Goal: Task Accomplishment & Management: Manage account settings

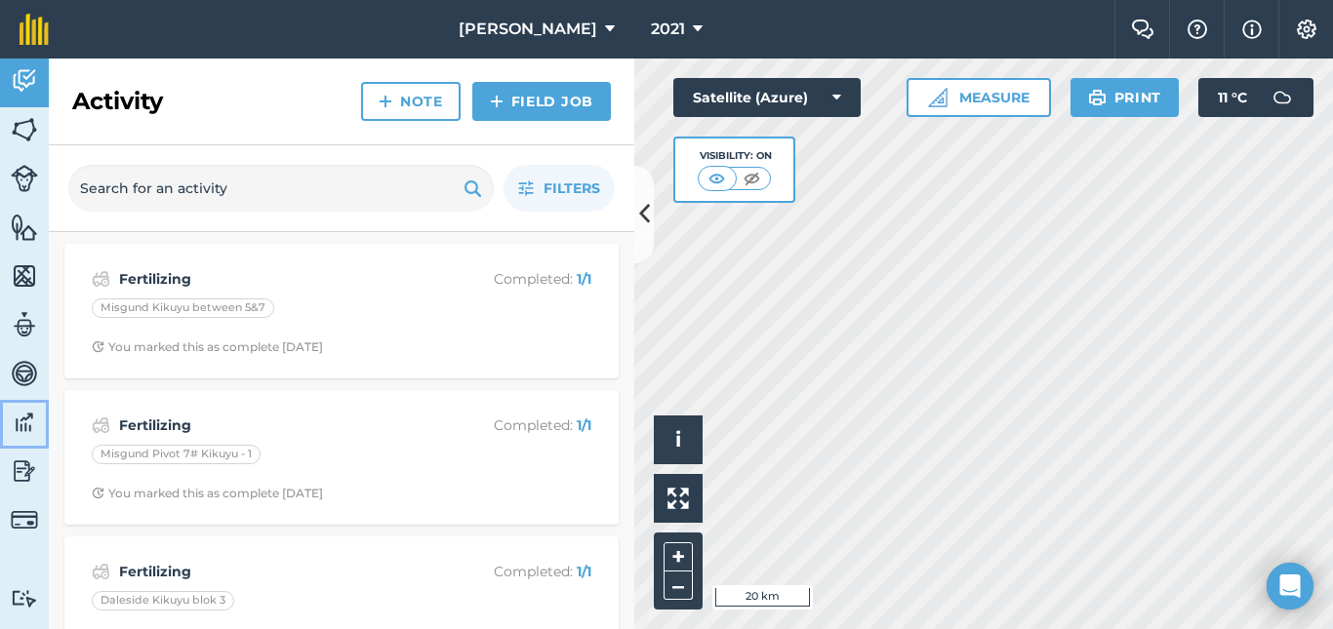
click at [20, 428] on img at bounding box center [24, 422] width 27 height 29
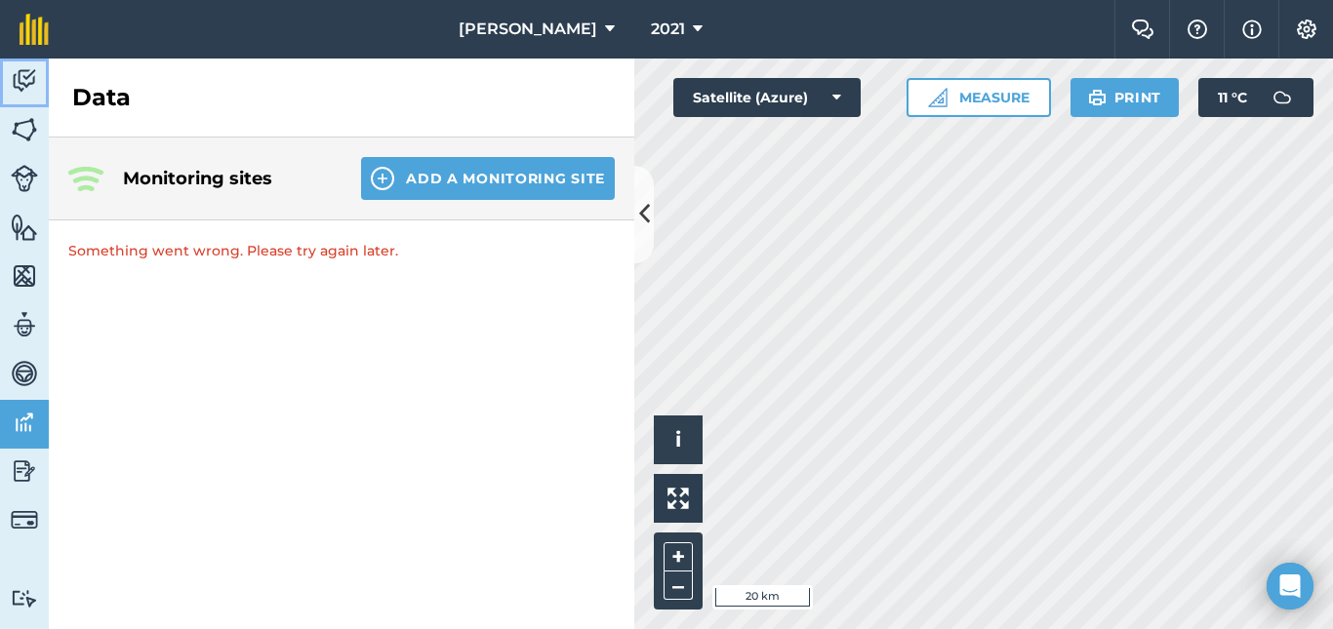
click at [20, 82] on img at bounding box center [24, 80] width 27 height 29
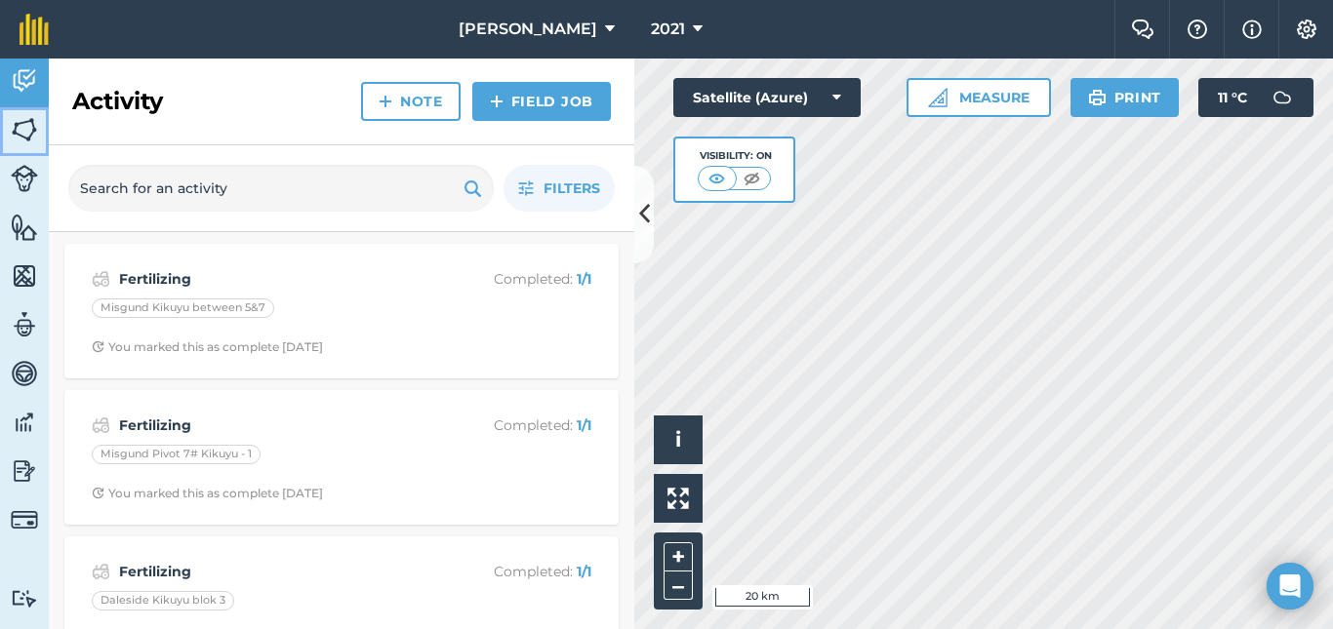
click at [21, 130] on img at bounding box center [24, 129] width 27 height 29
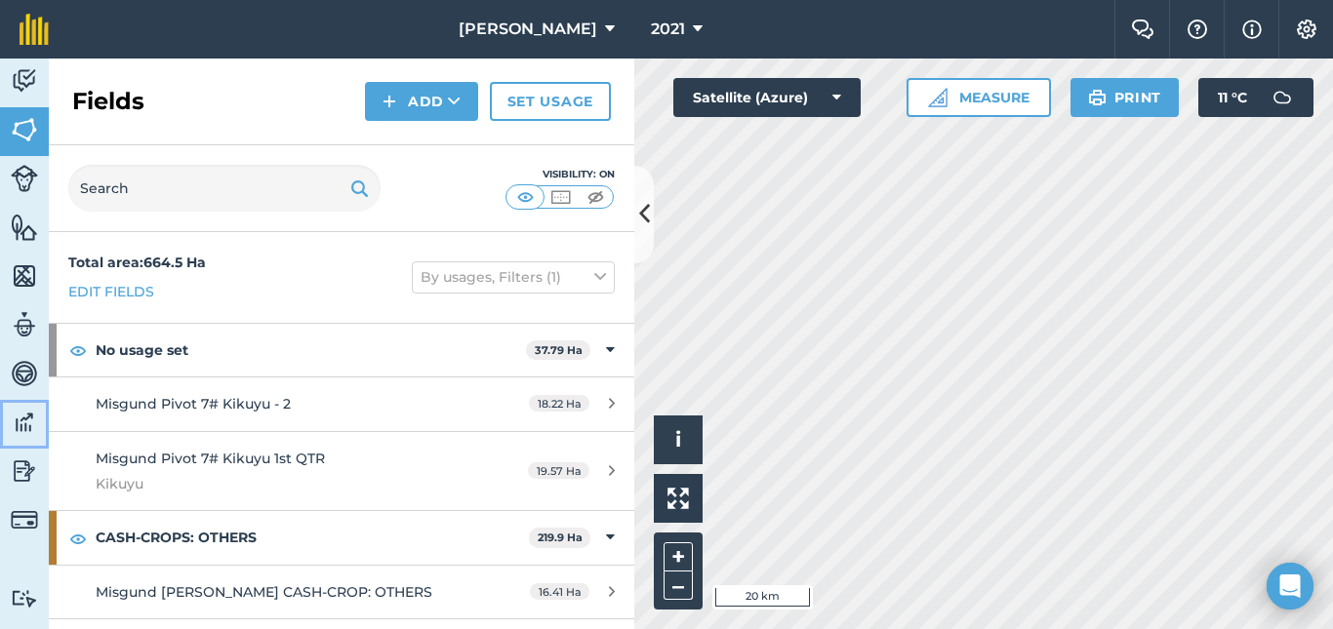
click at [26, 427] on img at bounding box center [24, 422] width 27 height 29
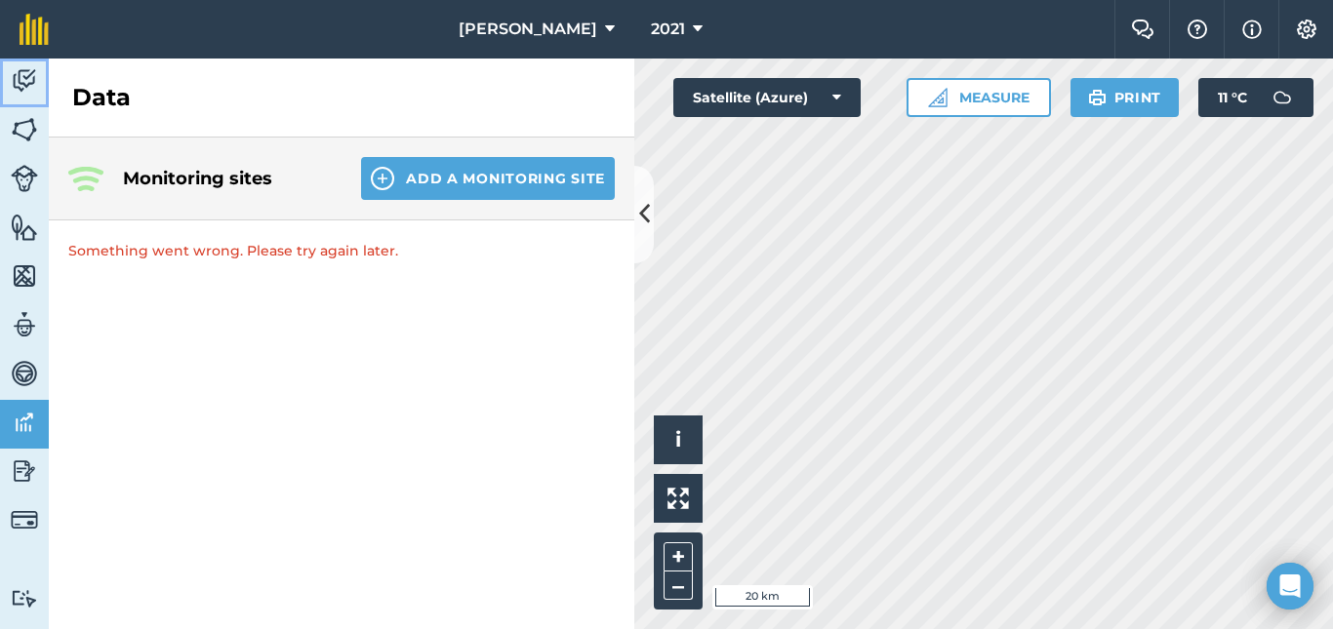
click at [22, 80] on img at bounding box center [24, 80] width 27 height 29
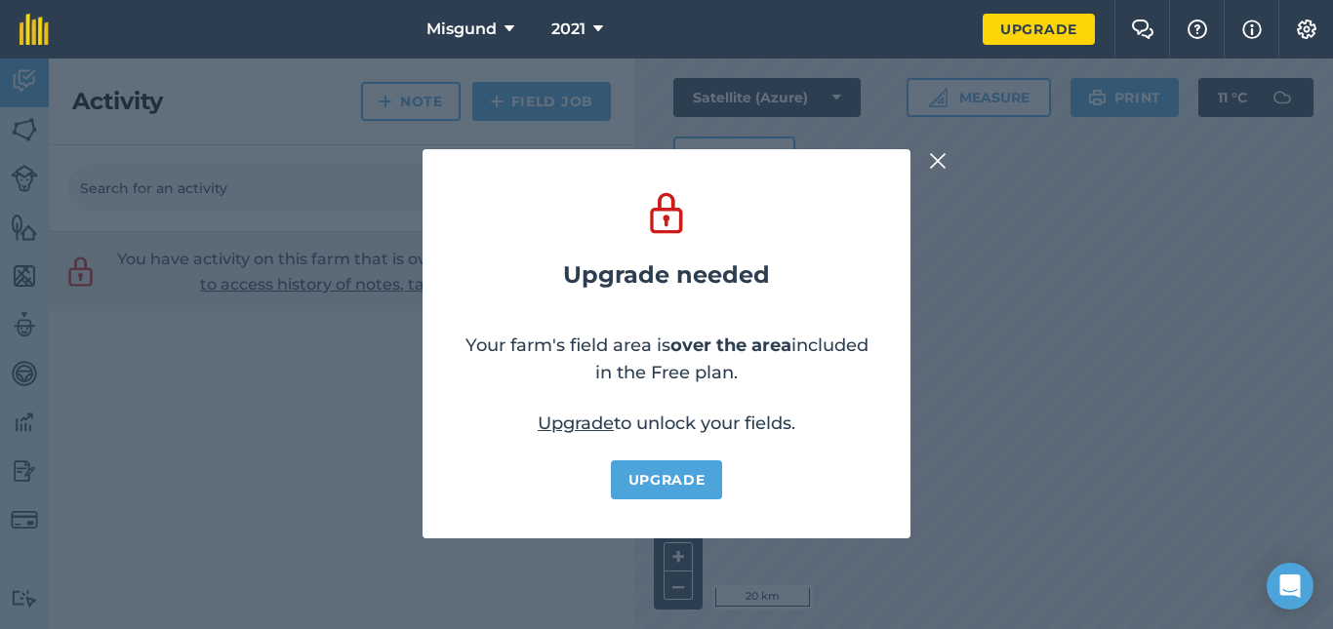
click at [941, 158] on img at bounding box center [938, 160] width 18 height 23
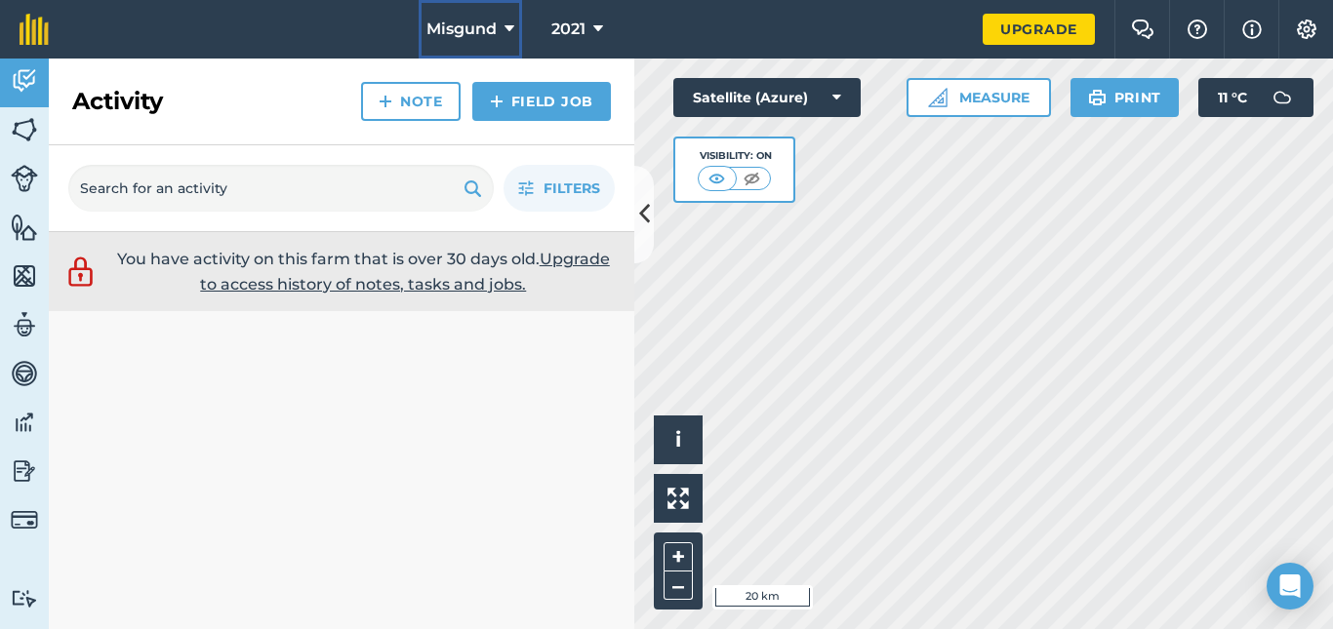
click at [499, 25] on button "Misgund" at bounding box center [470, 29] width 103 height 59
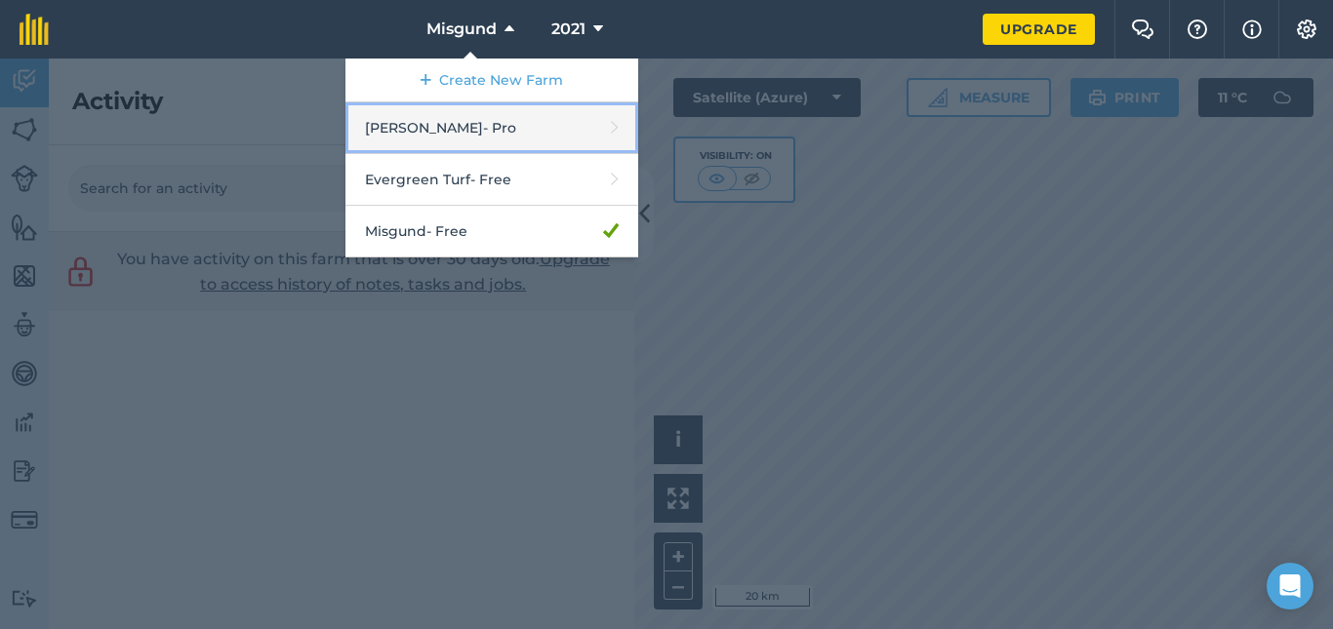
click at [450, 130] on link "[PERSON_NAME] - Pro" at bounding box center [491, 128] width 293 height 52
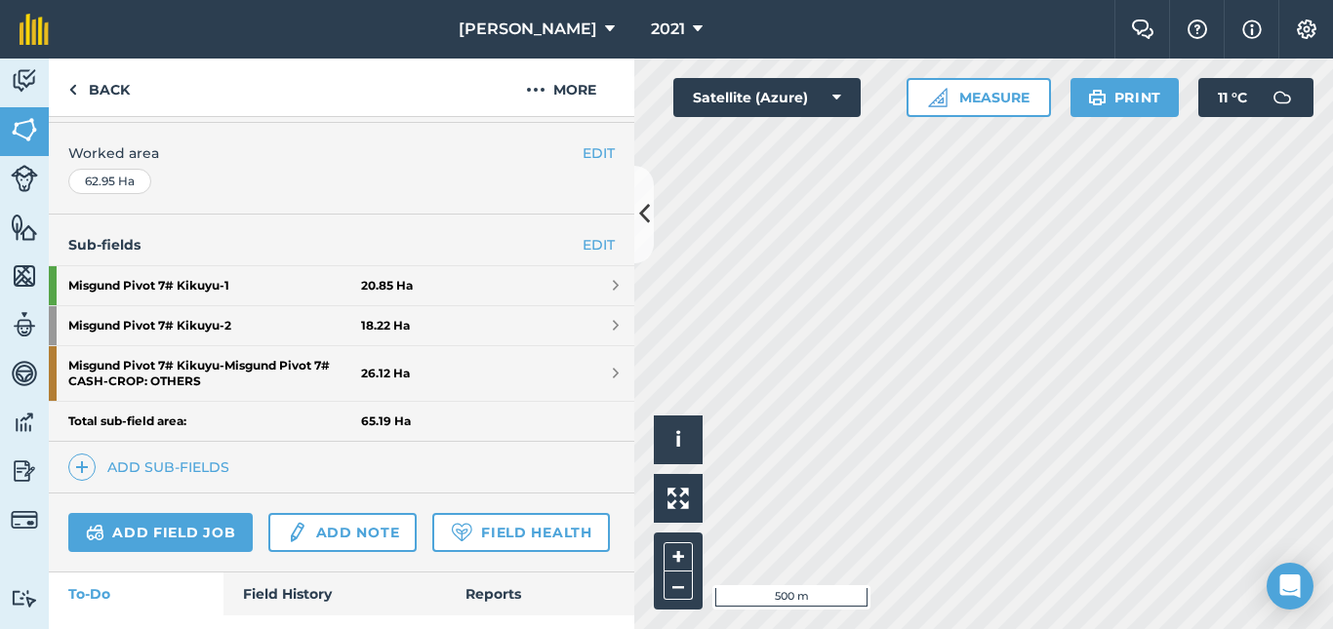
scroll to position [392, 0]
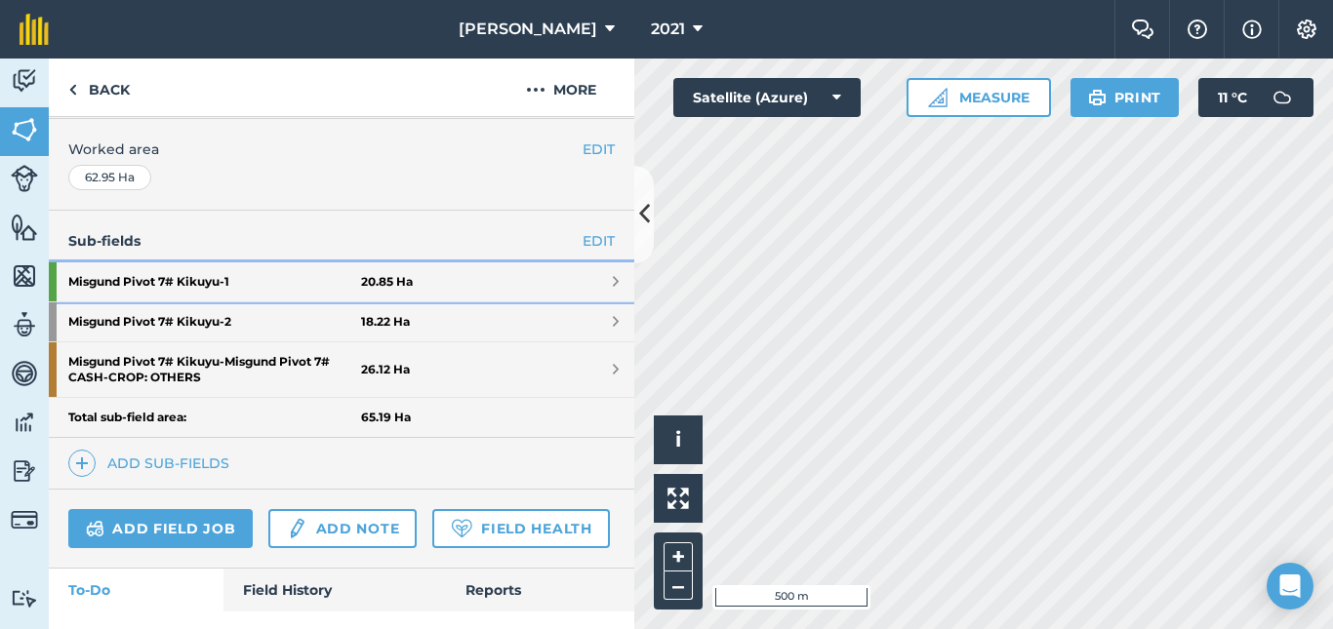
click at [186, 287] on strong "Misgund Pivot 7# Kikuyu - 1" at bounding box center [214, 282] width 293 height 39
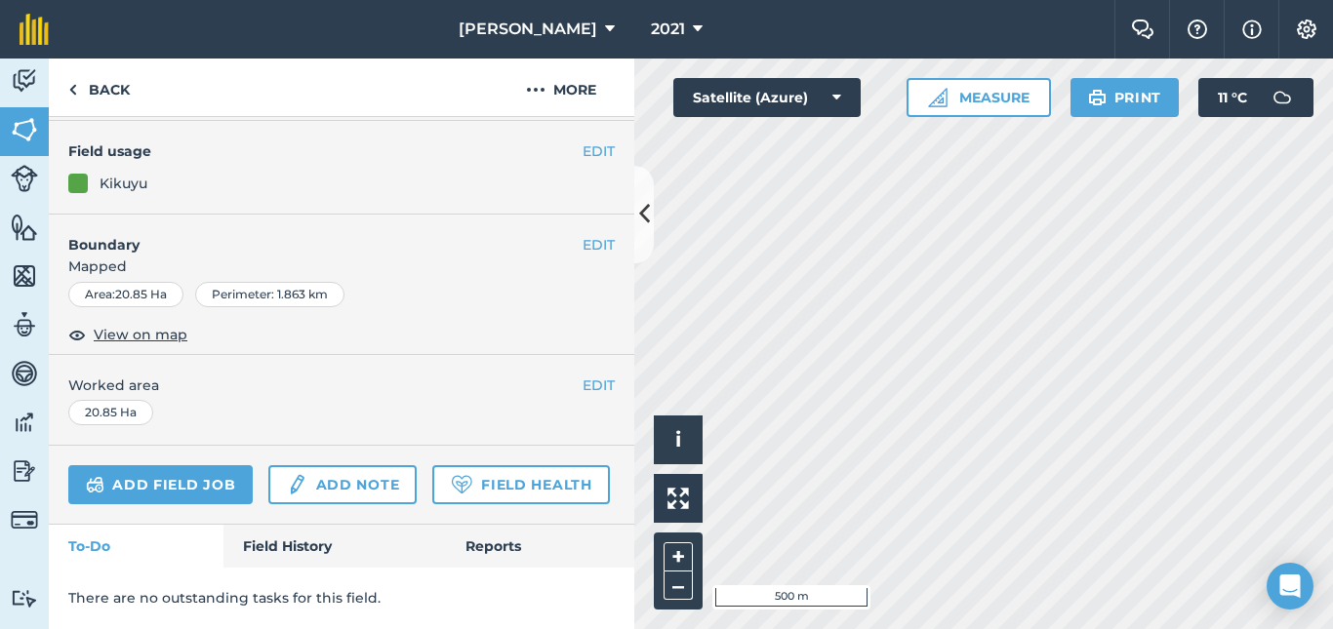
scroll to position [253, 0]
click at [300, 544] on link "Field History" at bounding box center [334, 546] width 222 height 43
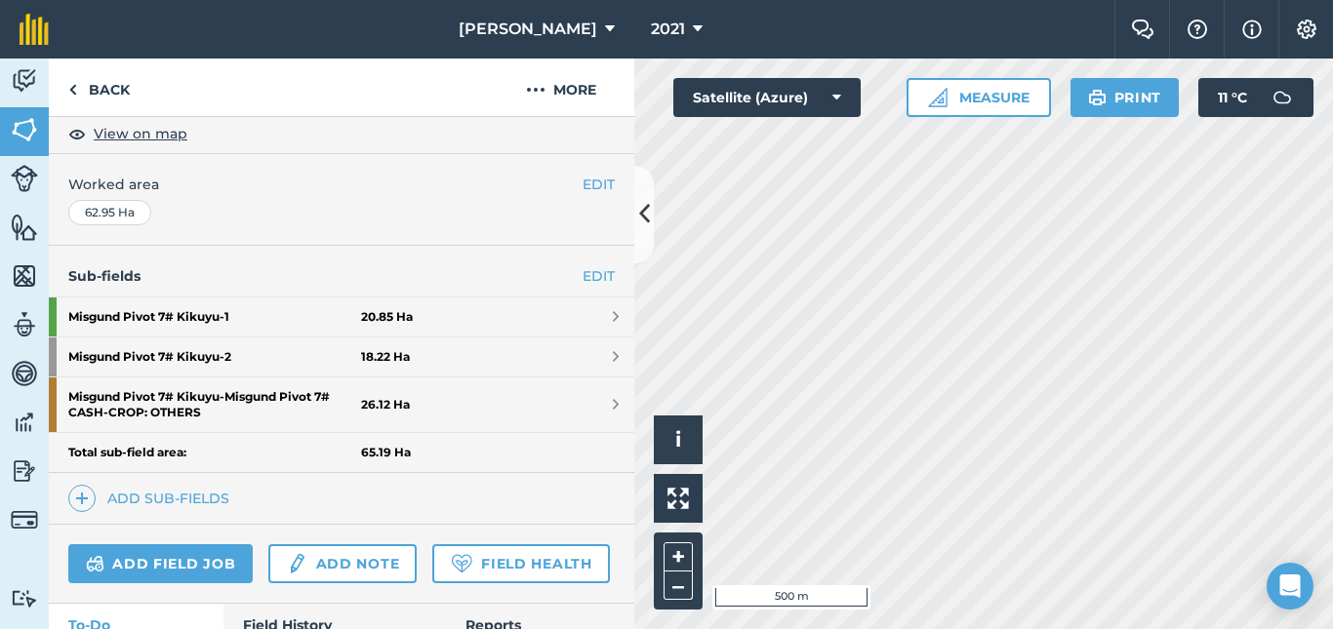
scroll to position [361, 0]
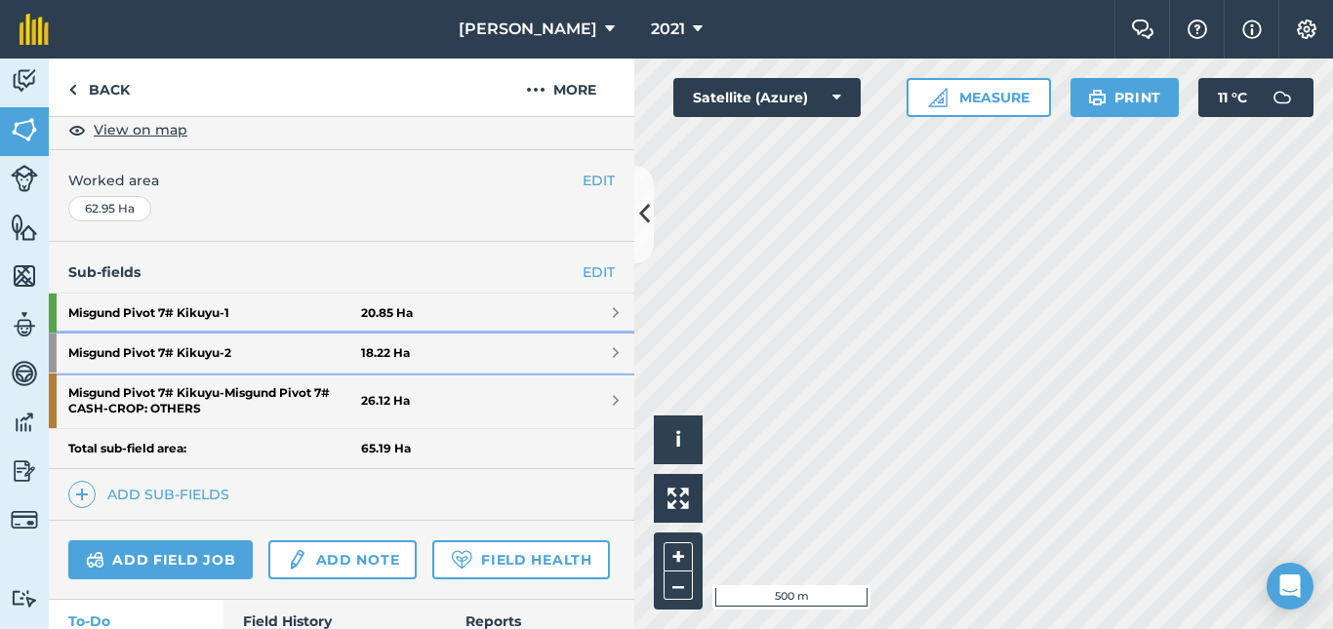
click at [253, 357] on strong "Misgund Pivot 7# Kikuyu - 2" at bounding box center [214, 353] width 293 height 39
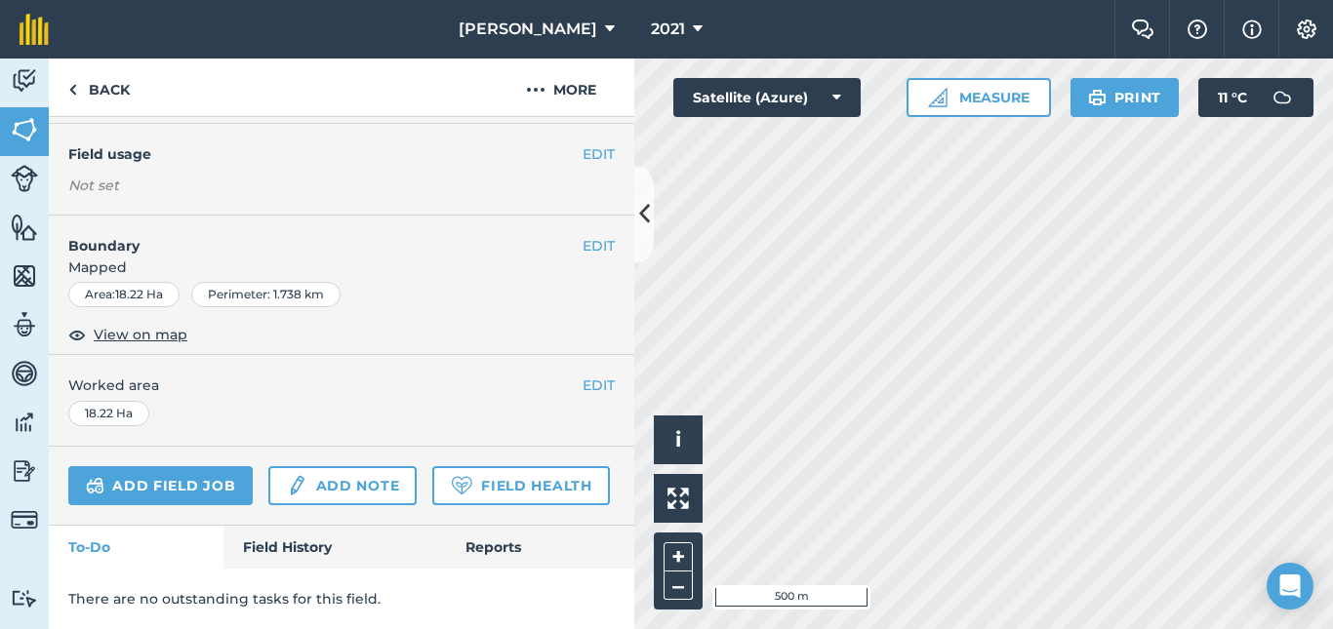
scroll to position [250, 0]
click at [211, 466] on link "Add field job" at bounding box center [160, 485] width 184 height 39
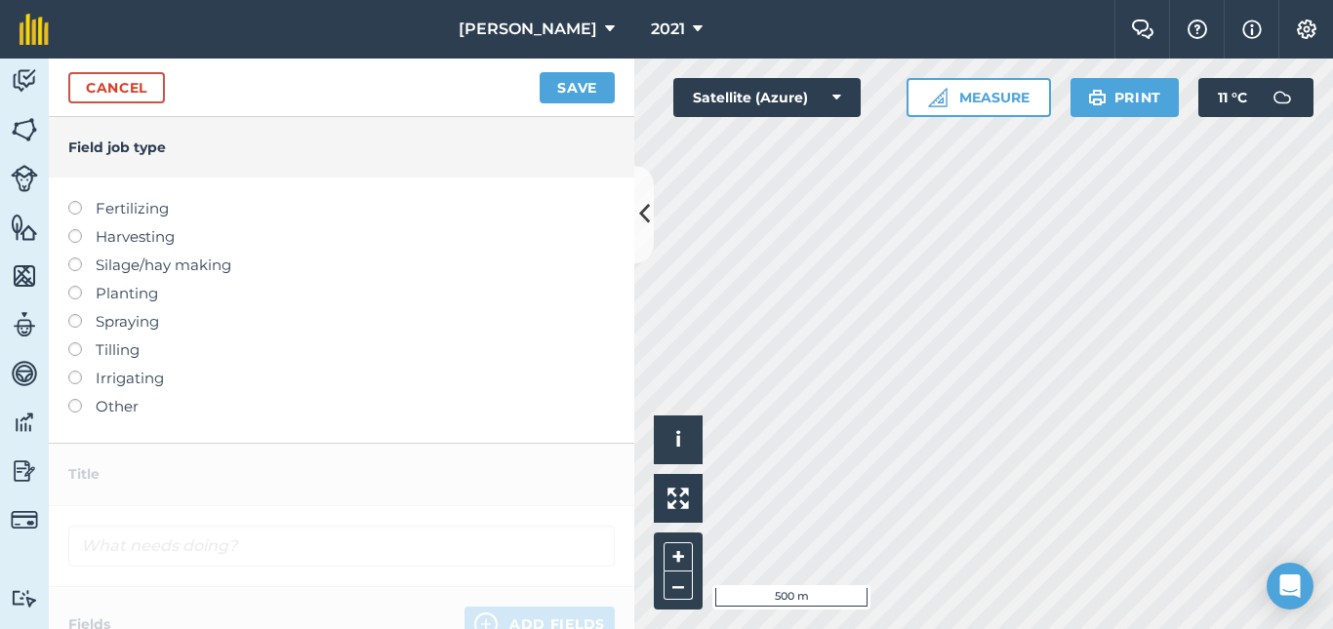
click at [77, 201] on label at bounding box center [81, 201] width 27 height 0
type input "Fertilizing"
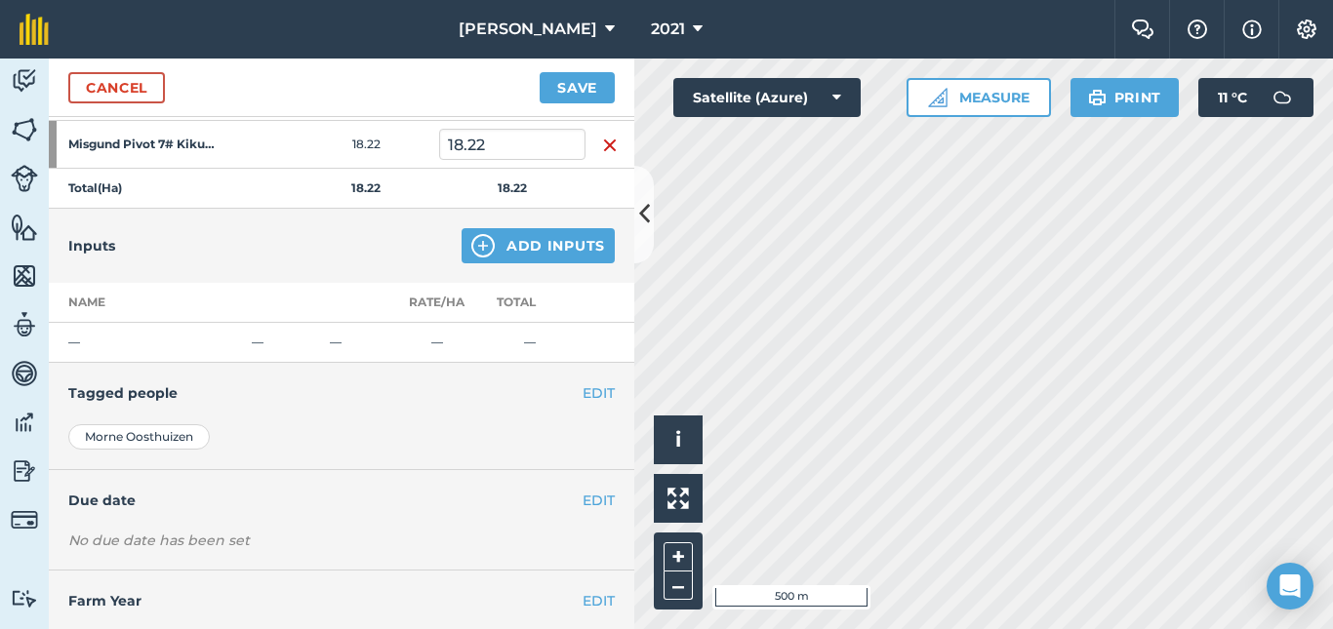
scroll to position [315, 0]
click at [505, 252] on button "Add Inputs" at bounding box center [538, 247] width 153 height 35
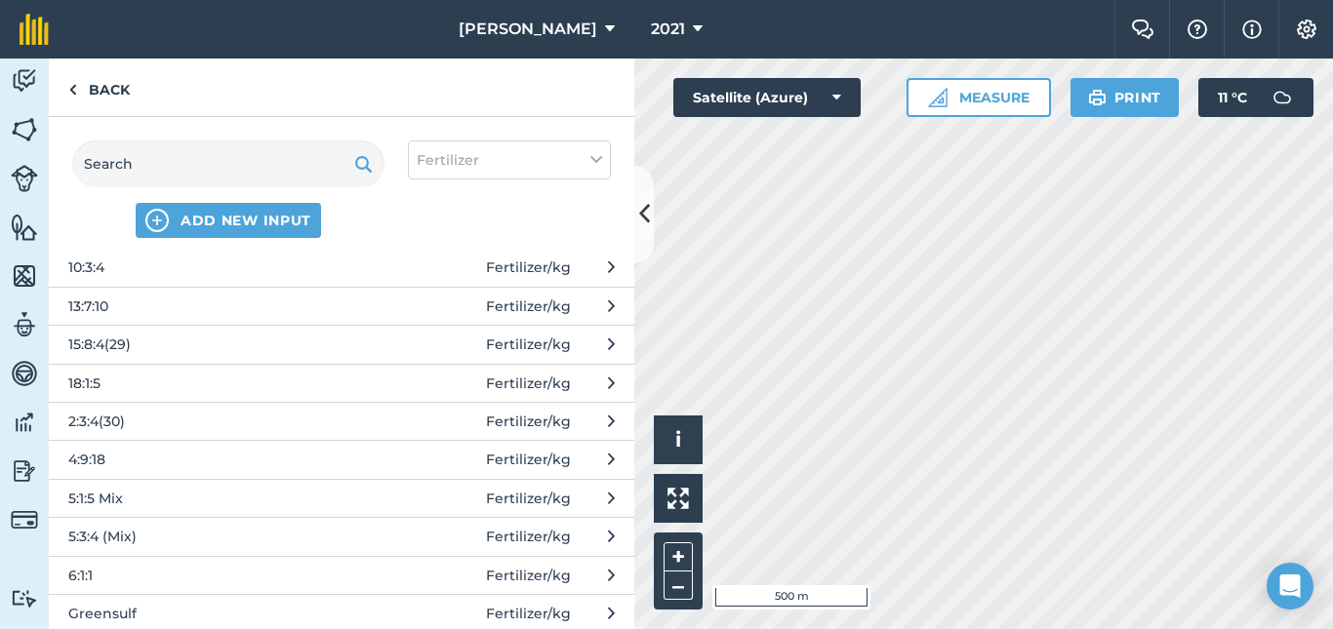
scroll to position [152, 0]
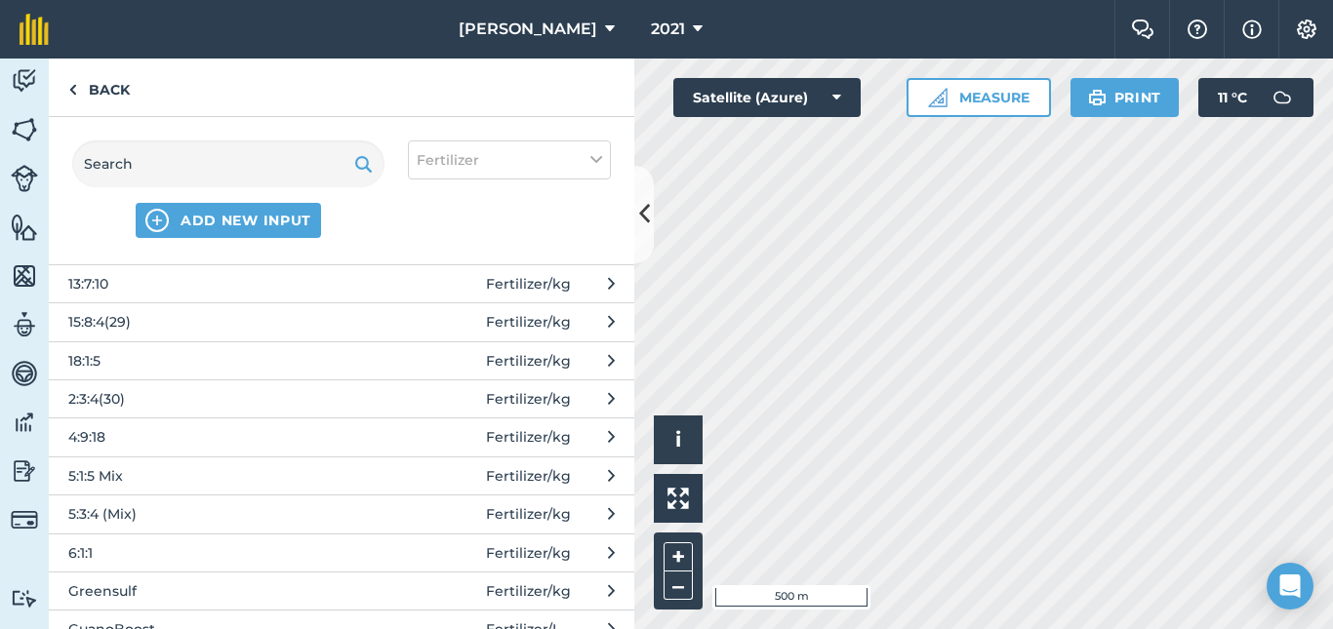
click at [172, 466] on span "5:1:5 Mix" at bounding box center [227, 475] width 319 height 21
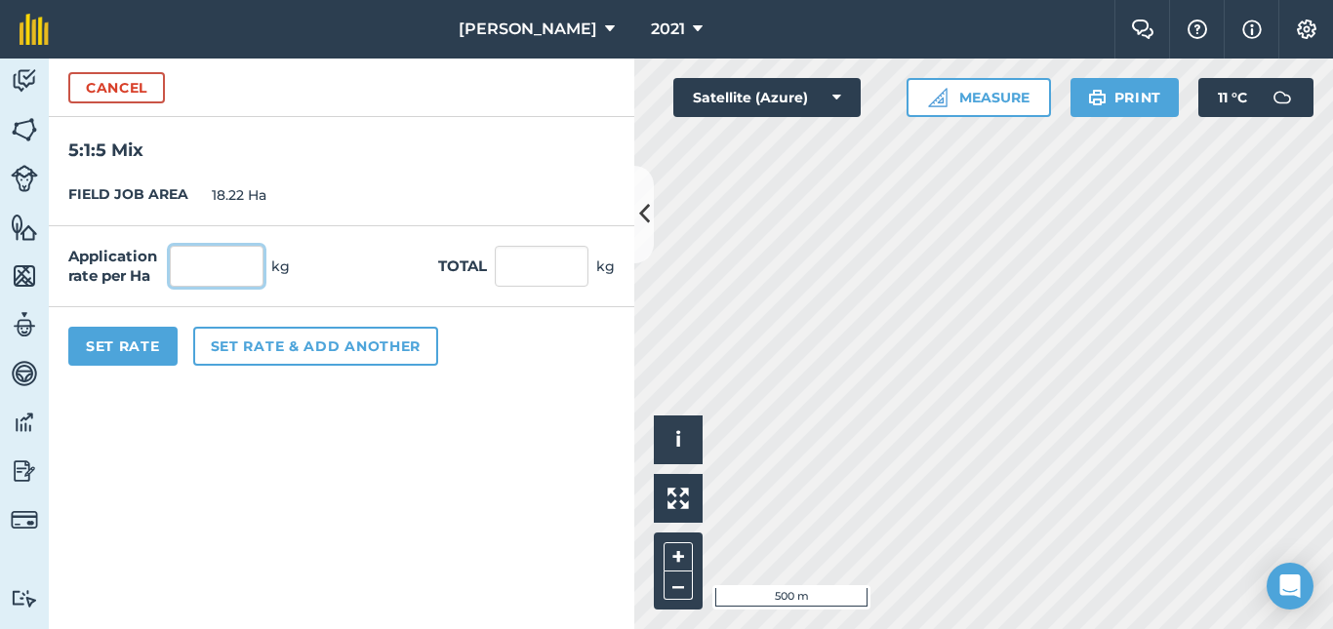
click at [229, 274] on input "text" at bounding box center [217, 266] width 94 height 41
type input "500"
type input "9,110"
click at [162, 347] on button "Set Rate" at bounding box center [122, 346] width 109 height 39
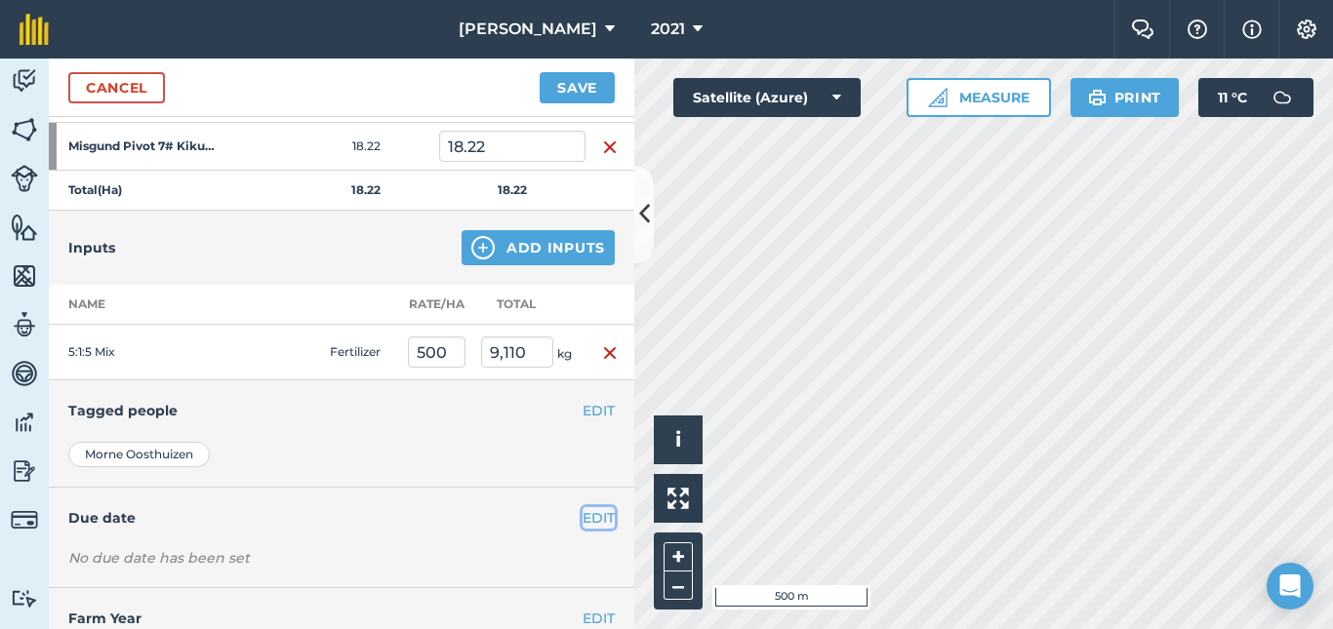
click at [586, 517] on button "EDIT" at bounding box center [599, 517] width 32 height 21
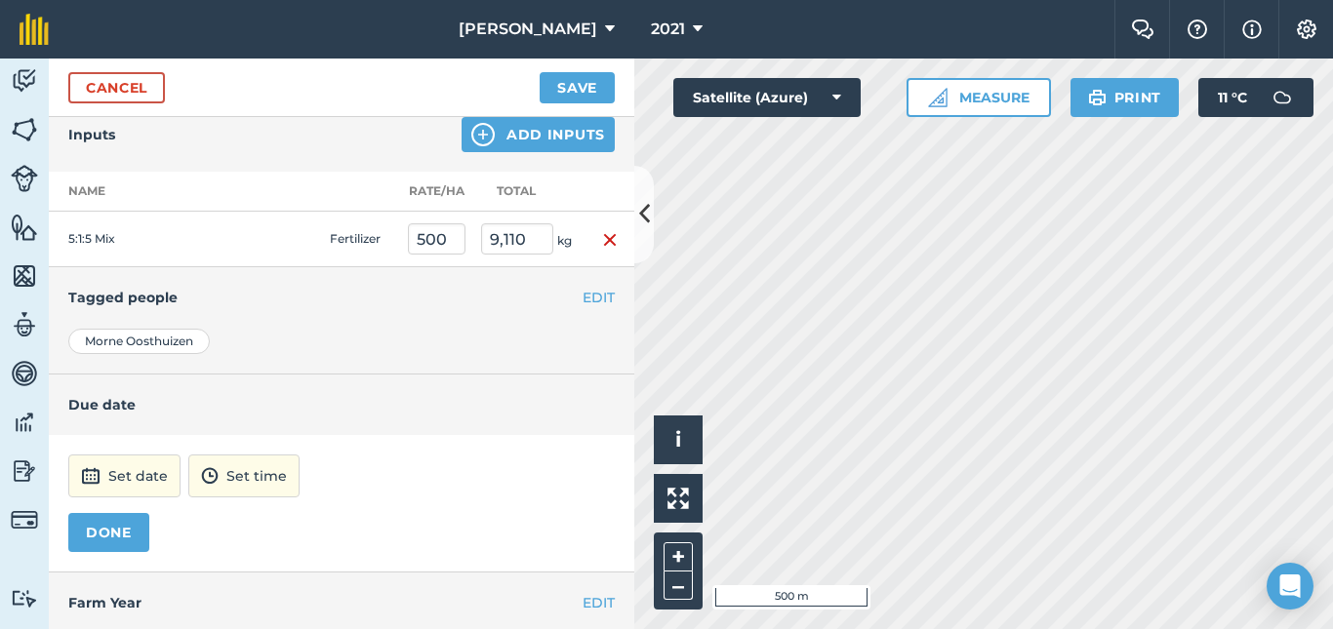
scroll to position [475, 0]
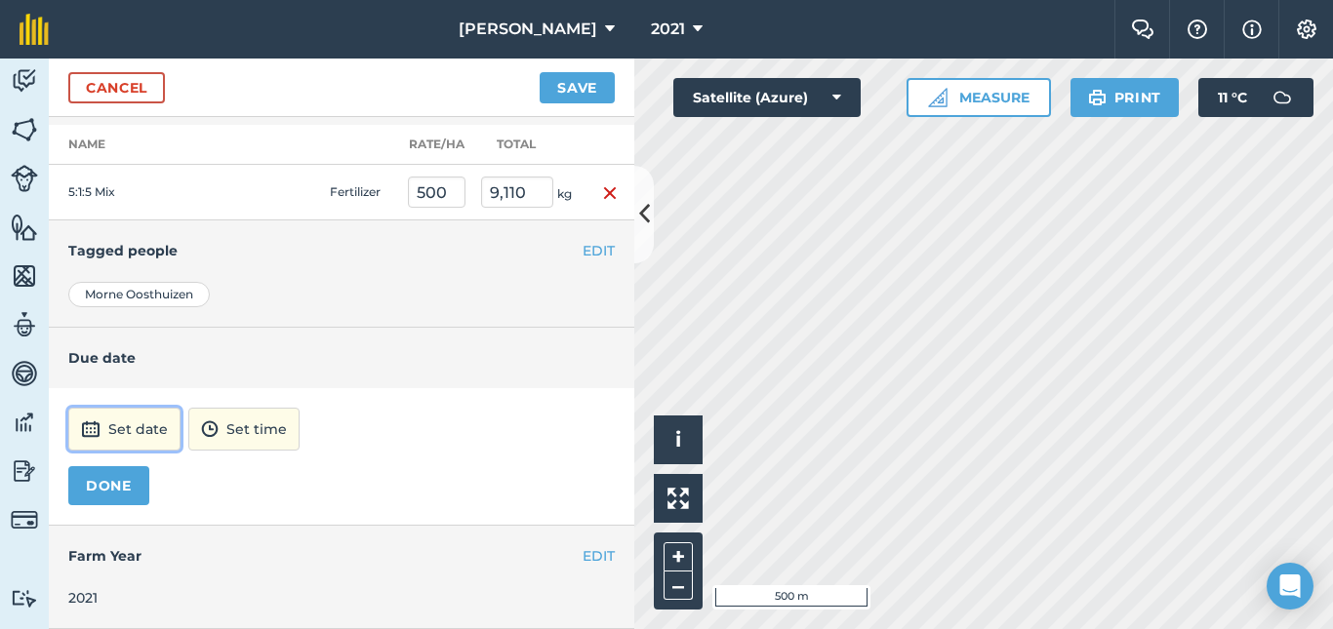
click at [132, 430] on button "Set date" at bounding box center [124, 429] width 112 height 43
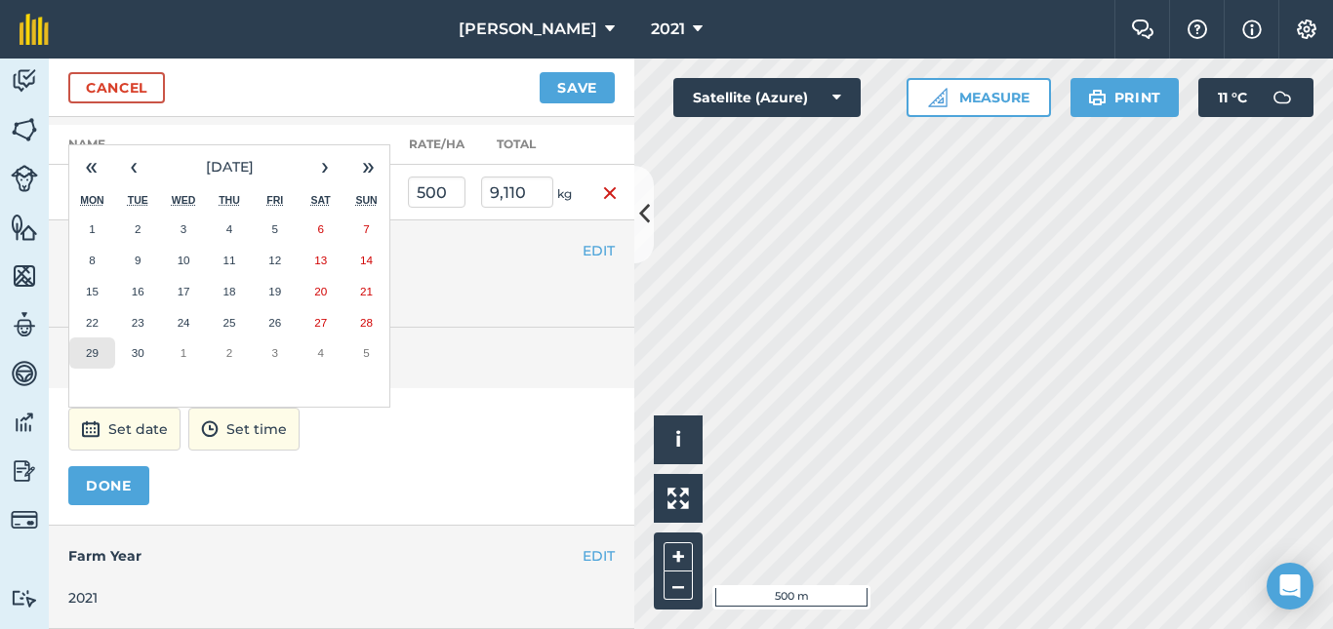
click at [97, 349] on abbr "29" at bounding box center [92, 352] width 13 height 13
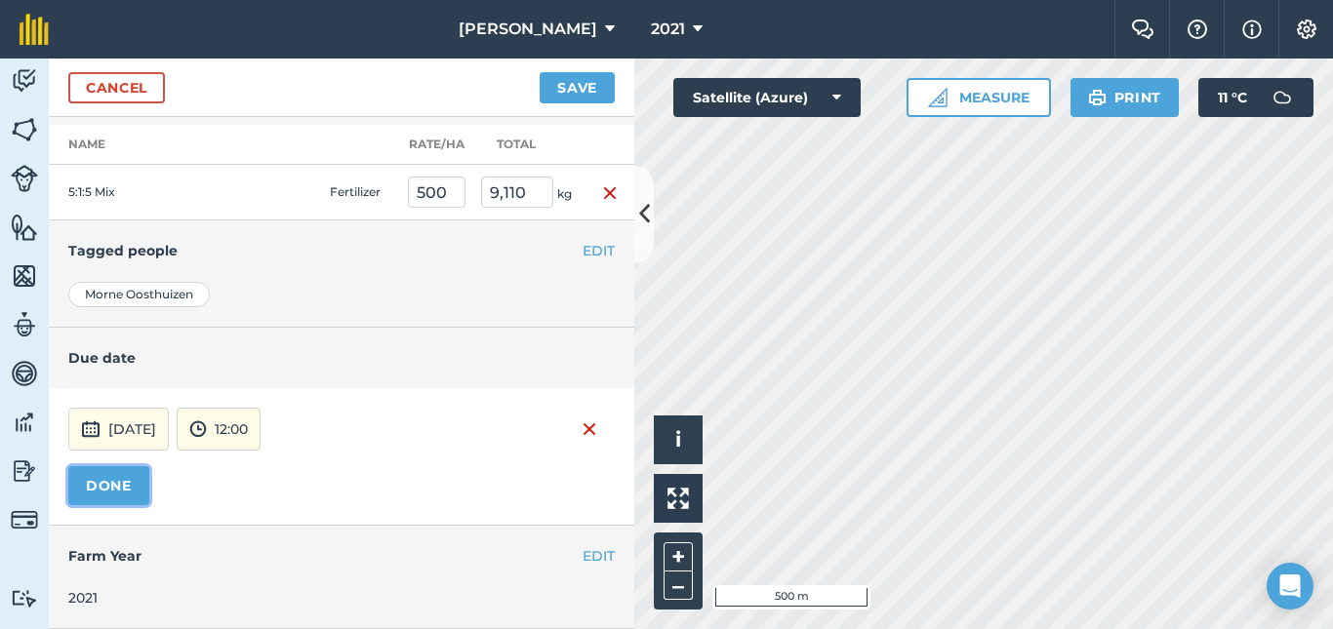
click at [117, 478] on button "DONE" at bounding box center [108, 485] width 81 height 39
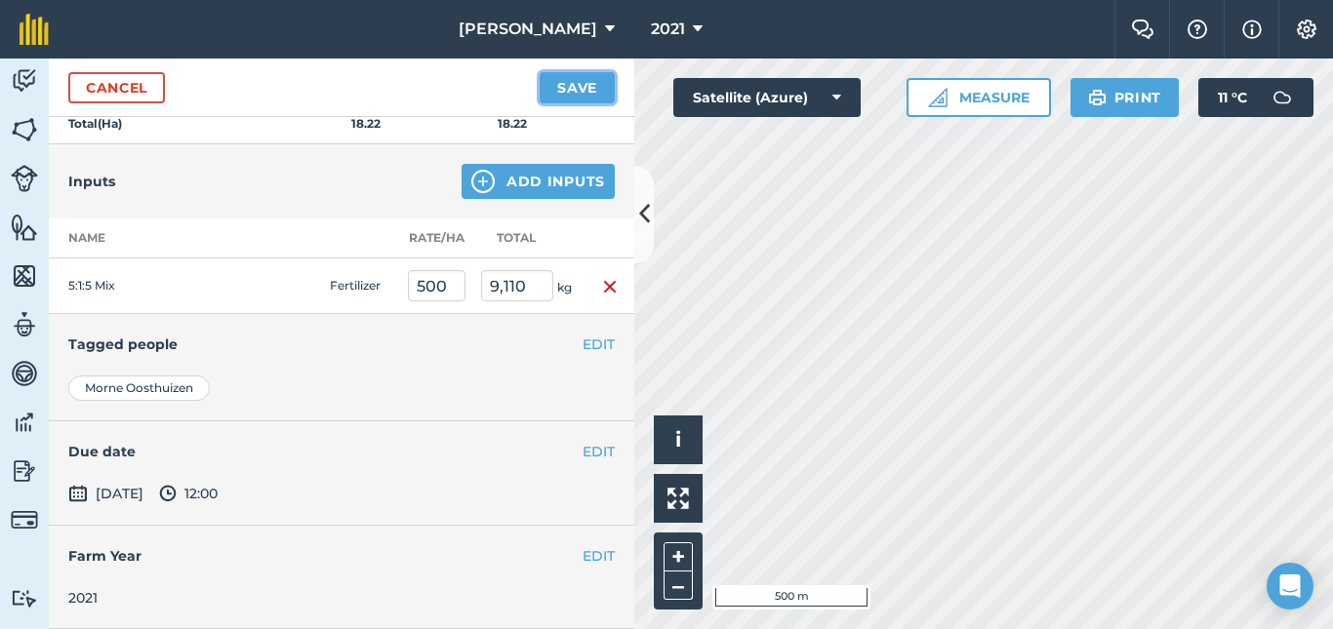
click at [572, 89] on button "Save" at bounding box center [577, 87] width 75 height 31
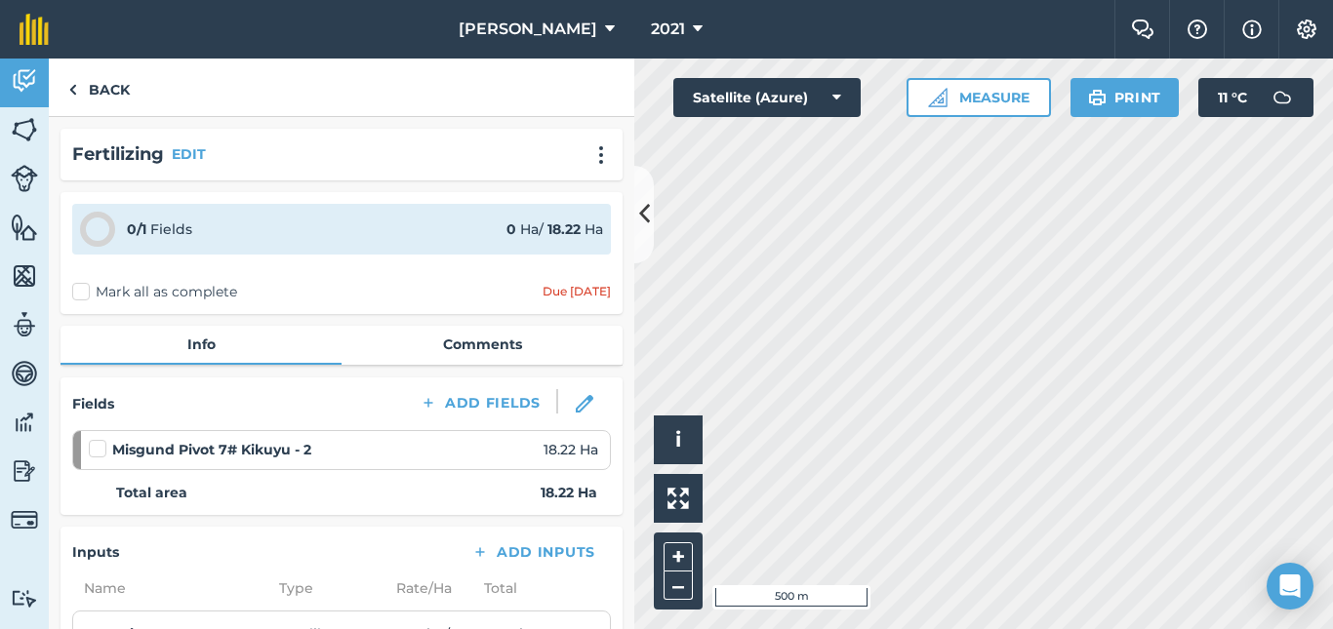
click at [101, 439] on label at bounding box center [100, 439] width 23 height 0
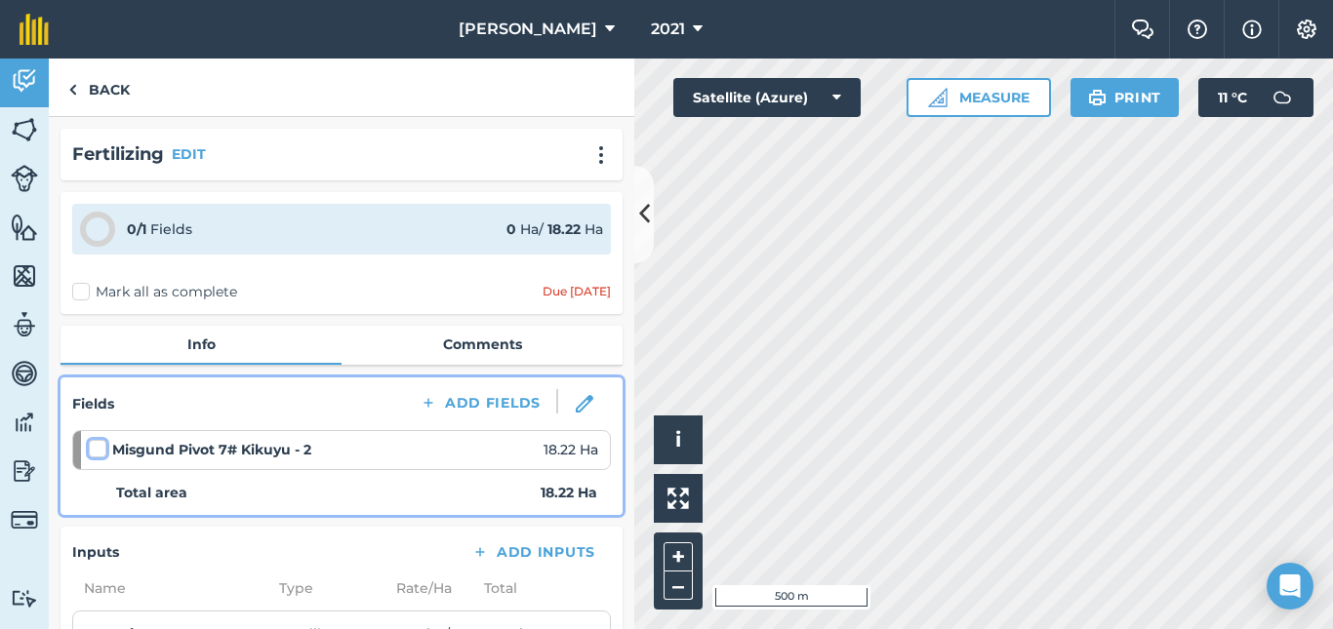
click at [101, 446] on input "checkbox" at bounding box center [95, 445] width 13 height 13
checkbox input "false"
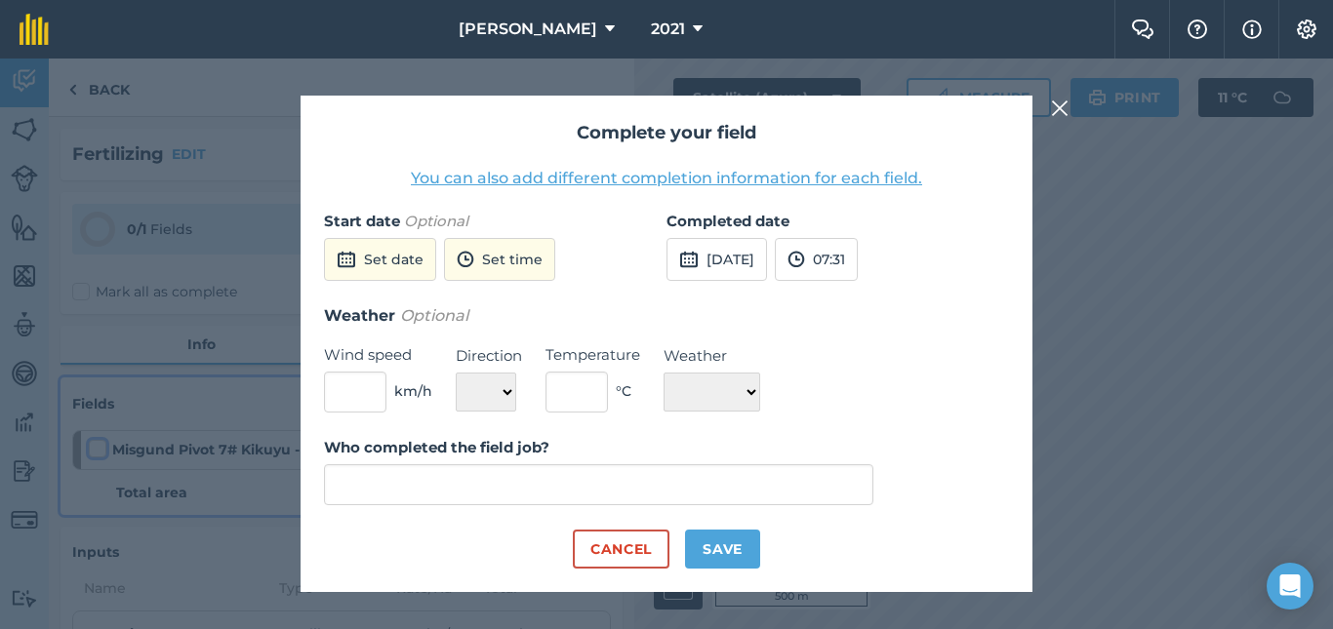
type input "[GEOGRAPHIC_DATA]"
click at [400, 265] on button "Set date" at bounding box center [380, 259] width 112 height 43
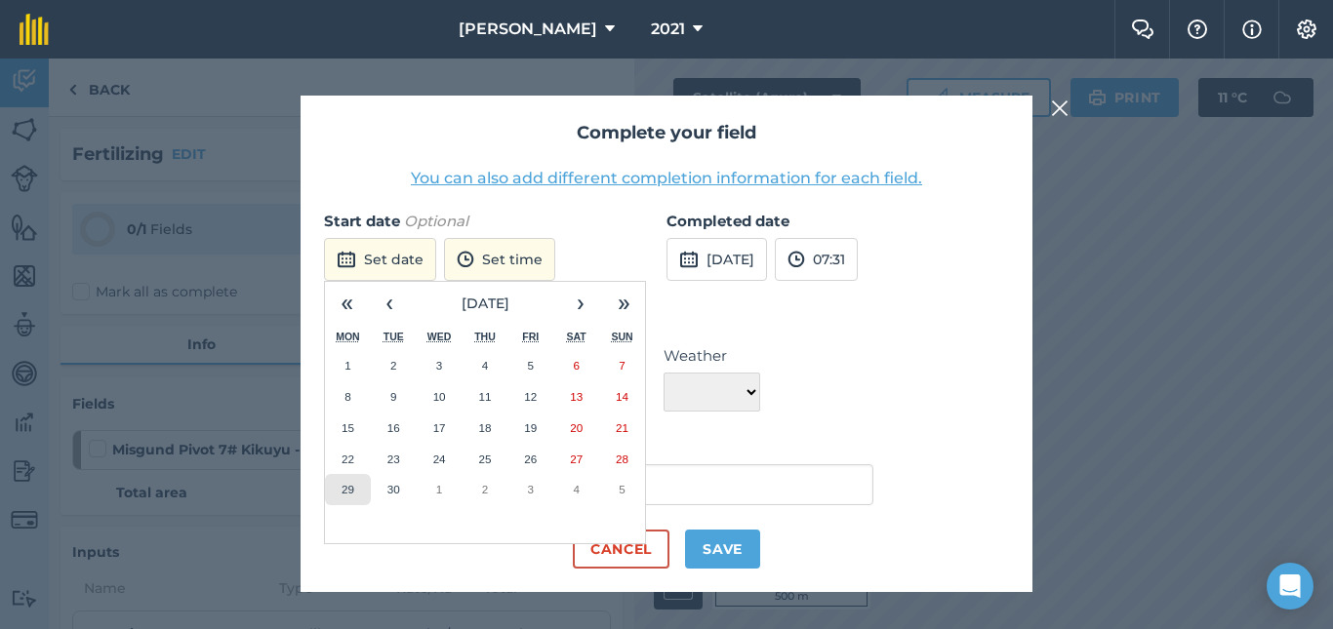
click at [351, 486] on abbr "29" at bounding box center [348, 489] width 13 height 13
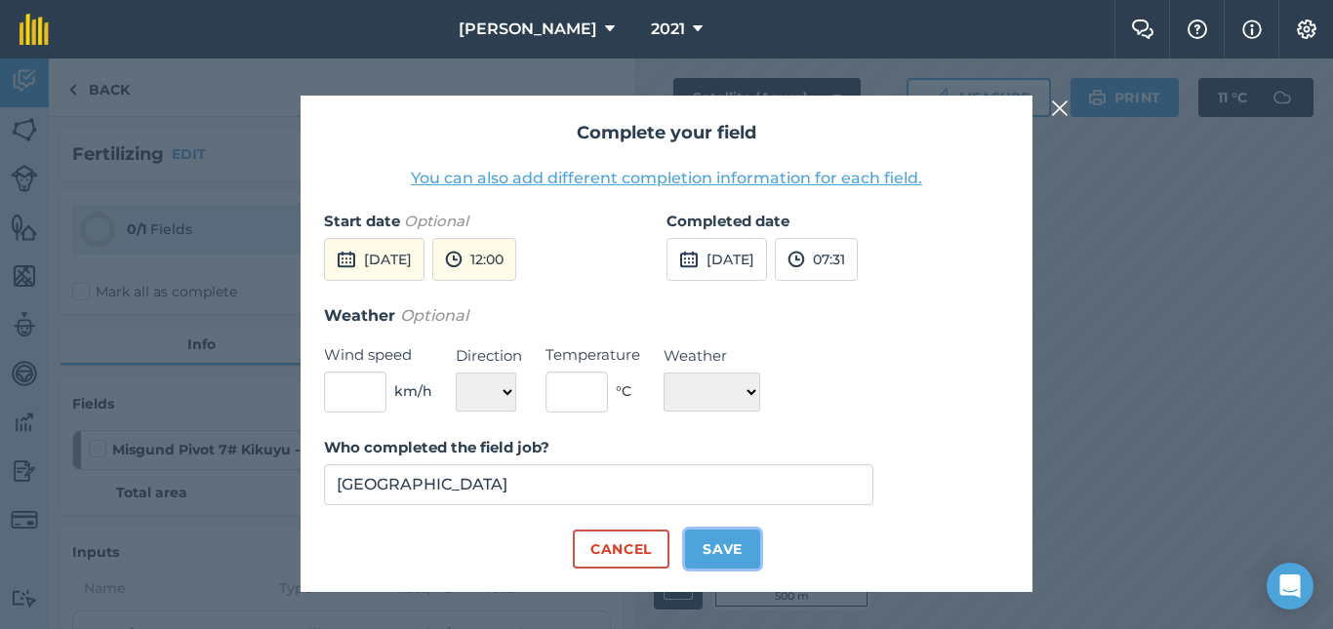
click at [730, 551] on button "Save" at bounding box center [722, 549] width 75 height 39
checkbox input "true"
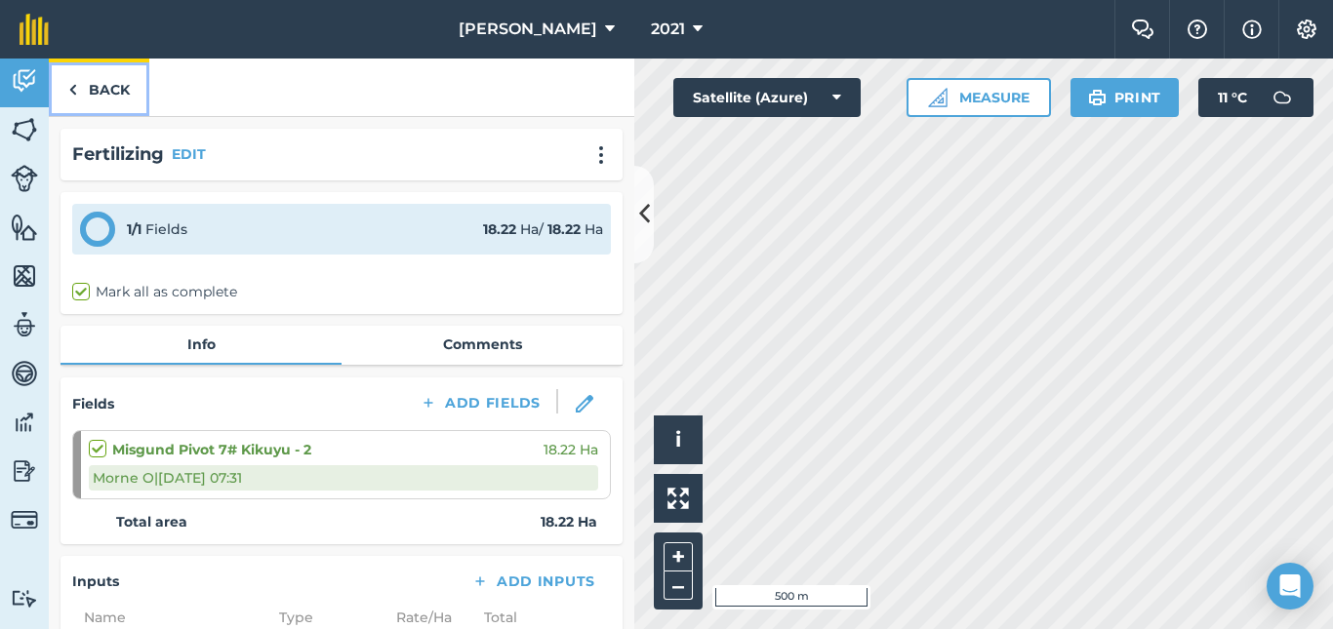
click at [107, 86] on link "Back" at bounding box center [99, 88] width 101 height 58
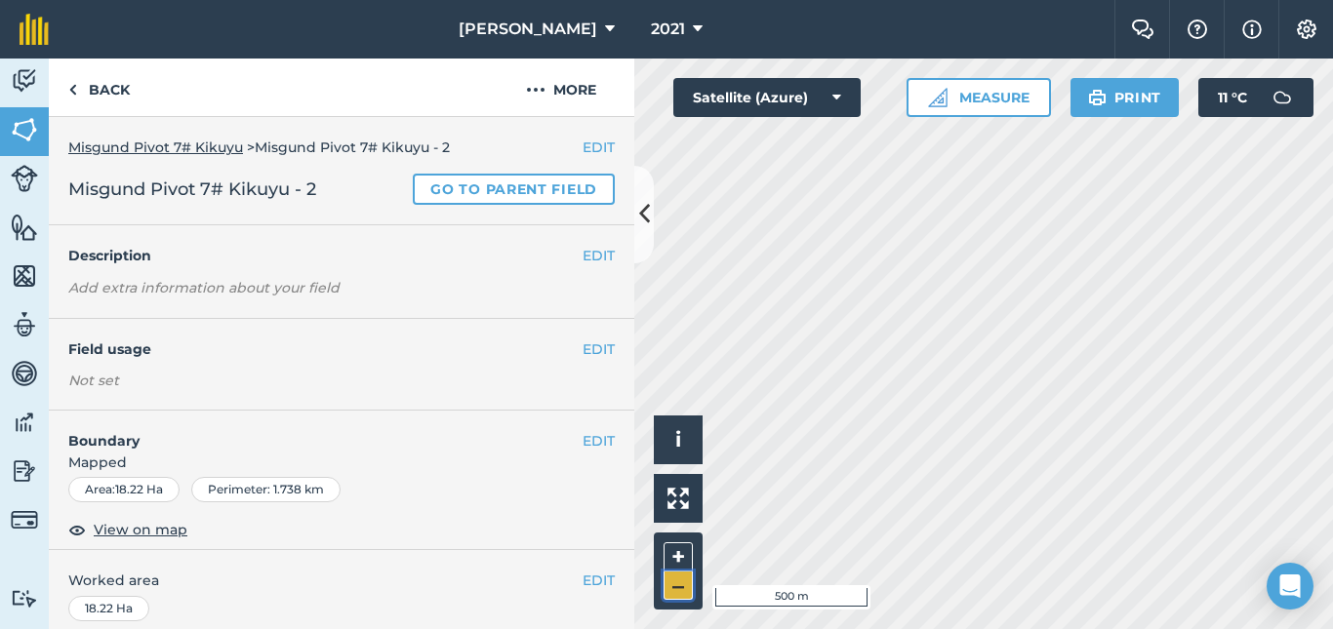
click at [680, 584] on button "–" at bounding box center [678, 586] width 29 height 28
click at [674, 582] on button "–" at bounding box center [678, 586] width 29 height 28
click at [682, 586] on button "–" at bounding box center [678, 586] width 29 height 28
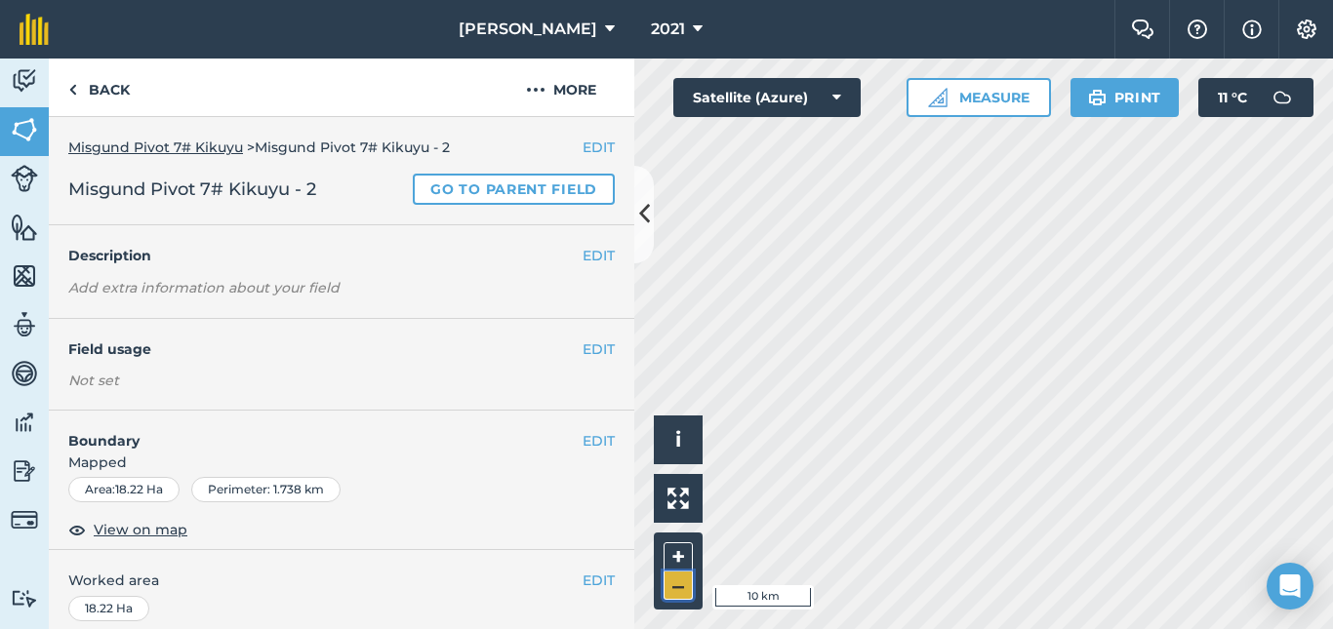
click at [678, 582] on button "–" at bounding box center [678, 586] width 29 height 28
click at [28, 79] on img at bounding box center [24, 80] width 27 height 29
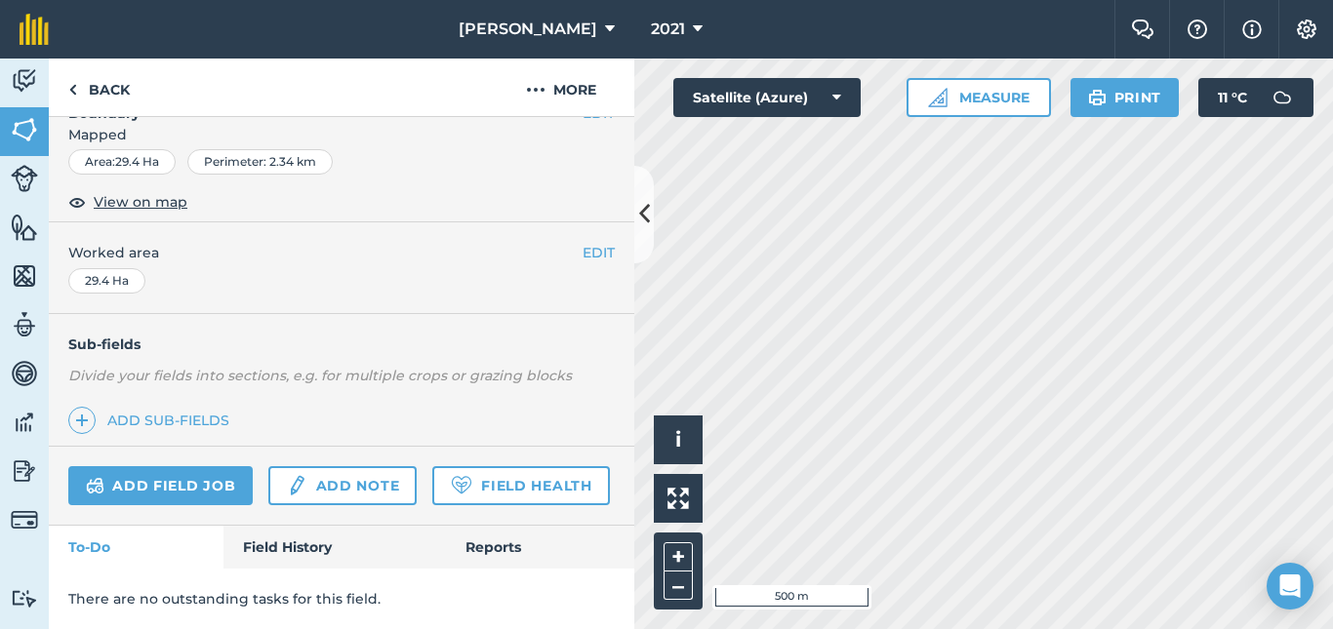
scroll to position [343, 0]
click at [318, 551] on link "Field History" at bounding box center [334, 547] width 222 height 43
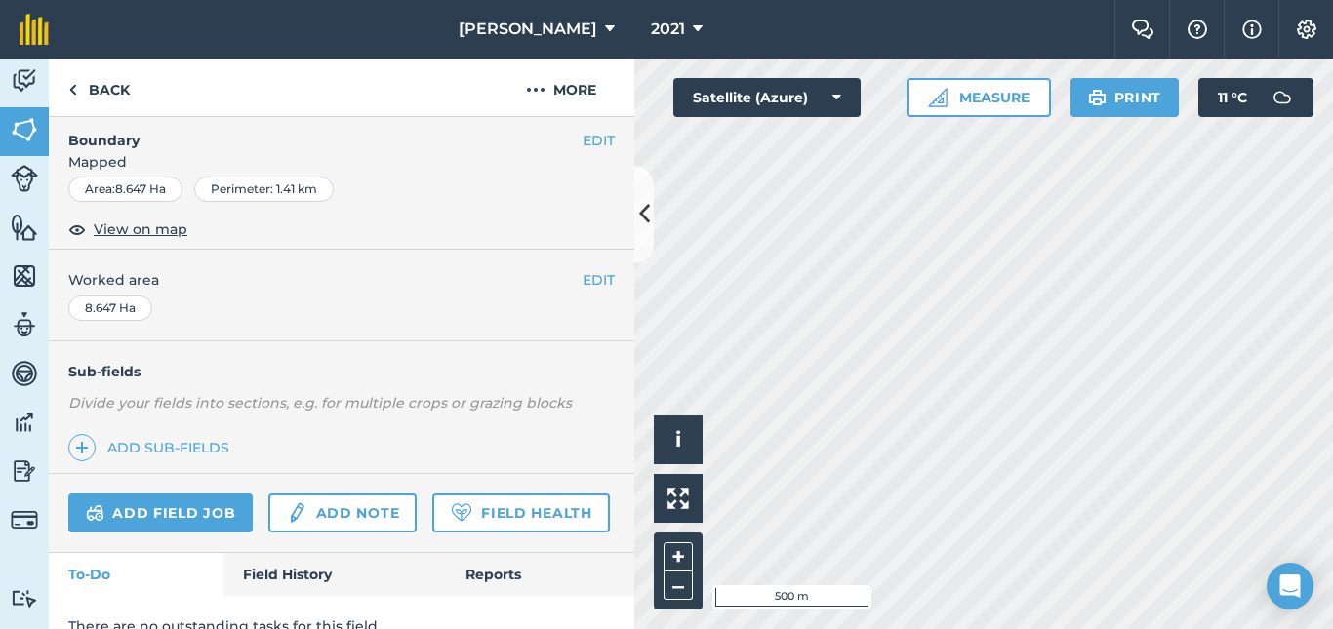
scroll to position [331, 0]
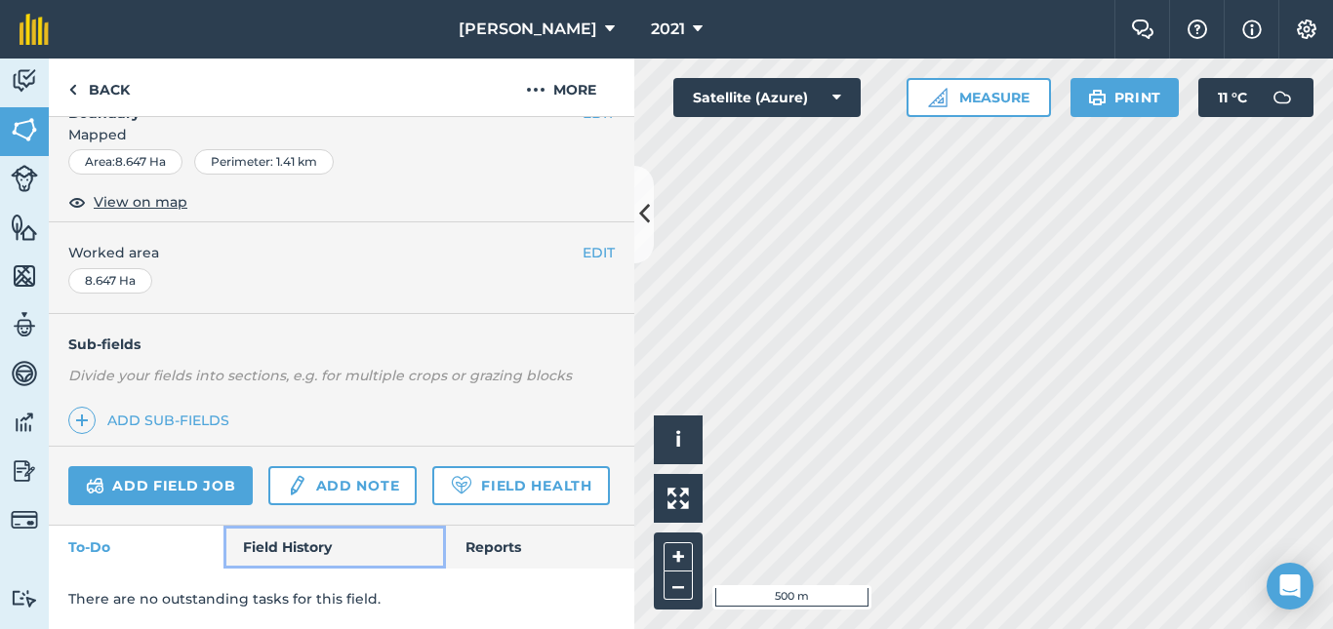
click at [307, 557] on link "Field History" at bounding box center [334, 547] width 222 height 43
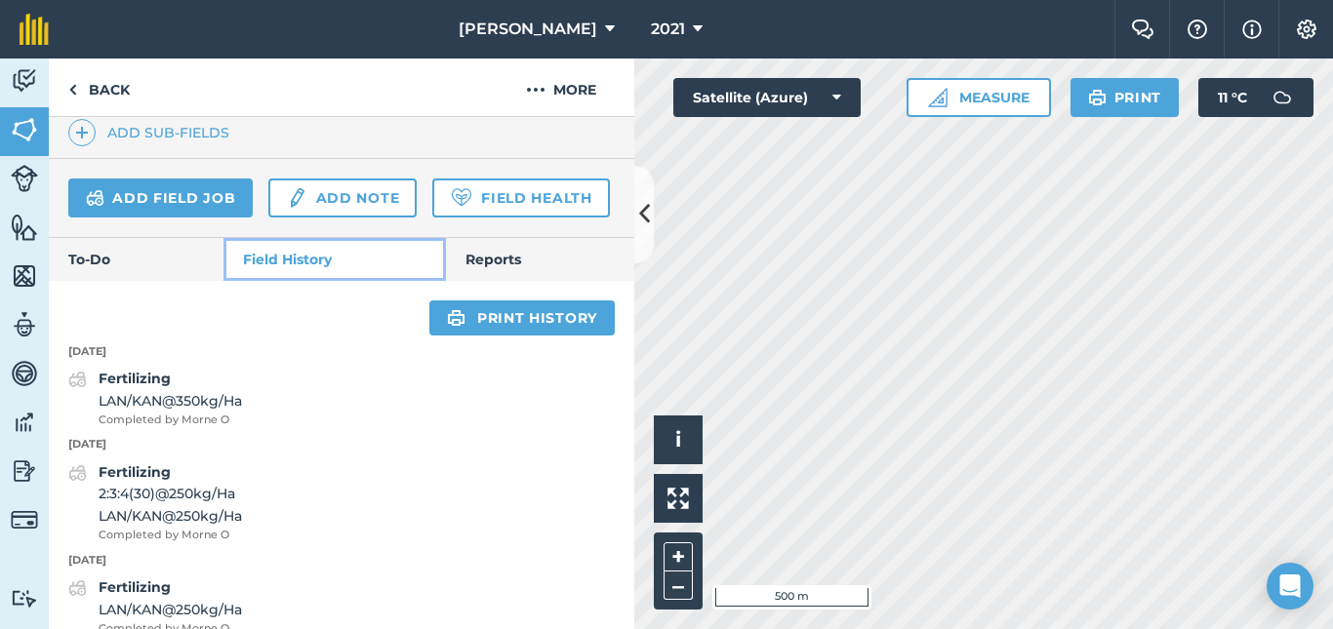
scroll to position [604, 0]
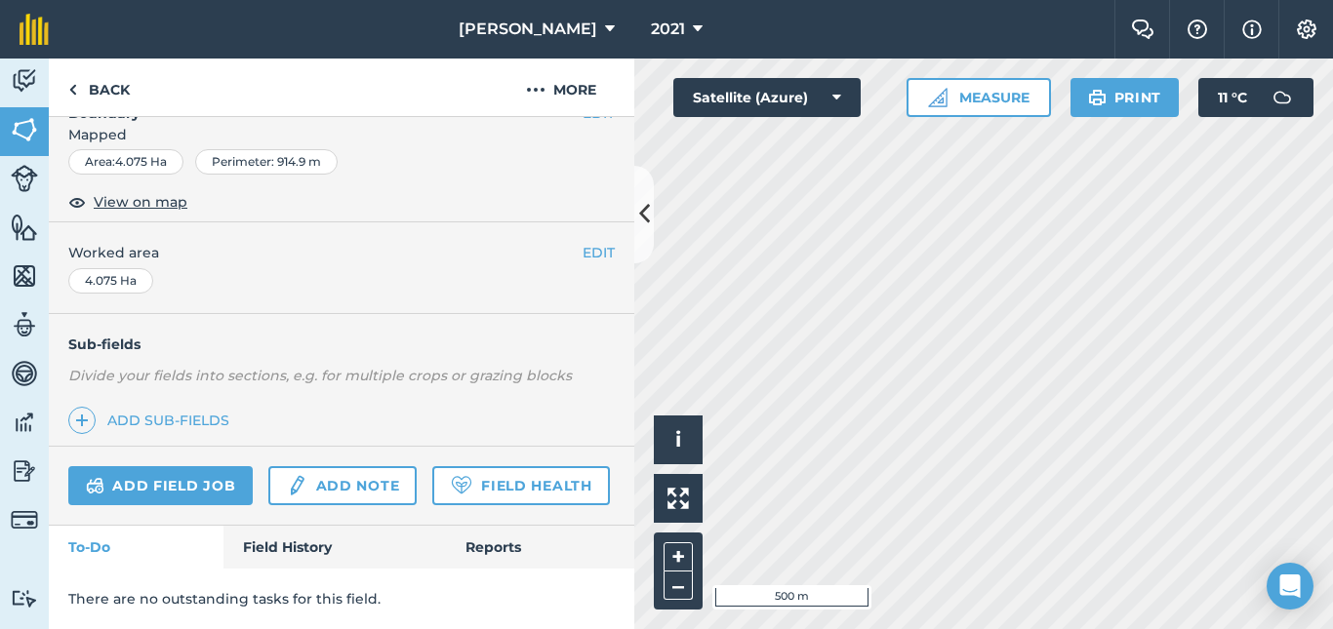
scroll to position [343, 0]
click at [285, 554] on link "Field History" at bounding box center [334, 547] width 222 height 43
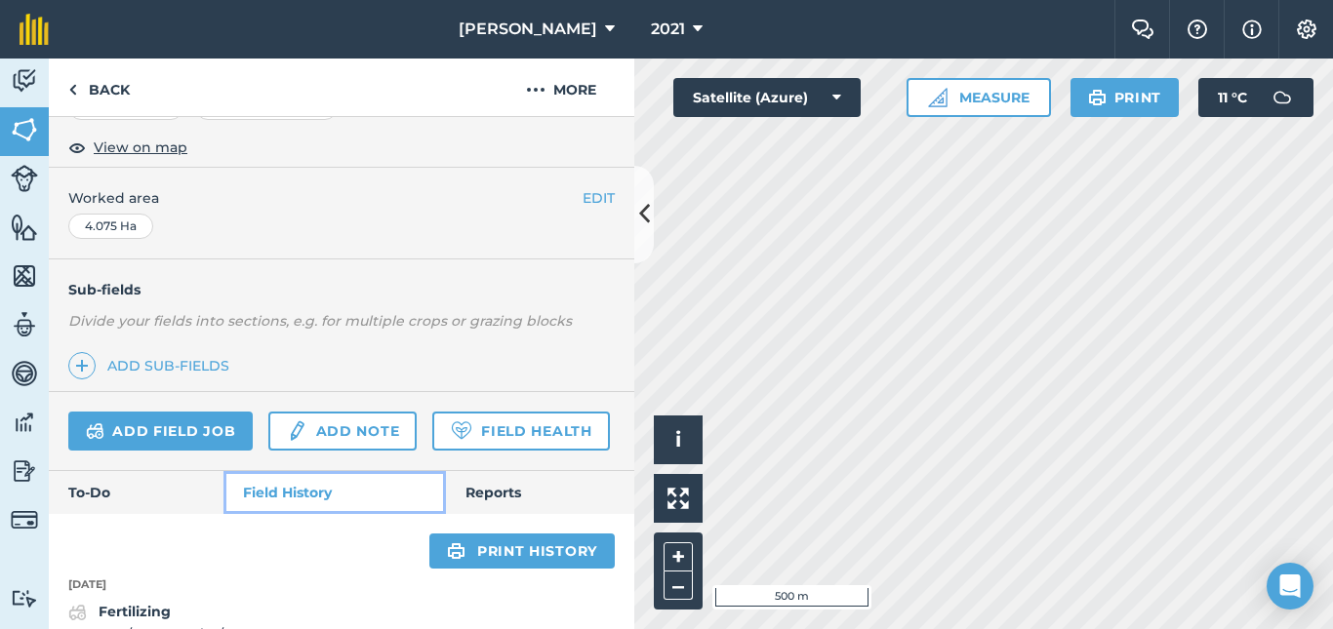
scroll to position [367, 0]
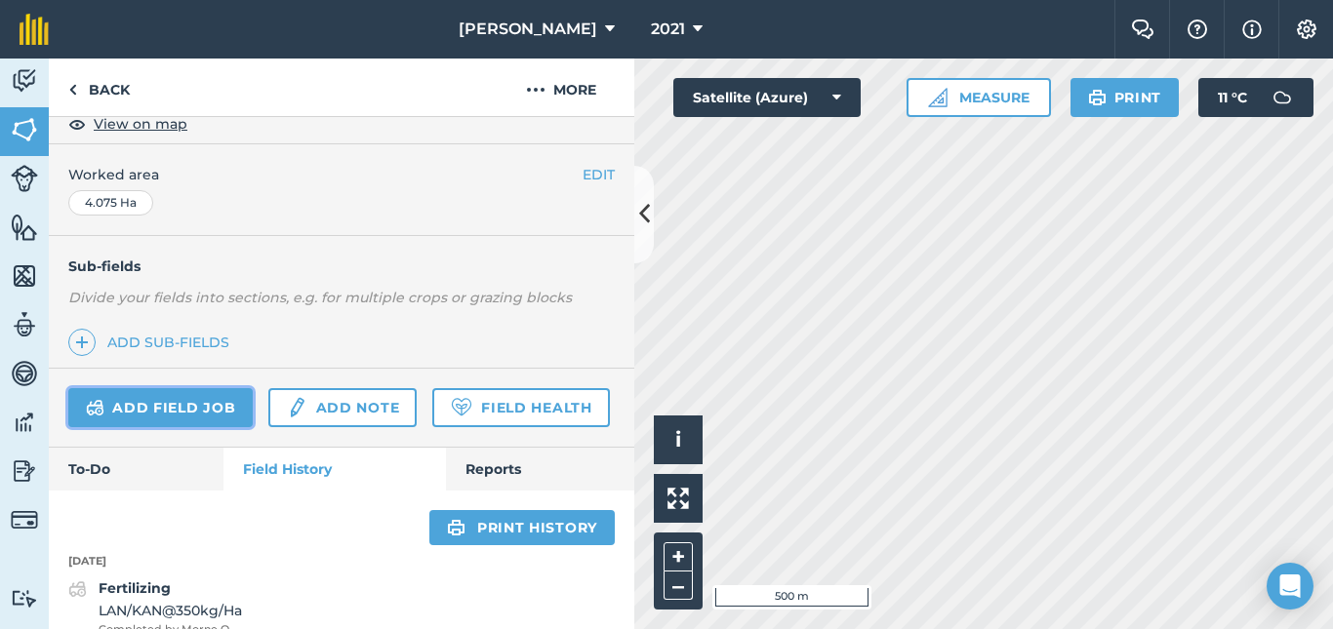
click at [153, 412] on link "Add field job" at bounding box center [160, 407] width 184 height 39
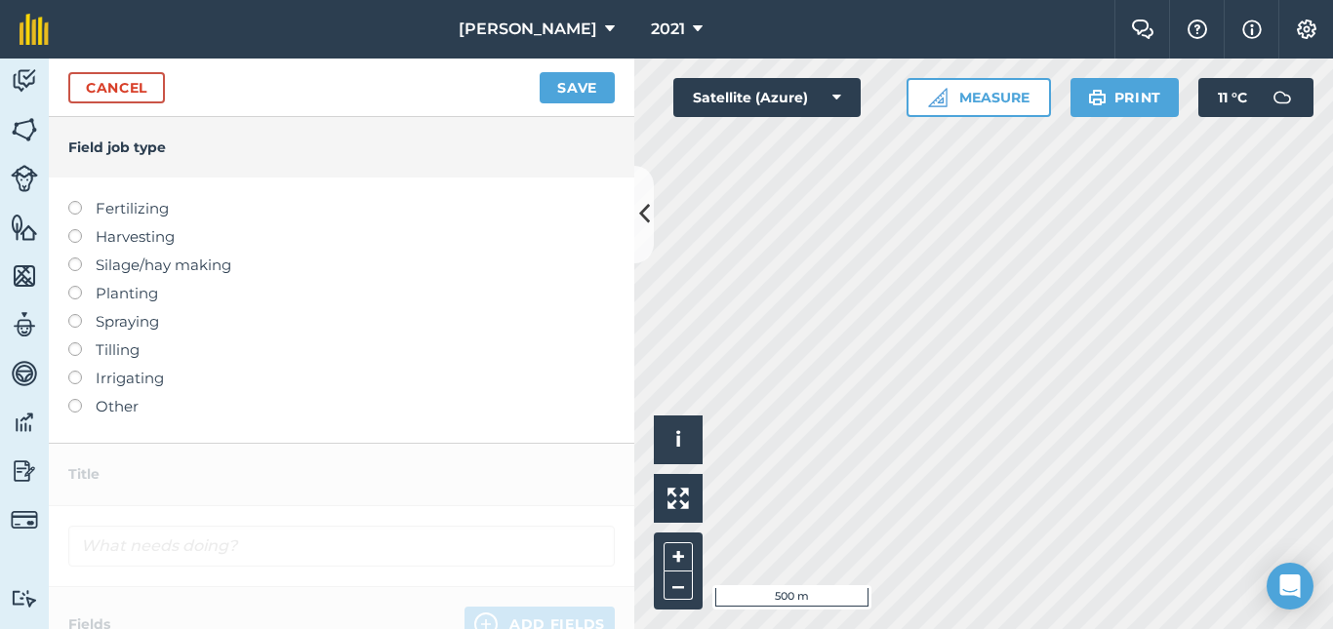
click at [70, 201] on label at bounding box center [81, 201] width 27 height 0
type input "Fertilizing"
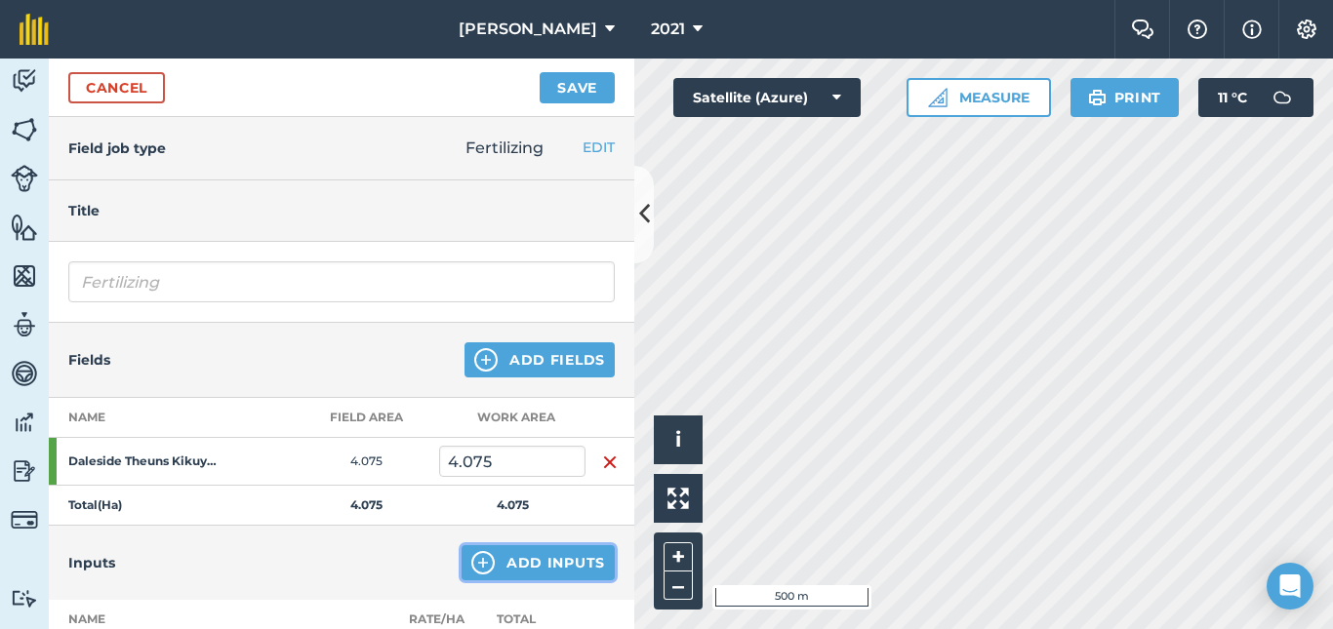
click at [537, 561] on button "Add Inputs" at bounding box center [538, 562] width 153 height 35
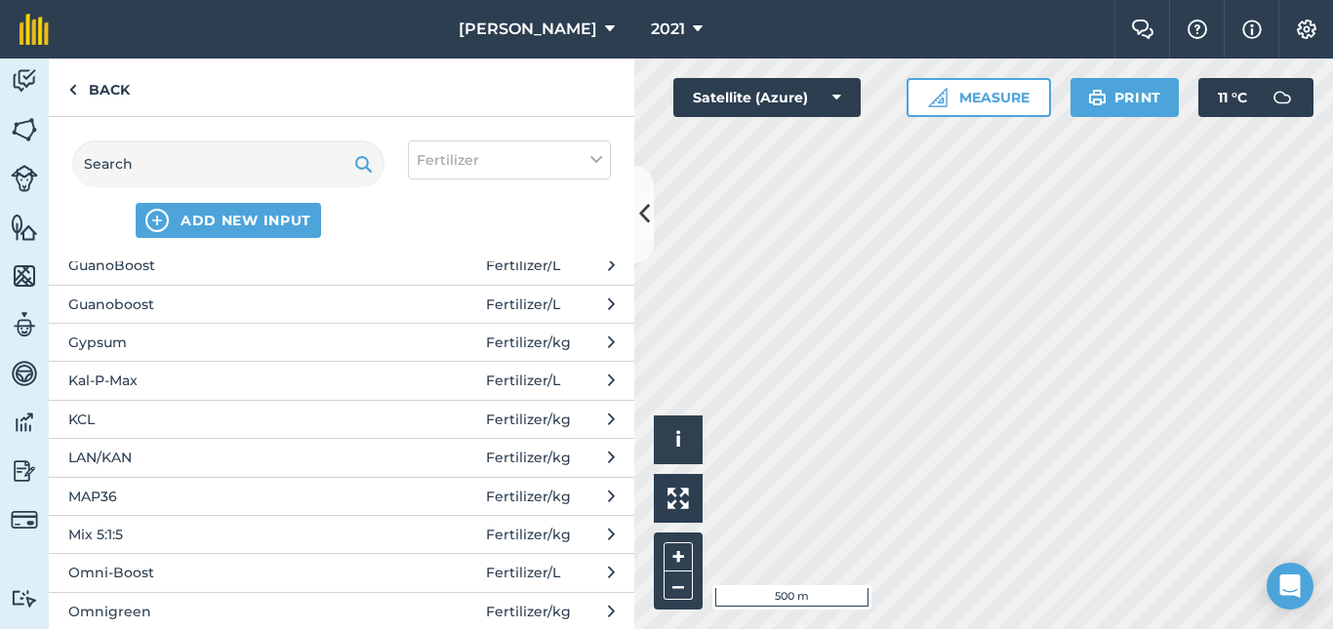
scroll to position [525, 0]
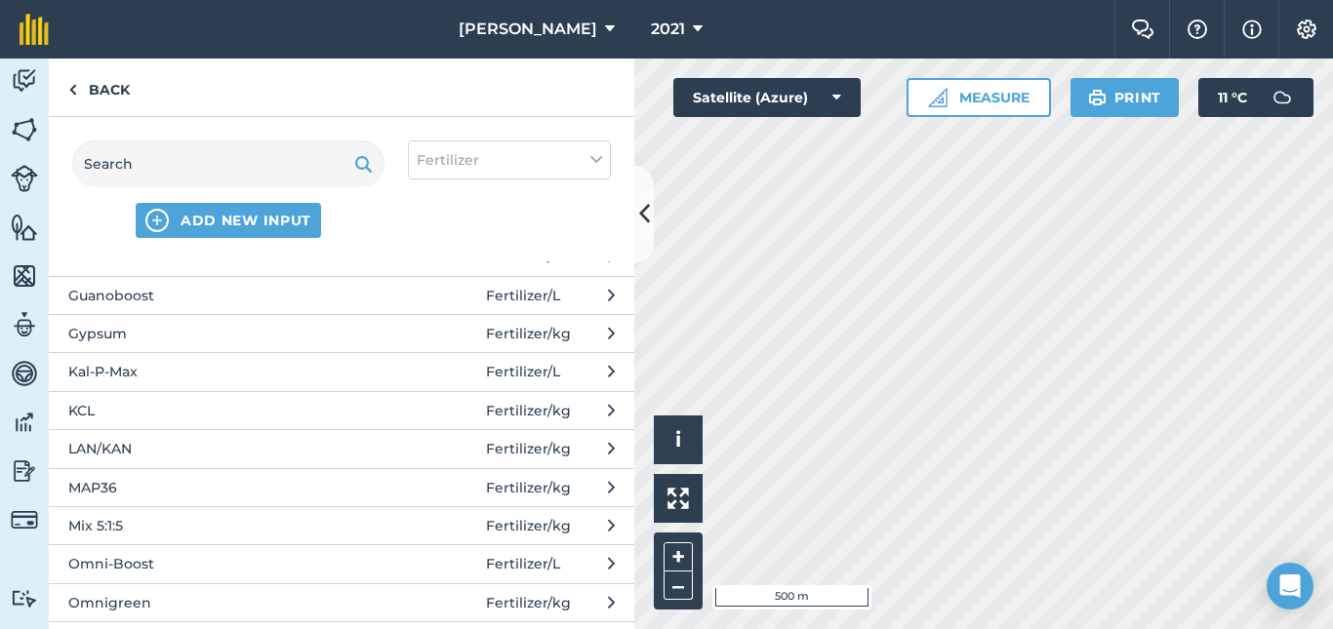
click at [171, 449] on span "LAN/KAN" at bounding box center [227, 448] width 319 height 21
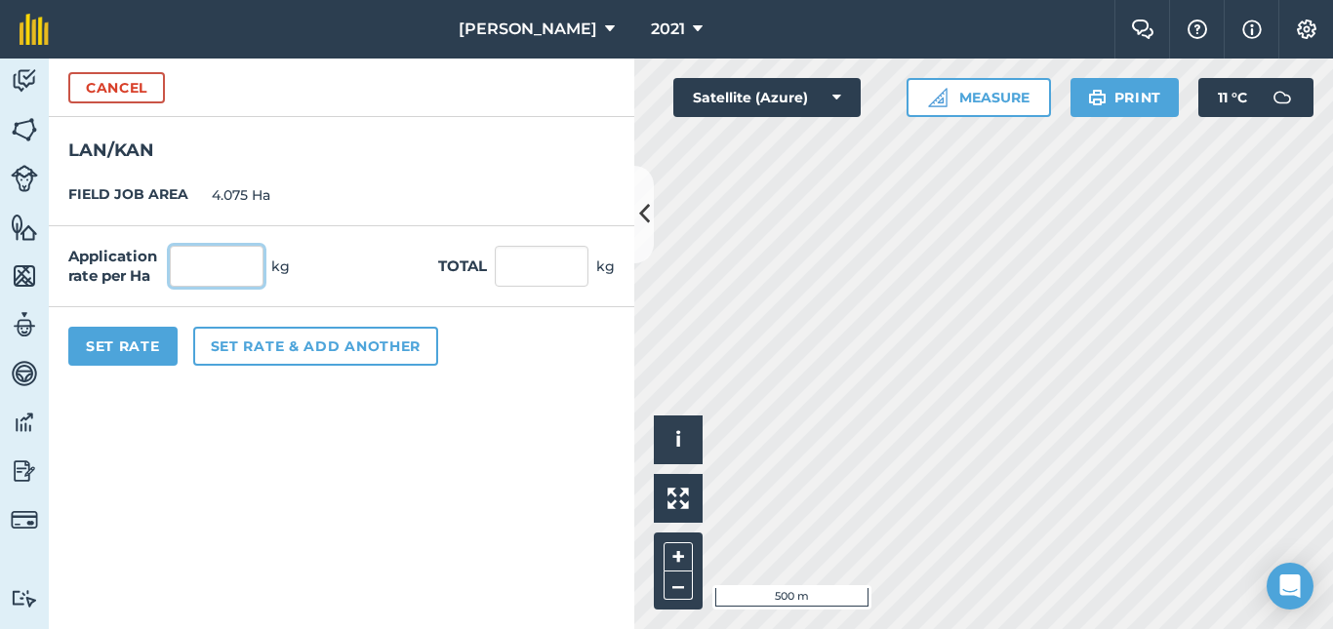
click at [246, 274] on input "text" at bounding box center [217, 266] width 94 height 41
type input "500"
type input "2,037.5"
click at [130, 339] on button "Set Rate" at bounding box center [122, 346] width 109 height 39
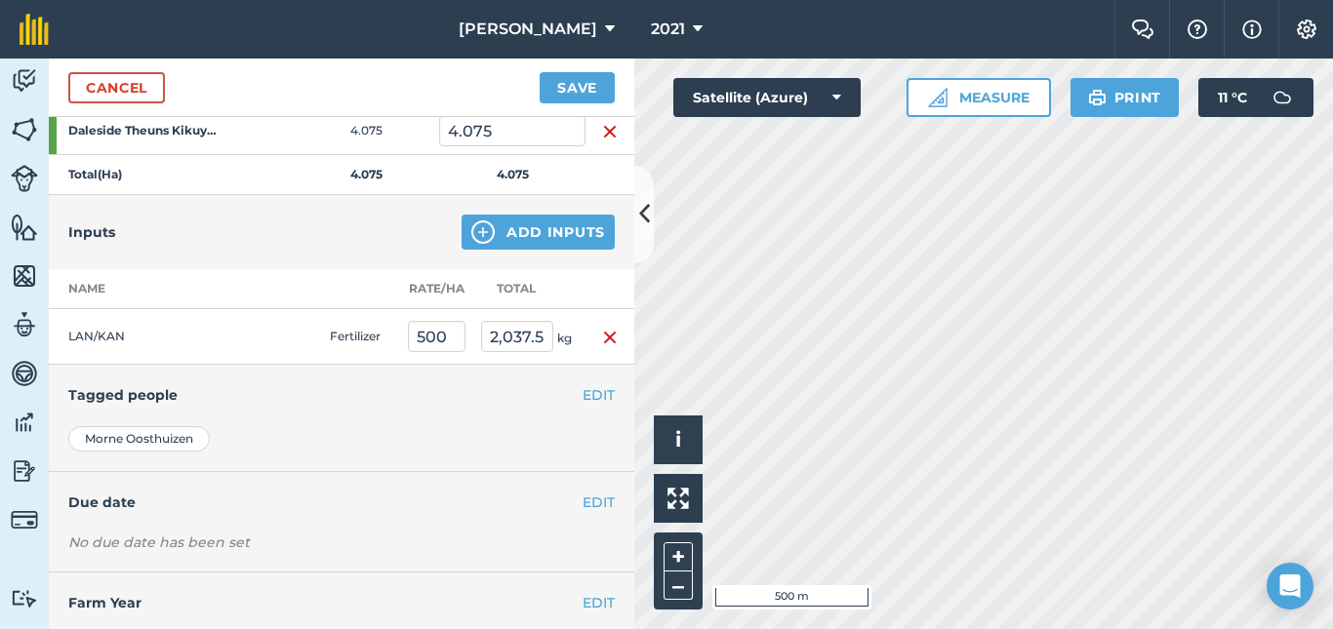
scroll to position [336, 0]
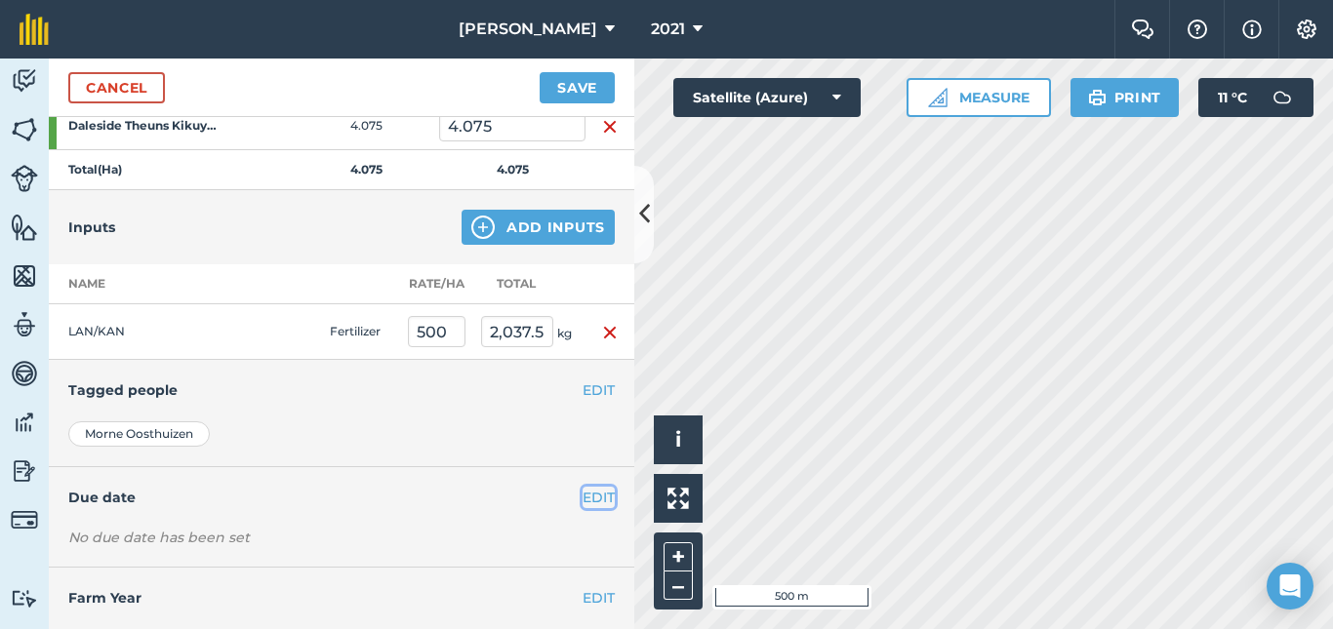
click at [588, 497] on button "EDIT" at bounding box center [599, 497] width 32 height 21
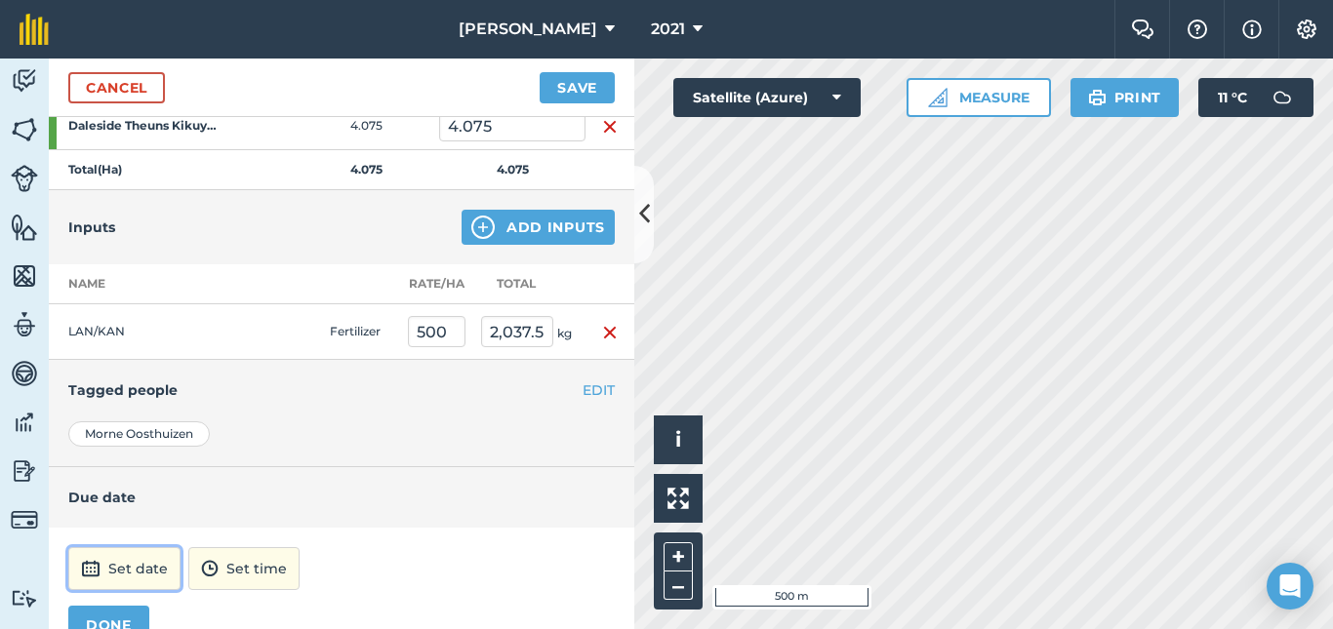
click at [138, 568] on button "Set date" at bounding box center [124, 568] width 112 height 43
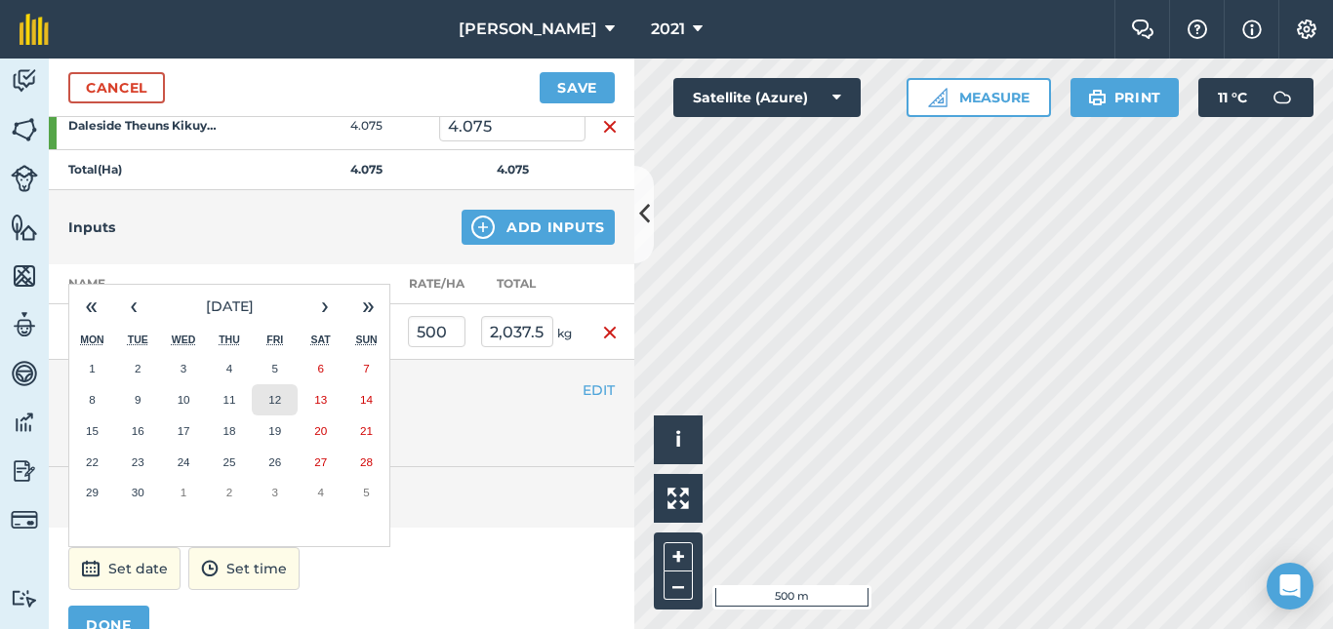
click at [276, 404] on abbr "12" at bounding box center [274, 399] width 13 height 13
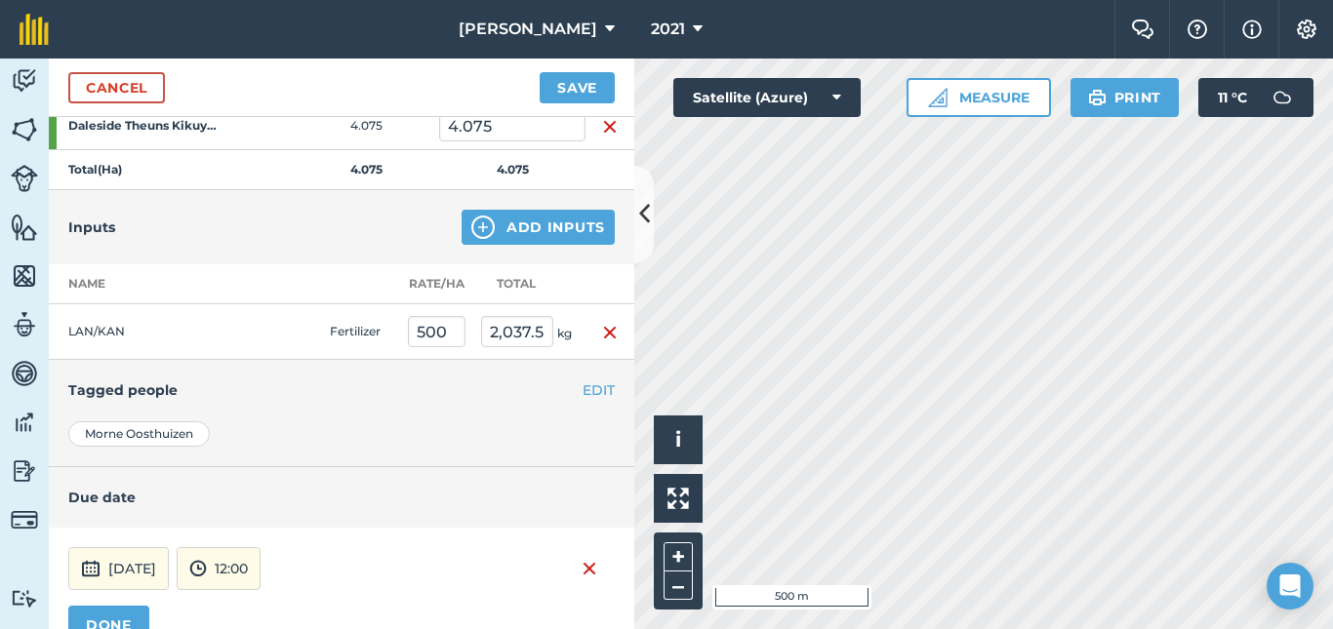
scroll to position [475, 0]
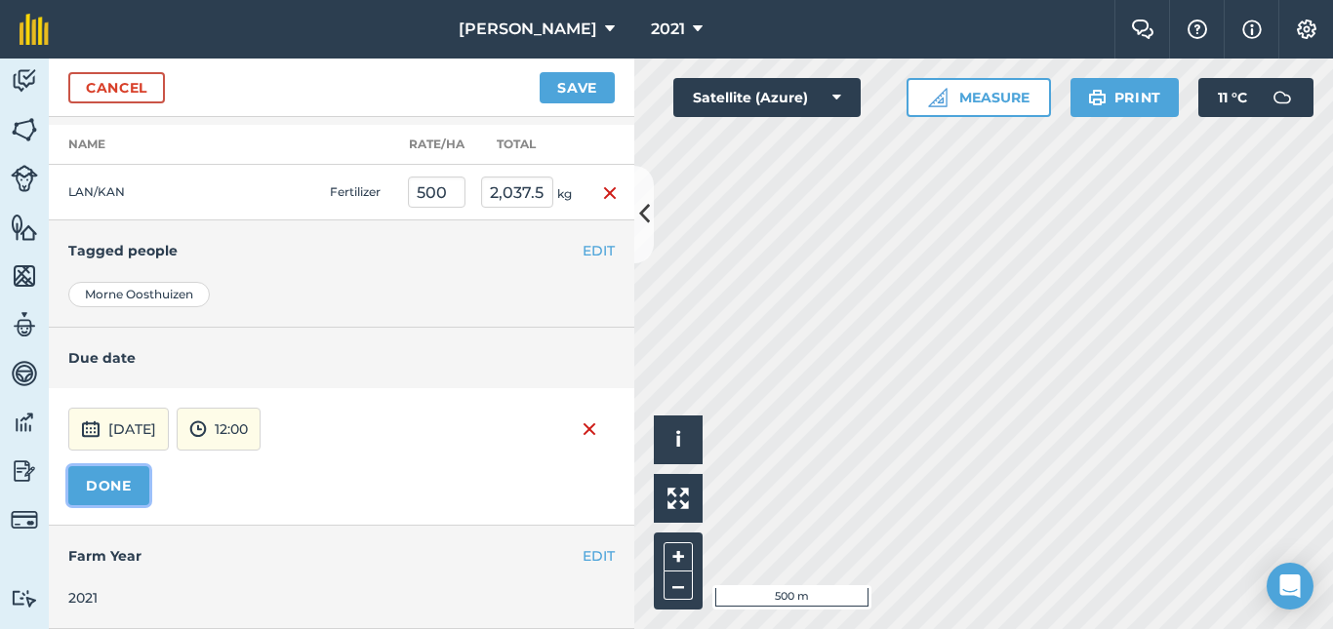
click at [108, 479] on button "DONE" at bounding box center [108, 485] width 81 height 39
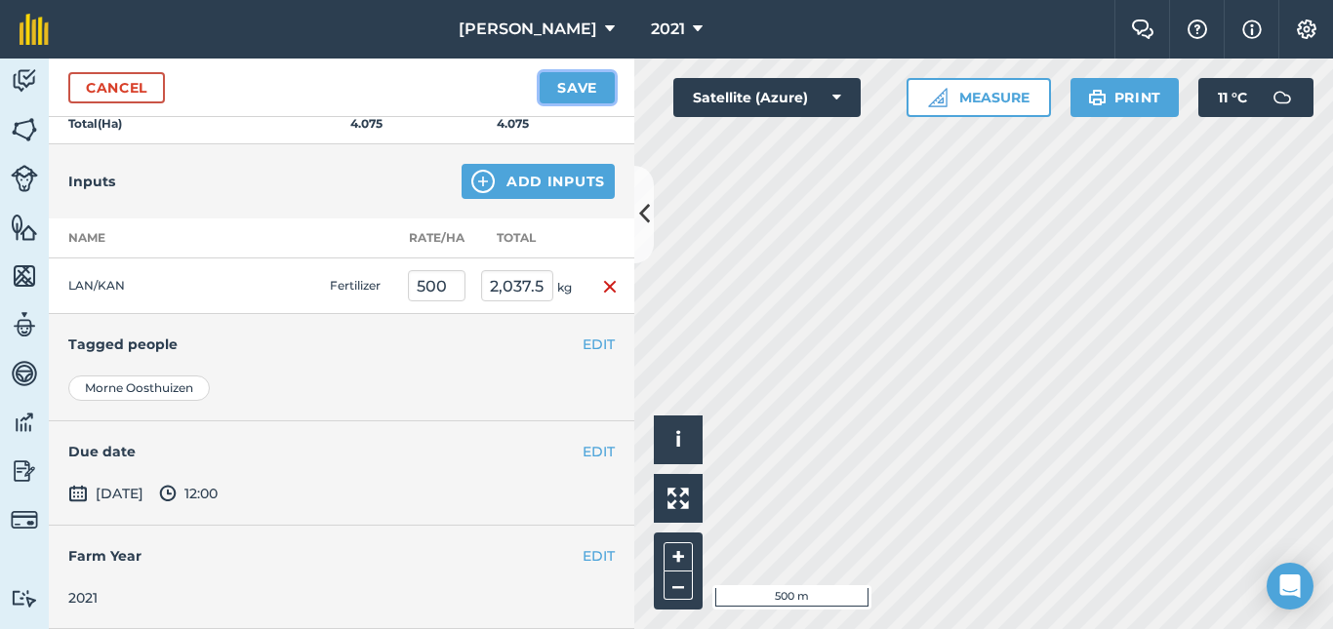
click at [582, 92] on button "Save" at bounding box center [577, 87] width 75 height 31
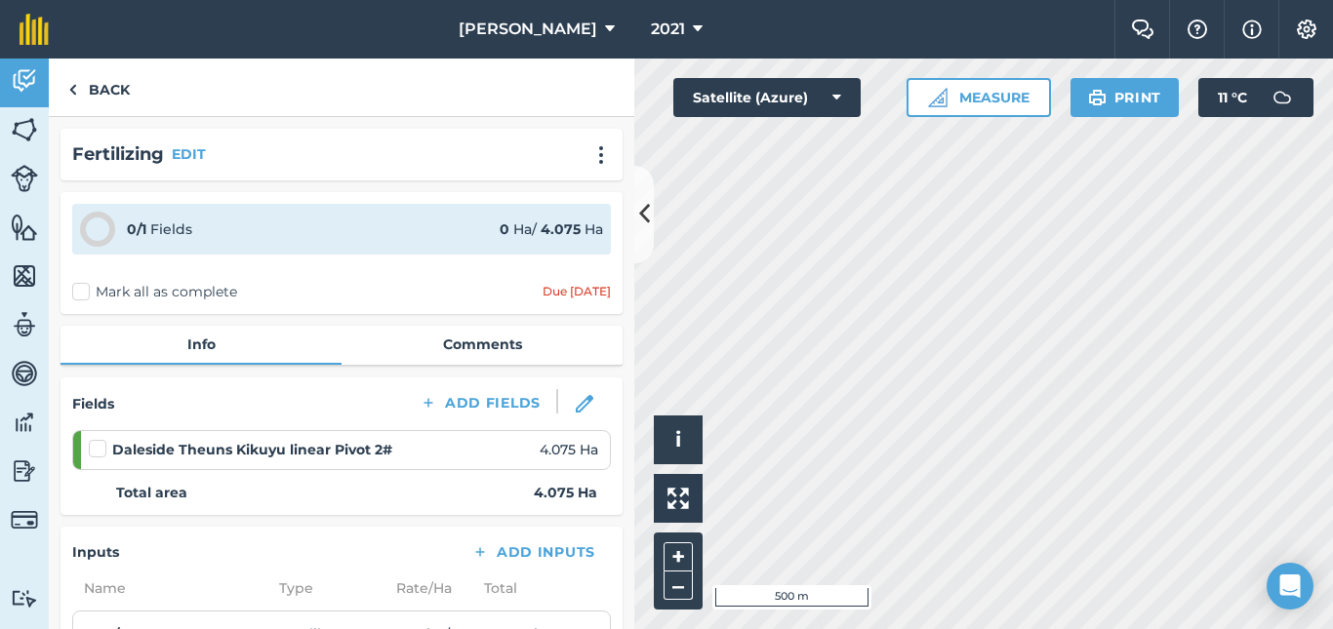
click at [91, 439] on label at bounding box center [100, 439] width 23 height 0
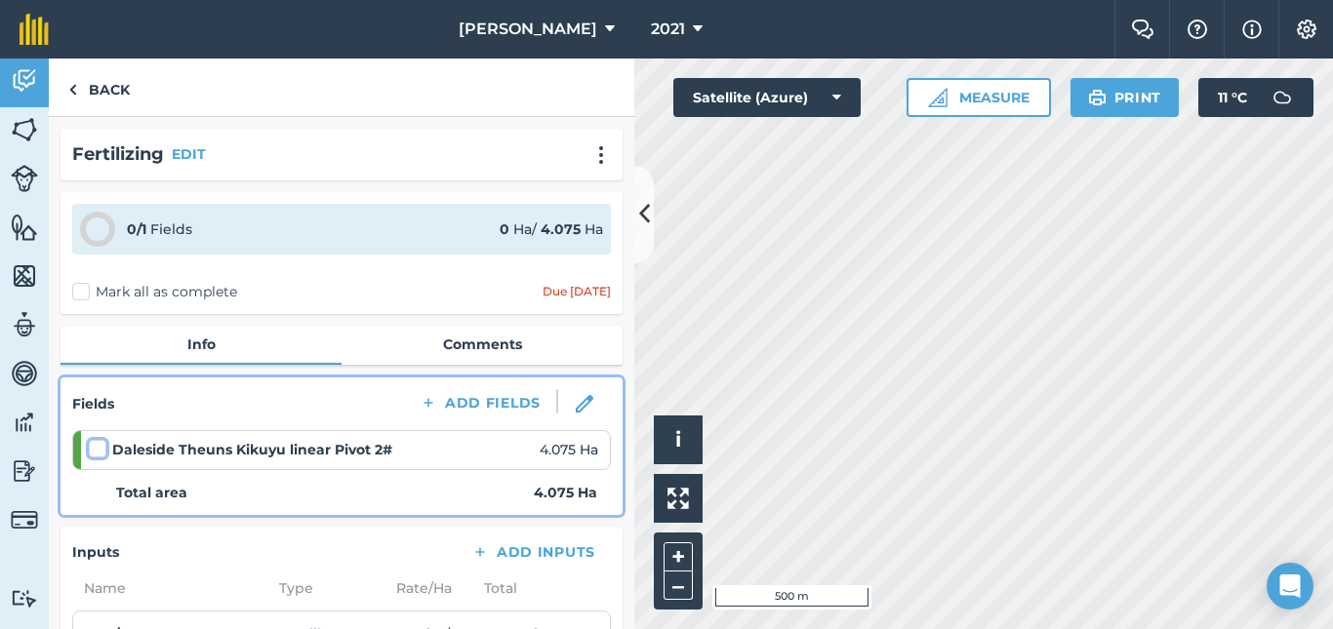
click at [91, 452] on input "checkbox" at bounding box center [95, 445] width 13 height 13
checkbox input "false"
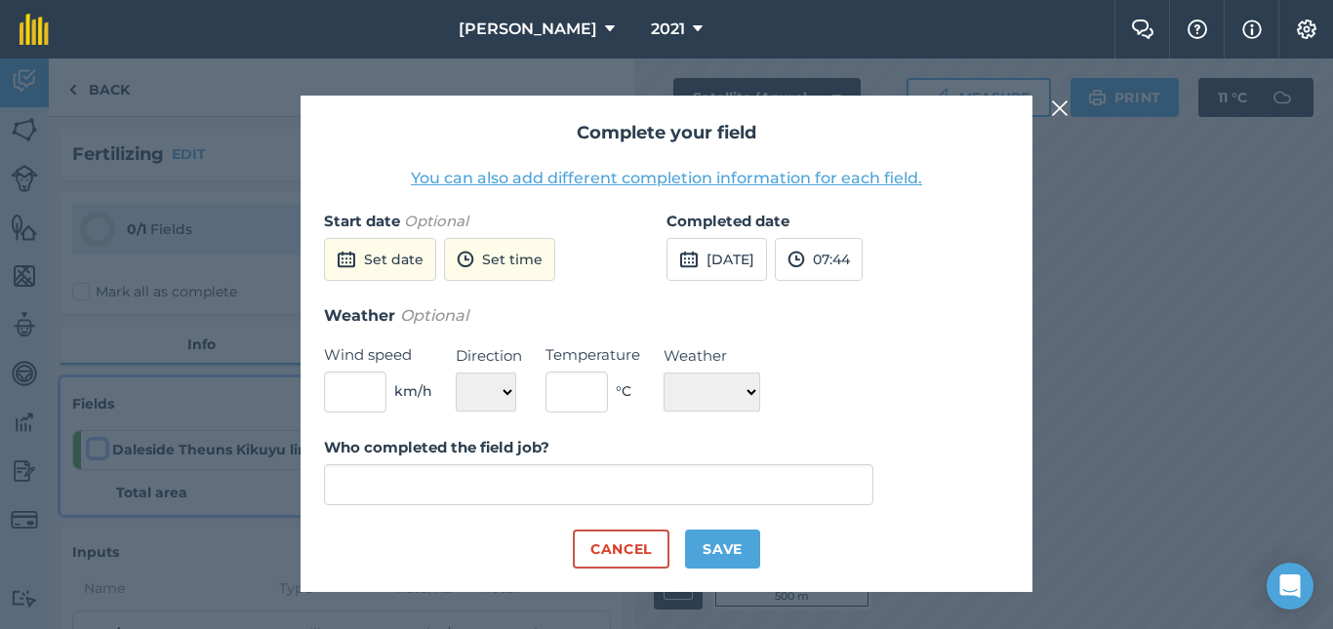
type input "[GEOGRAPHIC_DATA]"
click at [741, 256] on button "[DATE]" at bounding box center [716, 259] width 101 height 43
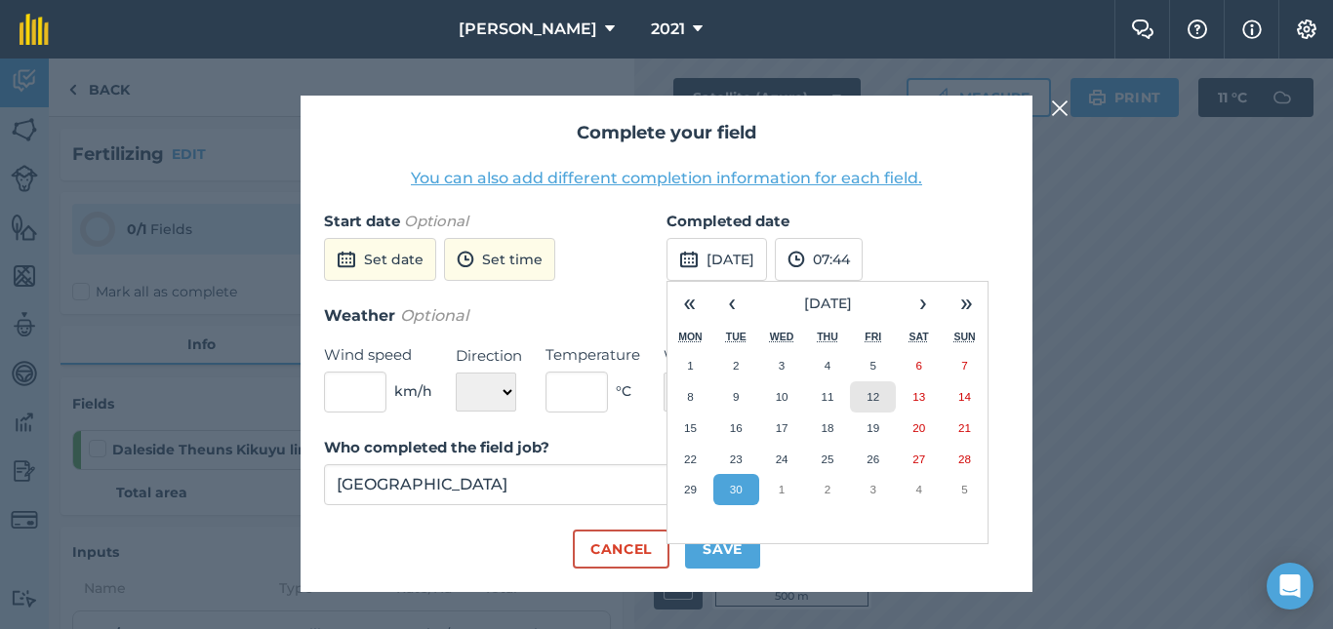
click at [871, 401] on abbr "12" at bounding box center [873, 396] width 13 height 13
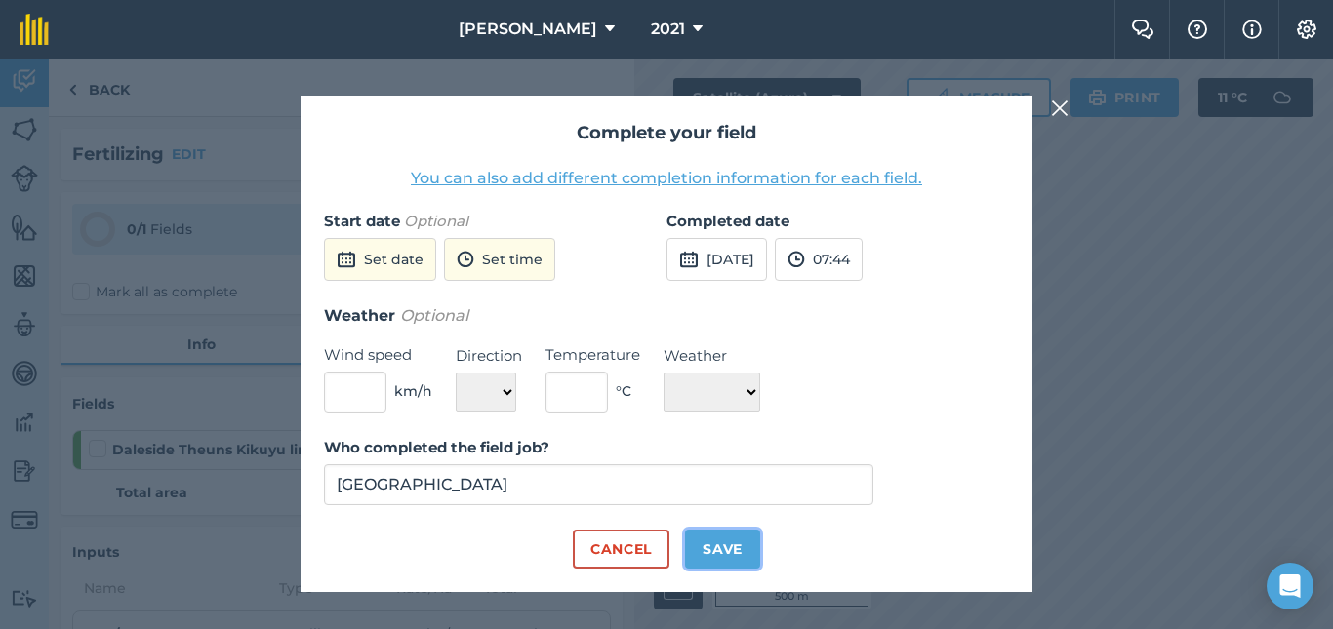
click at [731, 555] on button "Save" at bounding box center [722, 549] width 75 height 39
checkbox input "true"
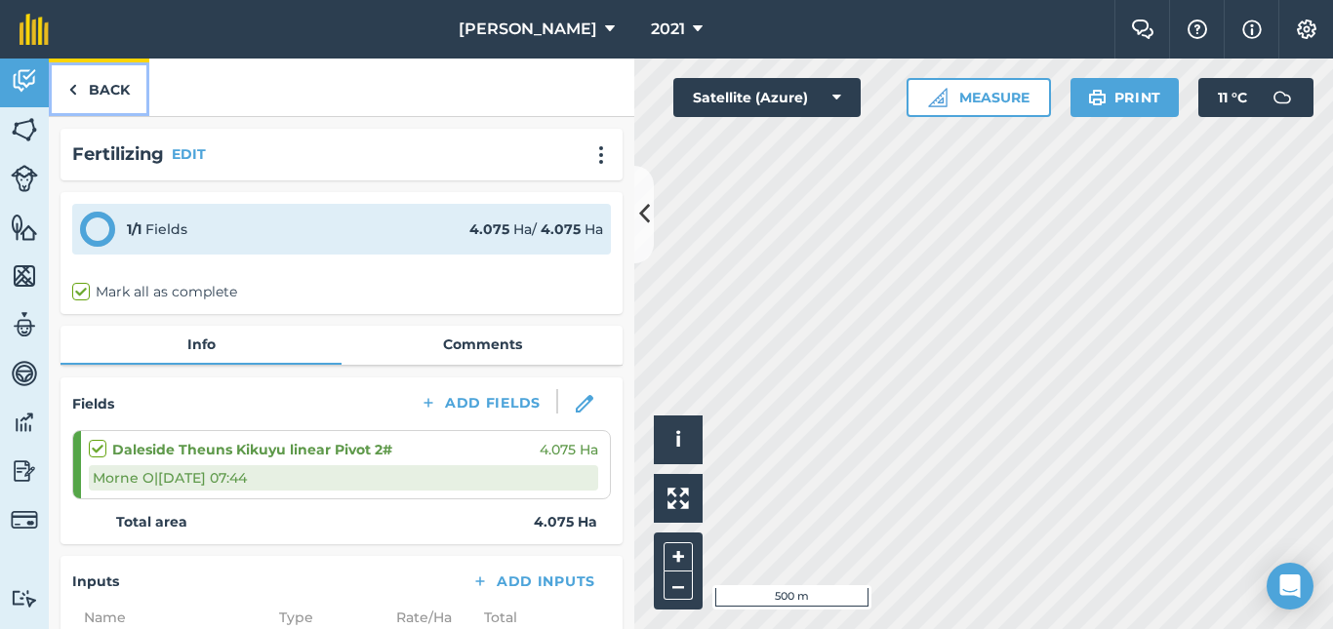
click at [106, 94] on link "Back" at bounding box center [99, 88] width 101 height 58
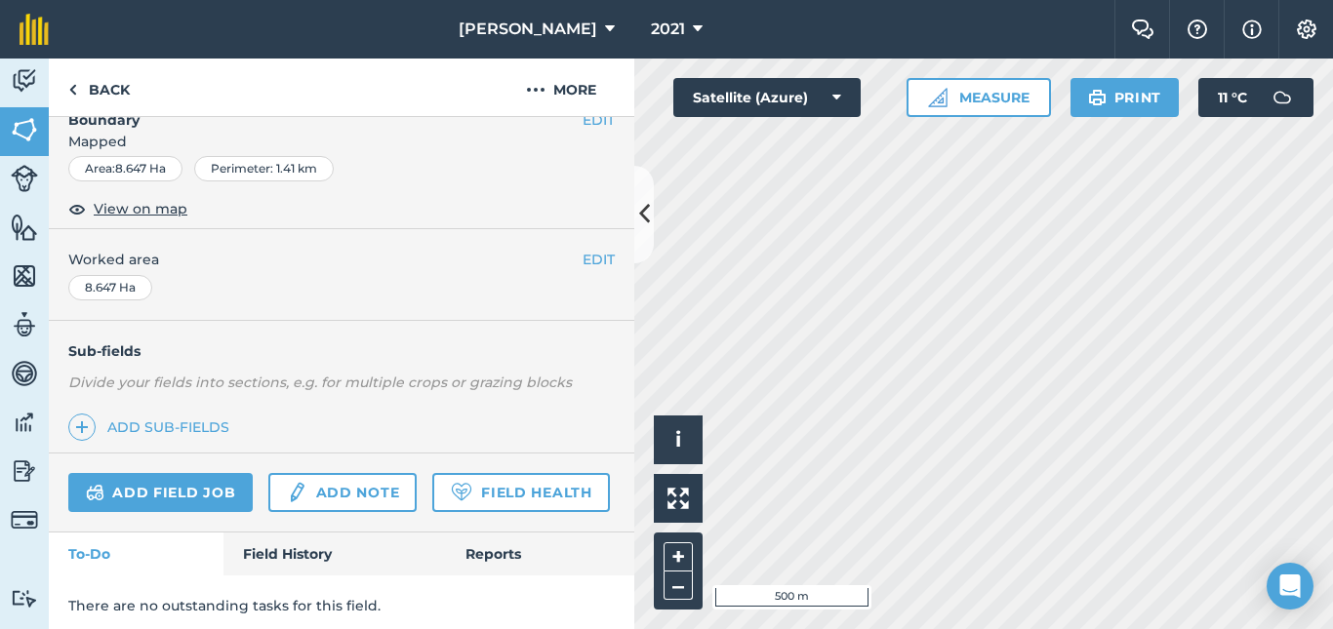
scroll to position [326, 0]
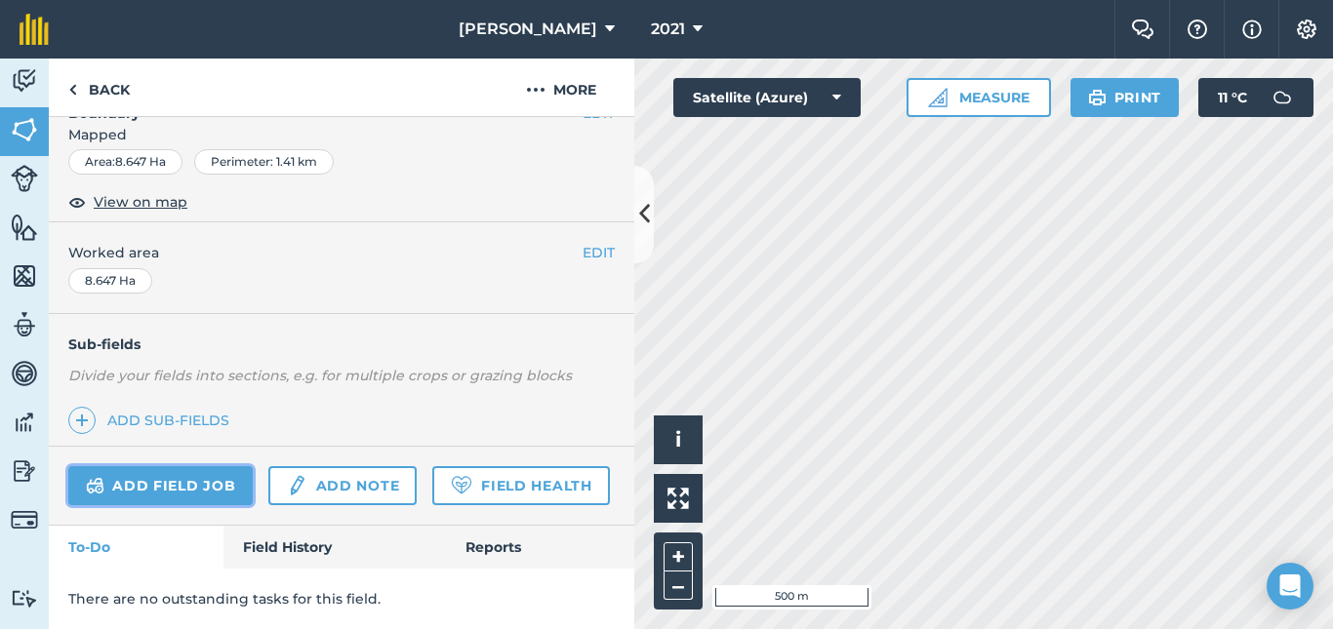
click at [186, 466] on link "Add field job" at bounding box center [160, 485] width 184 height 39
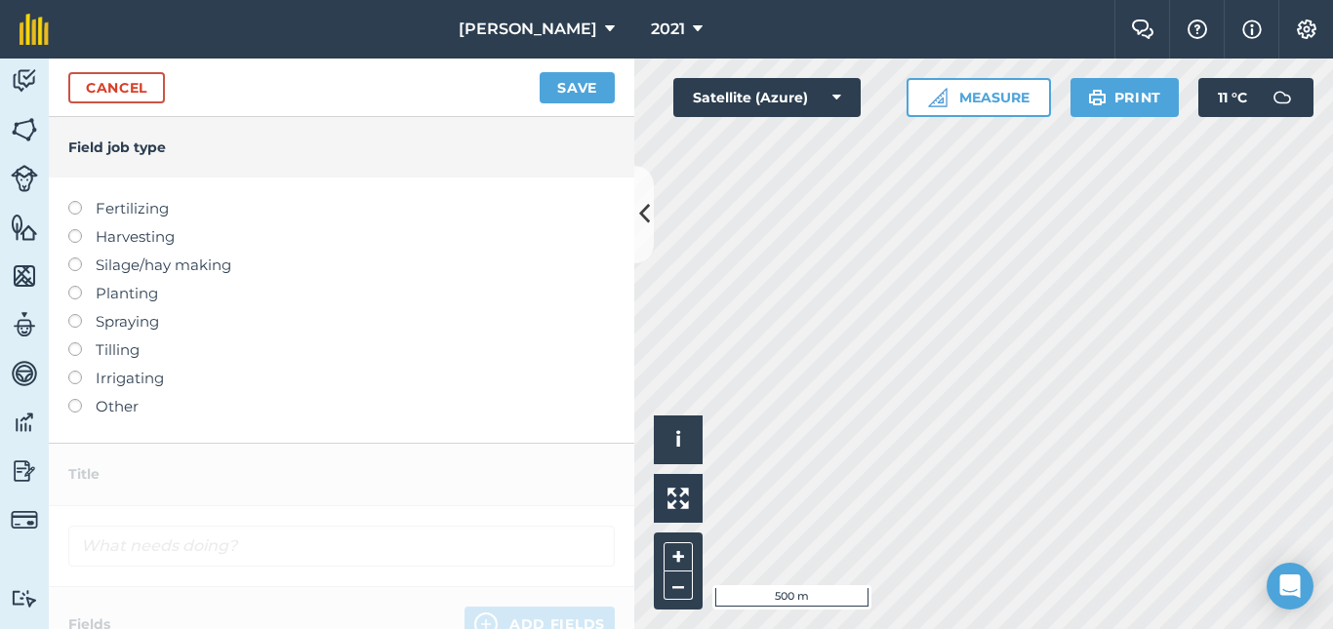
click at [72, 201] on label at bounding box center [81, 201] width 27 height 0
type input "Fertilizing"
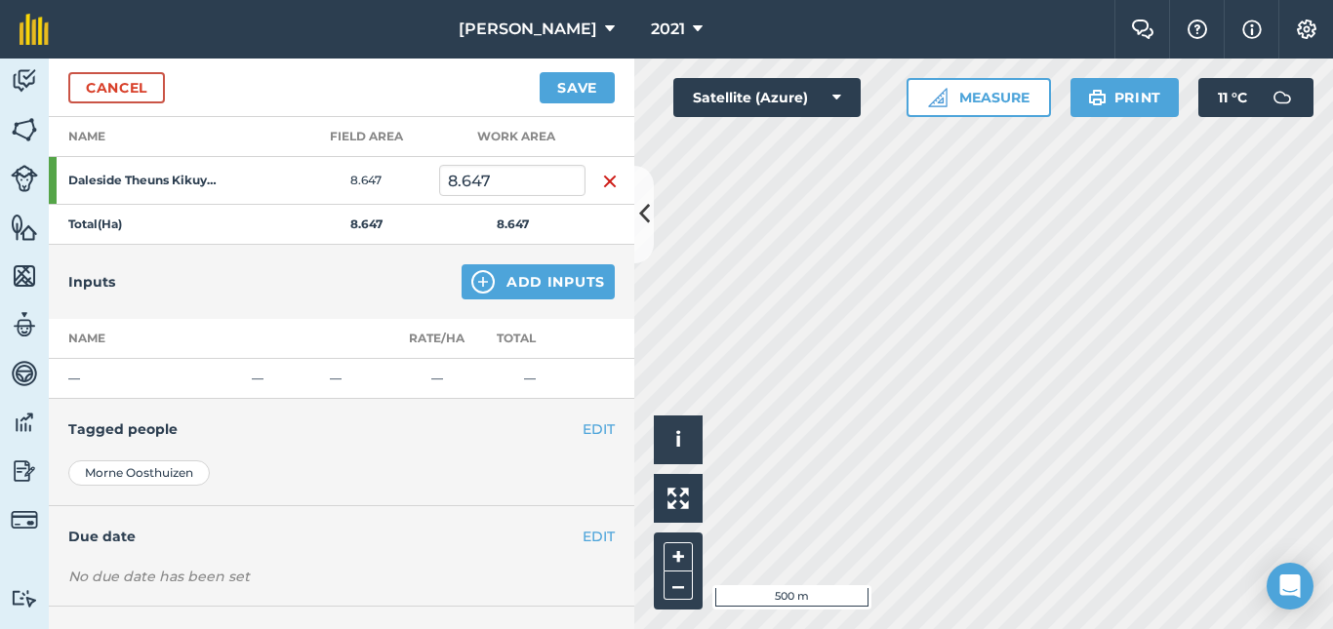
scroll to position [302, 0]
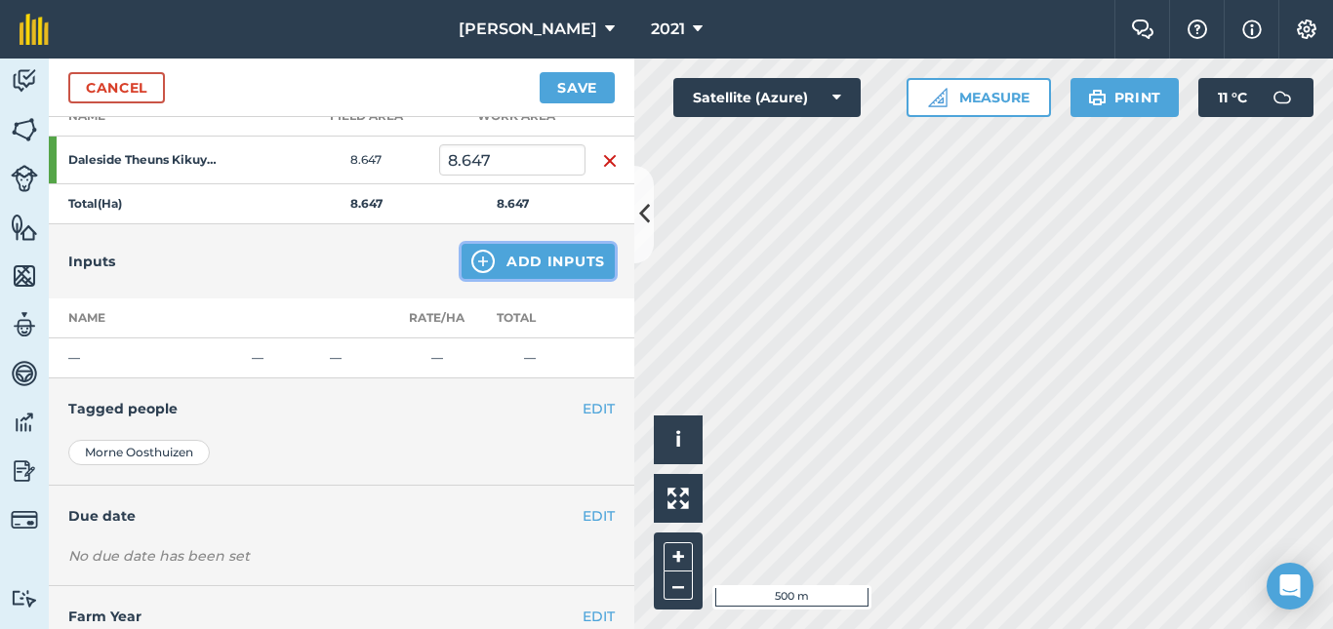
click at [505, 259] on button "Add Inputs" at bounding box center [538, 261] width 153 height 35
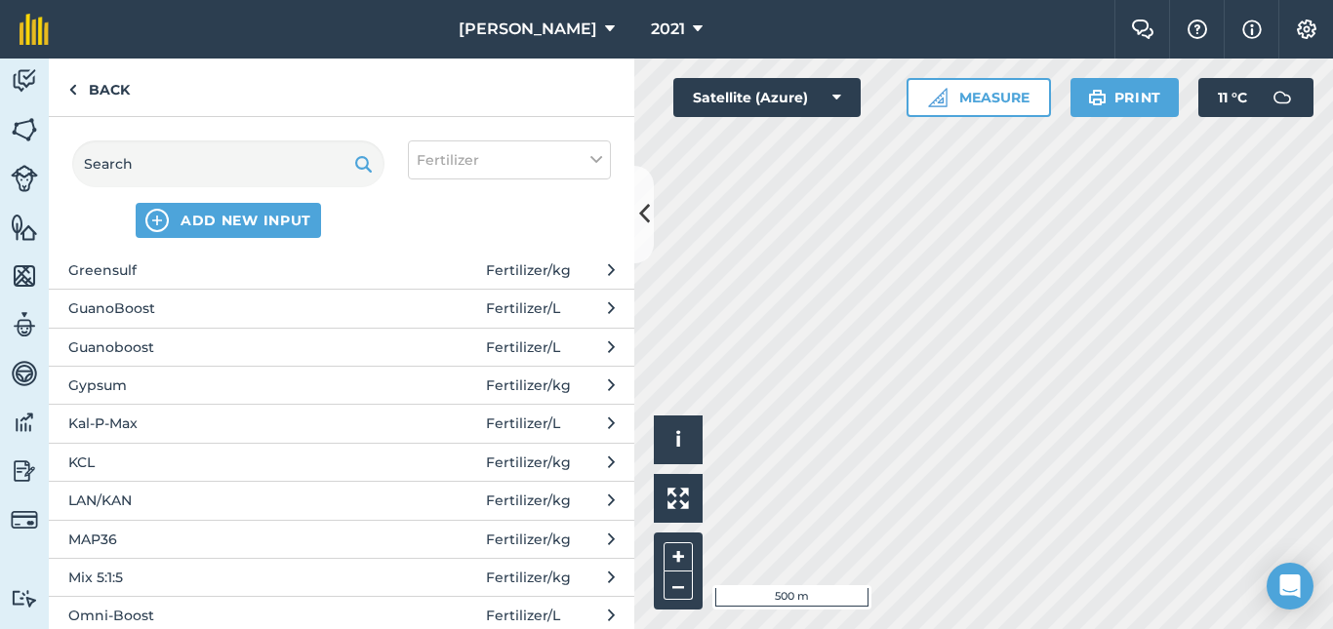
scroll to position [490, 0]
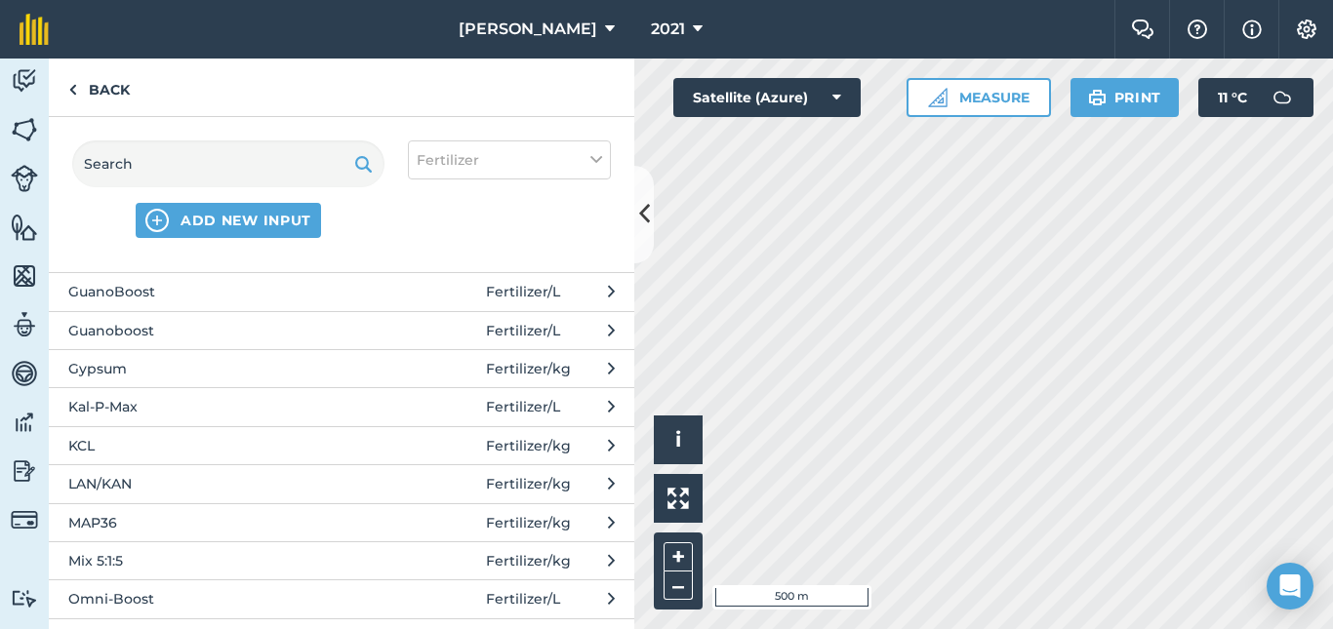
click at [163, 483] on span "LAN/KAN" at bounding box center [227, 483] width 319 height 21
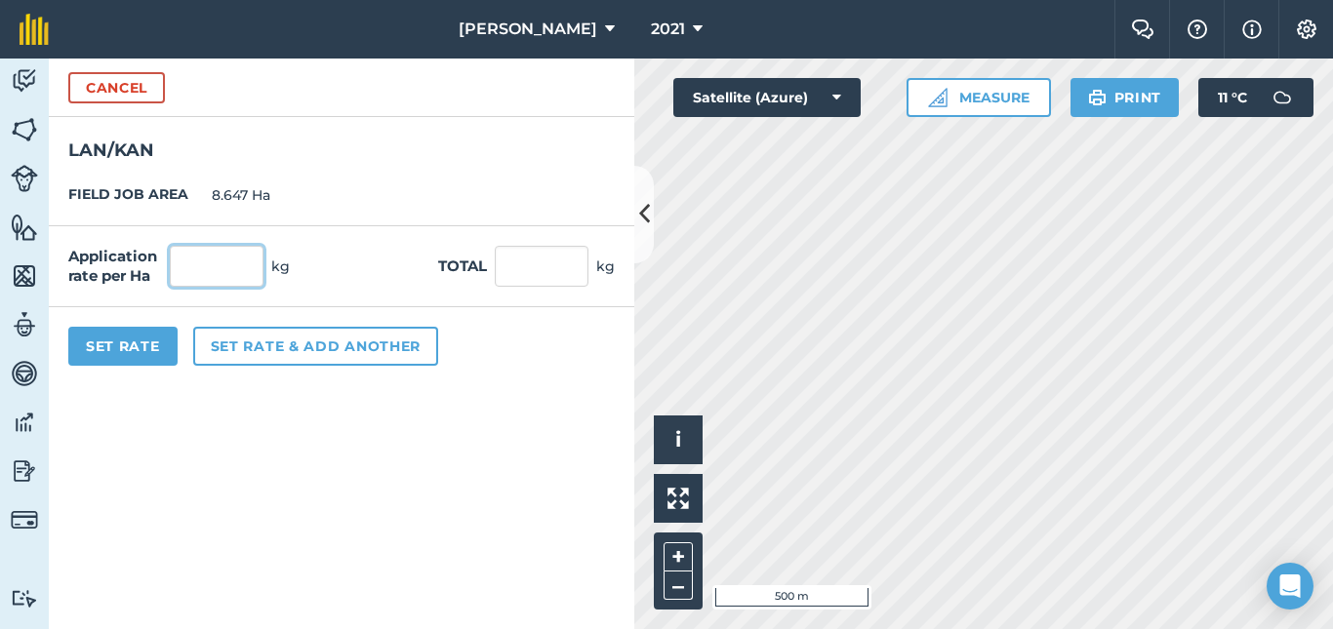
click at [246, 275] on input "text" at bounding box center [217, 266] width 94 height 41
type input "500"
type input "4,323.5"
click at [113, 345] on button "Set Rate" at bounding box center [122, 346] width 109 height 39
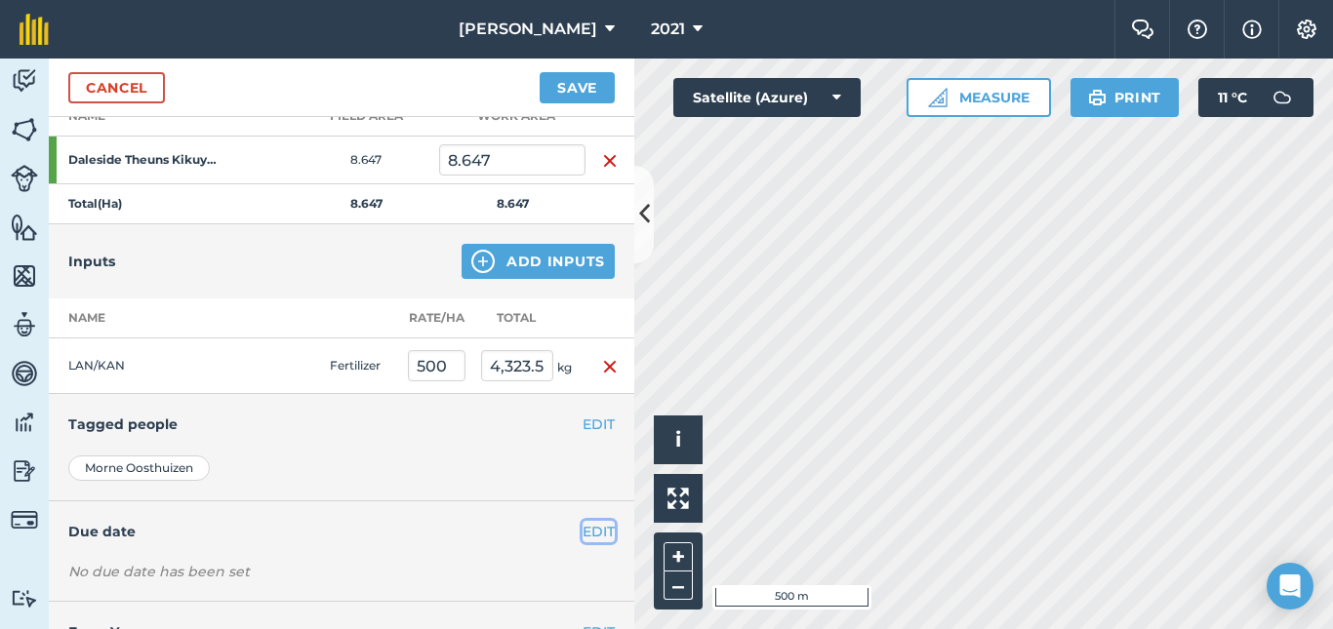
click at [583, 528] on button "EDIT" at bounding box center [599, 531] width 32 height 21
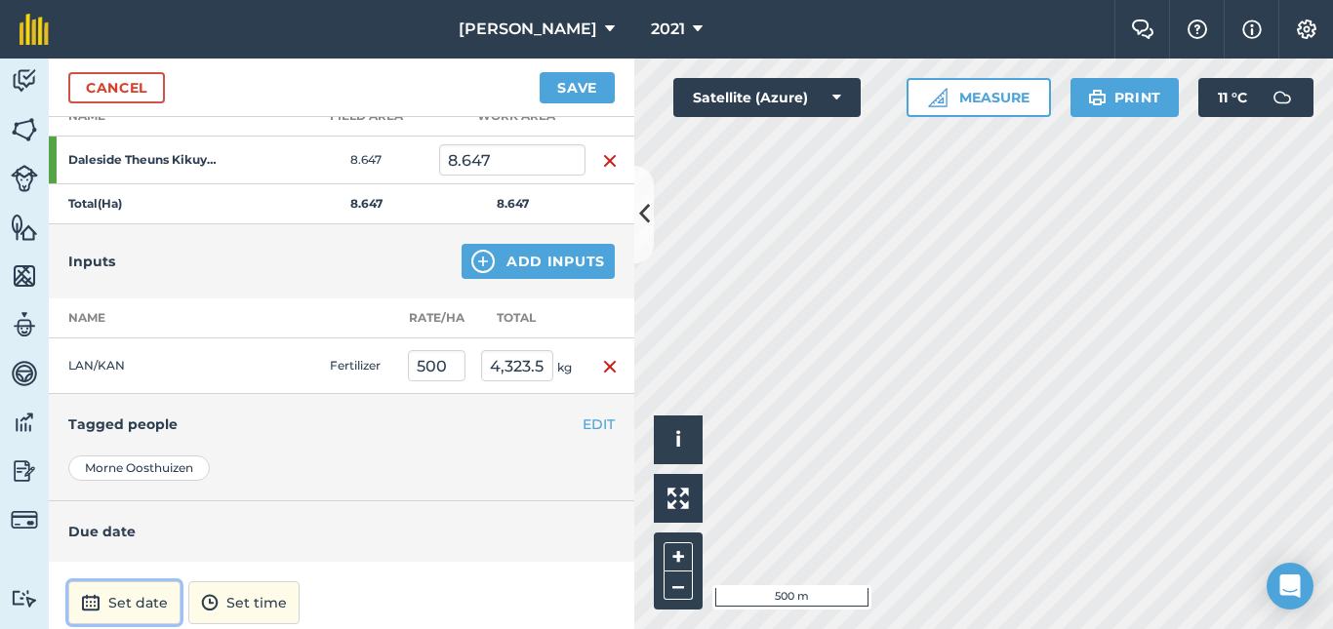
click at [141, 601] on button "Set date" at bounding box center [124, 603] width 112 height 43
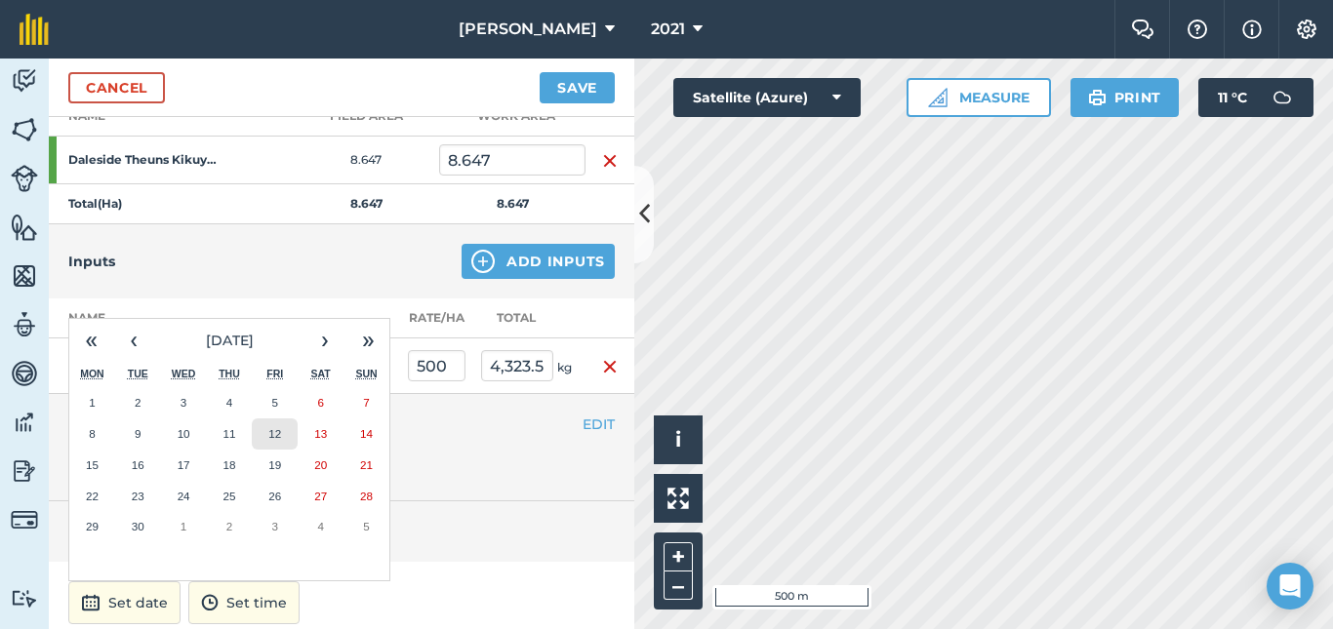
click at [275, 442] on button "12" at bounding box center [275, 434] width 46 height 31
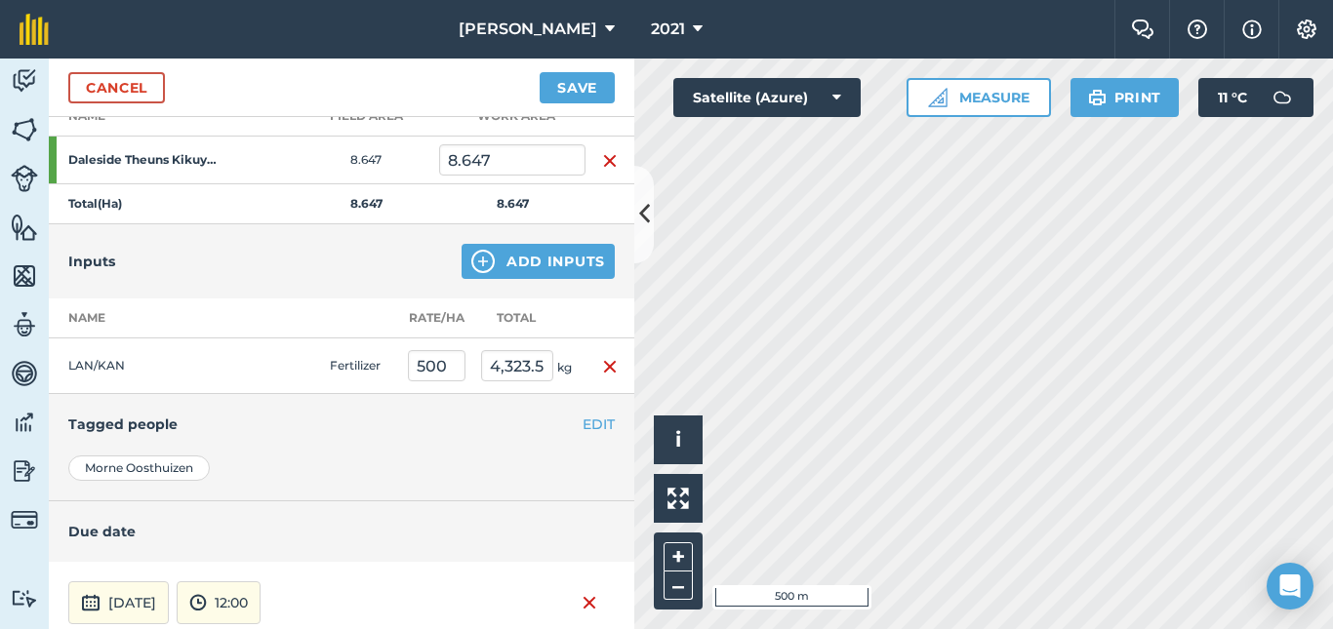
scroll to position [475, 0]
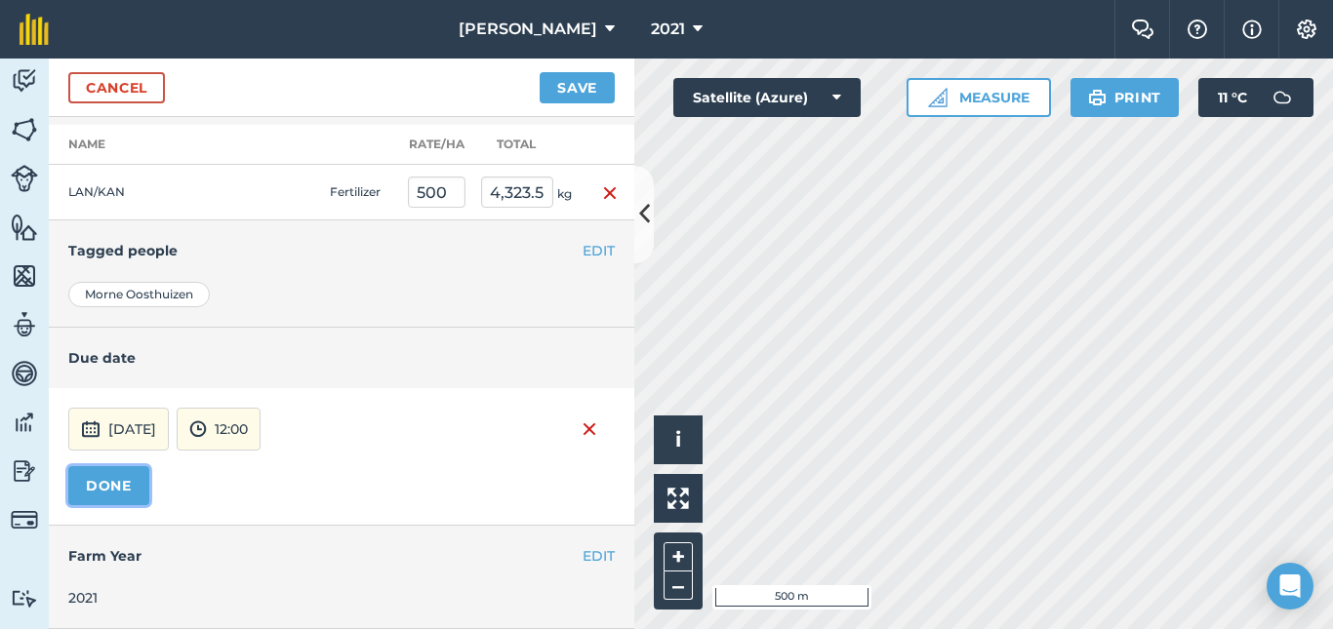
click at [110, 486] on button "DONE" at bounding box center [108, 485] width 81 height 39
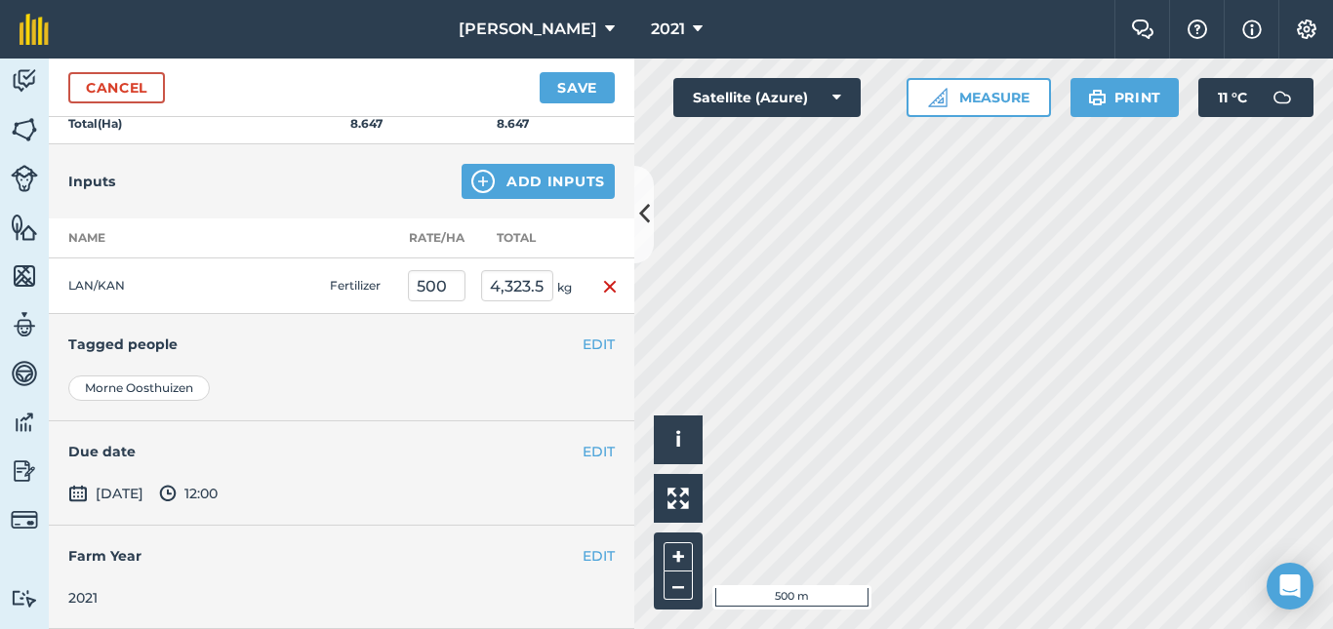
scroll to position [382, 0]
click at [593, 89] on button "Save" at bounding box center [577, 87] width 75 height 31
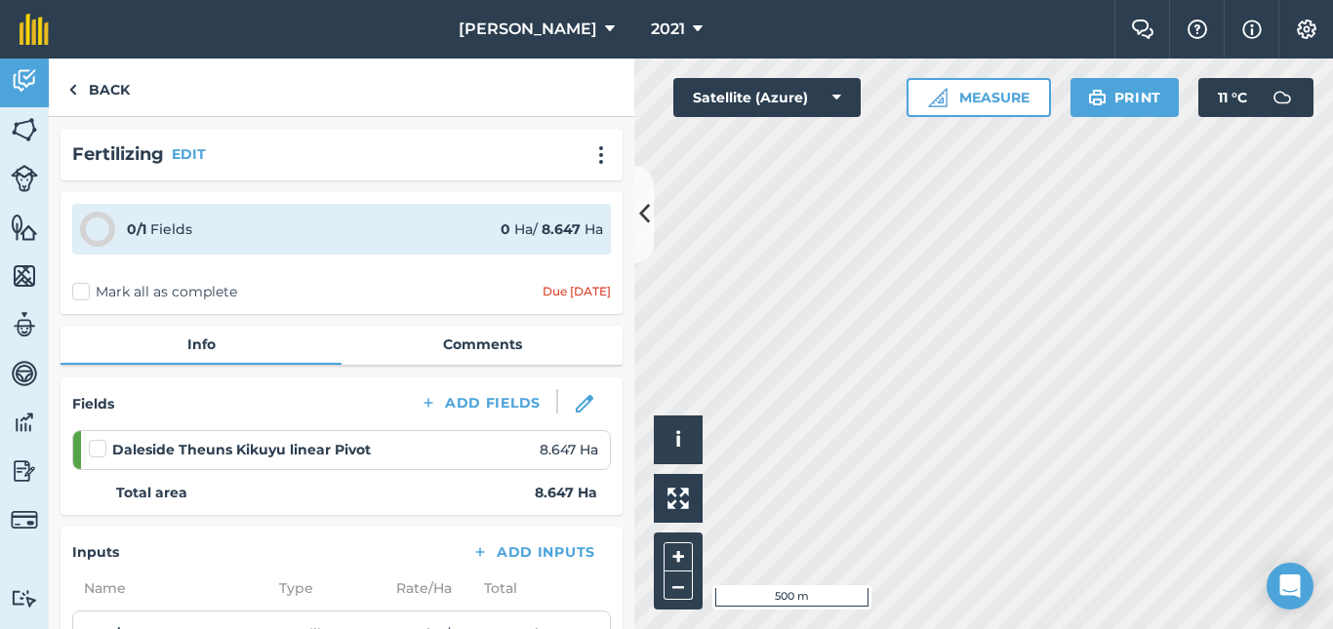
click at [95, 439] on label at bounding box center [100, 439] width 23 height 0
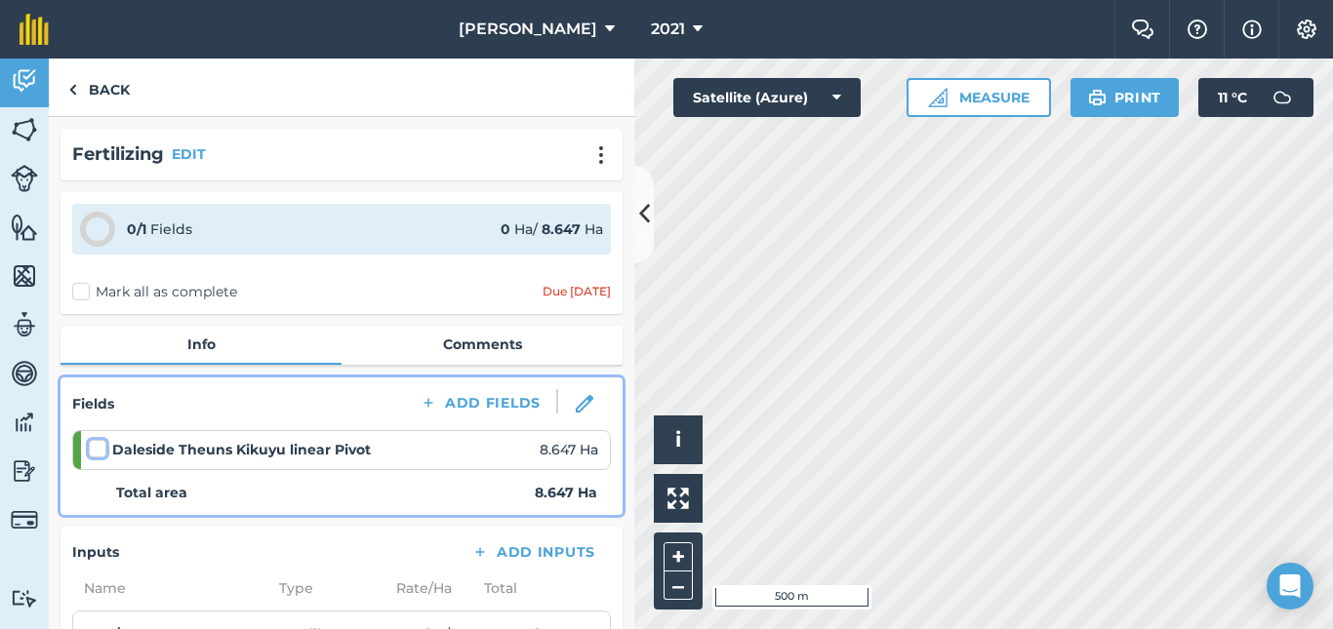
click at [95, 446] on input "checkbox" at bounding box center [95, 445] width 13 height 13
checkbox input "false"
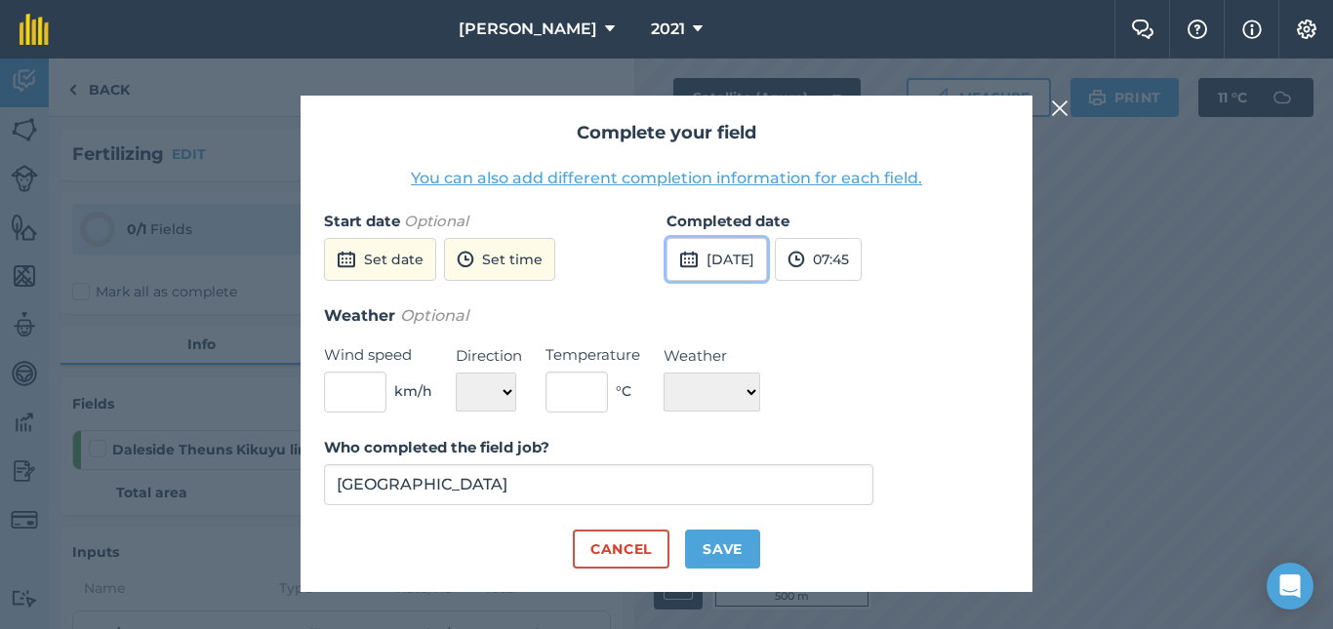
click at [750, 268] on button "[DATE]" at bounding box center [716, 259] width 101 height 43
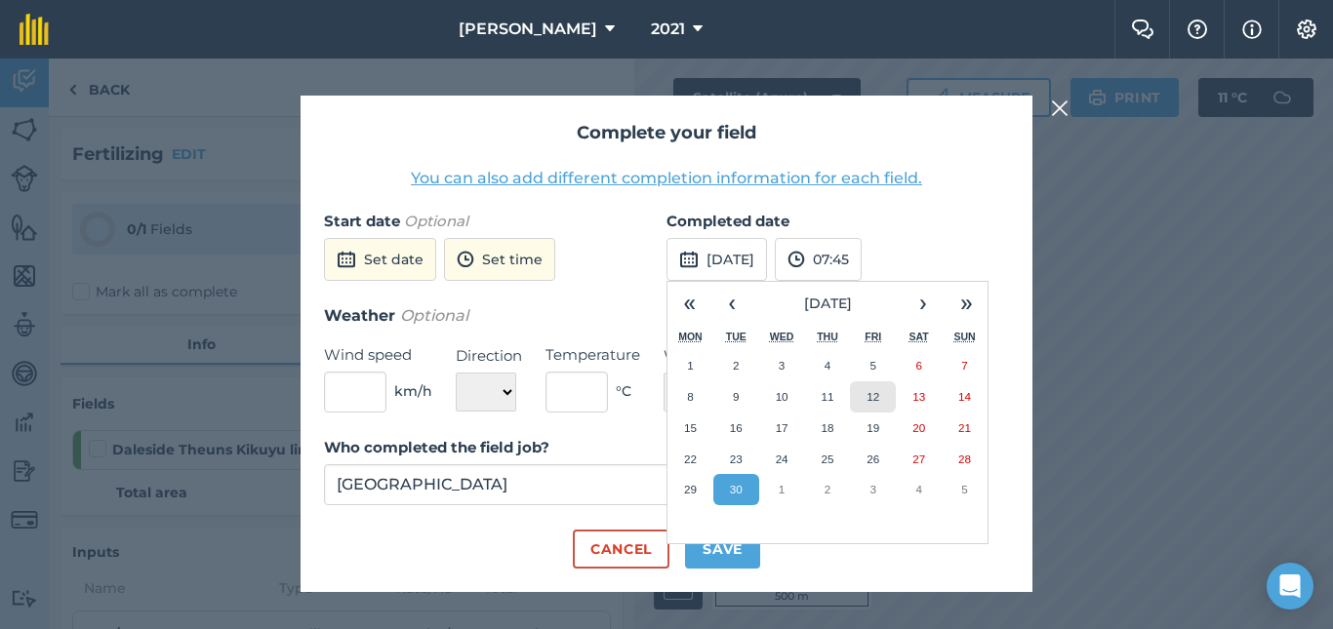
click at [874, 399] on abbr "12" at bounding box center [873, 396] width 13 height 13
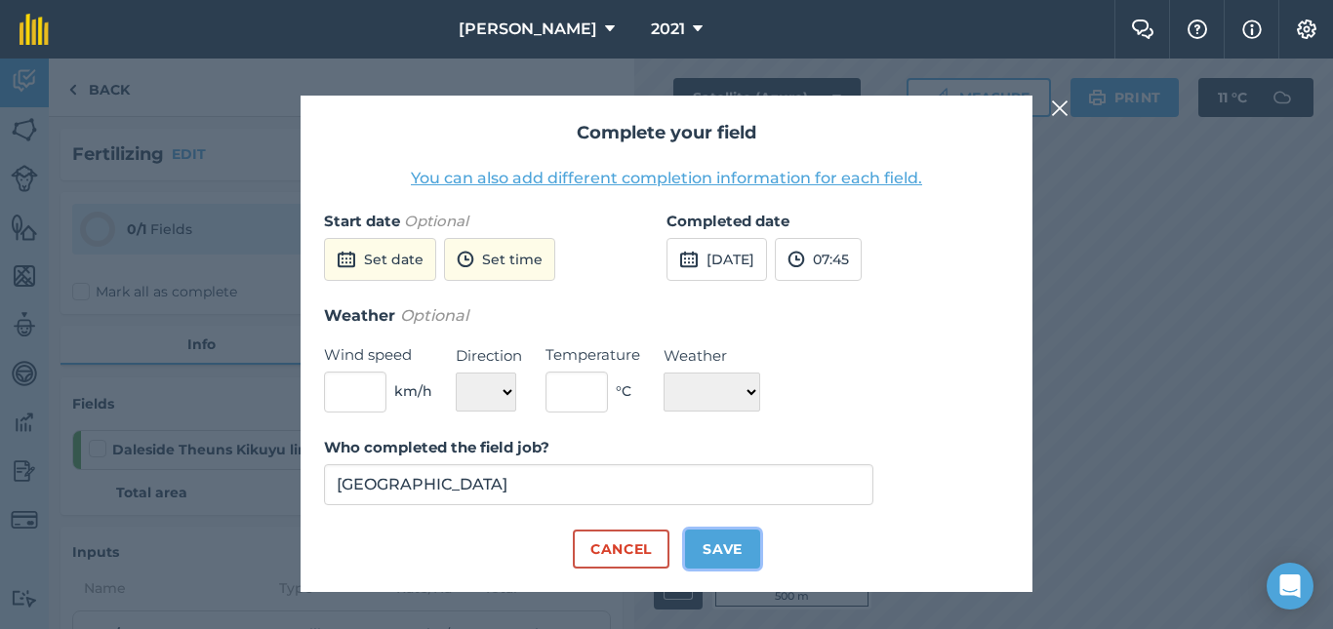
click at [730, 545] on button "Save" at bounding box center [722, 549] width 75 height 39
checkbox input "true"
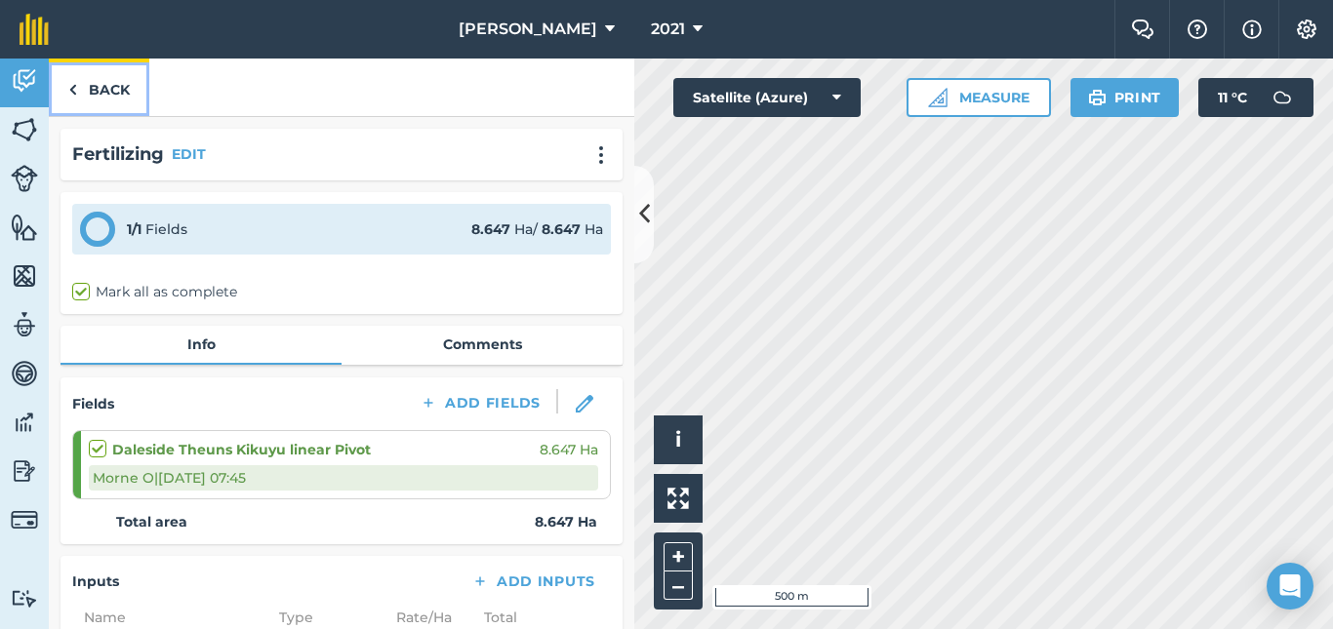
click at [95, 89] on link "Back" at bounding box center [99, 88] width 101 height 58
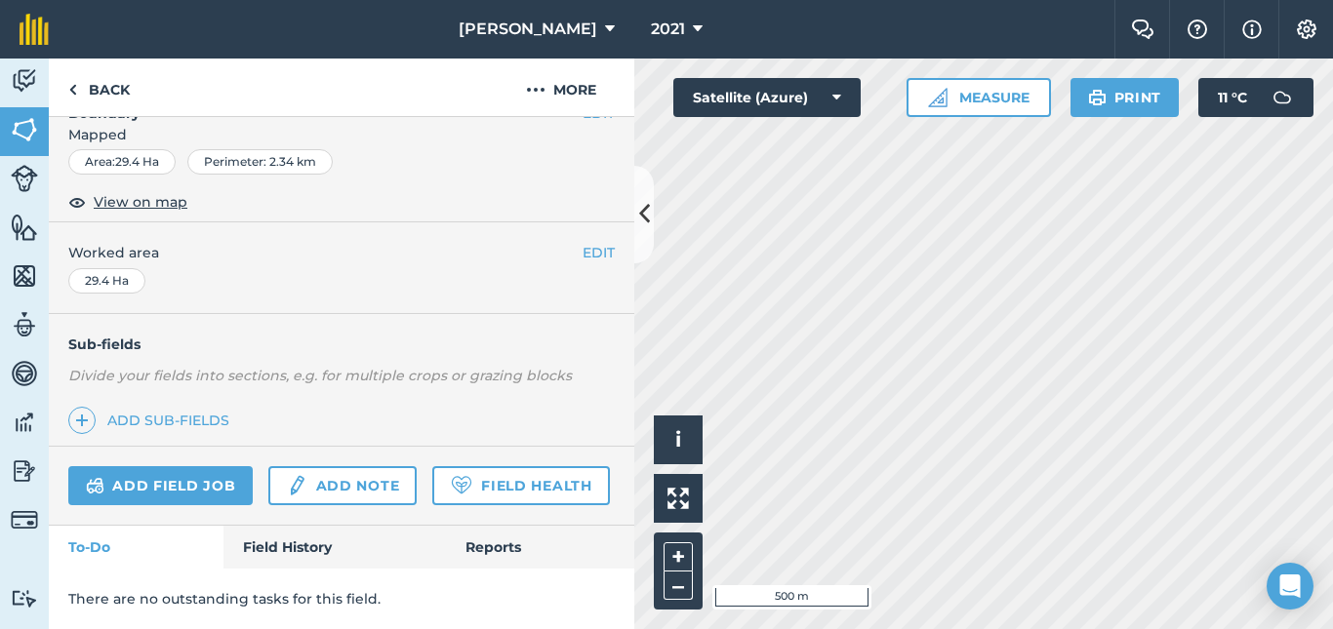
scroll to position [343, 0]
click at [178, 466] on link "Add field job" at bounding box center [160, 485] width 184 height 39
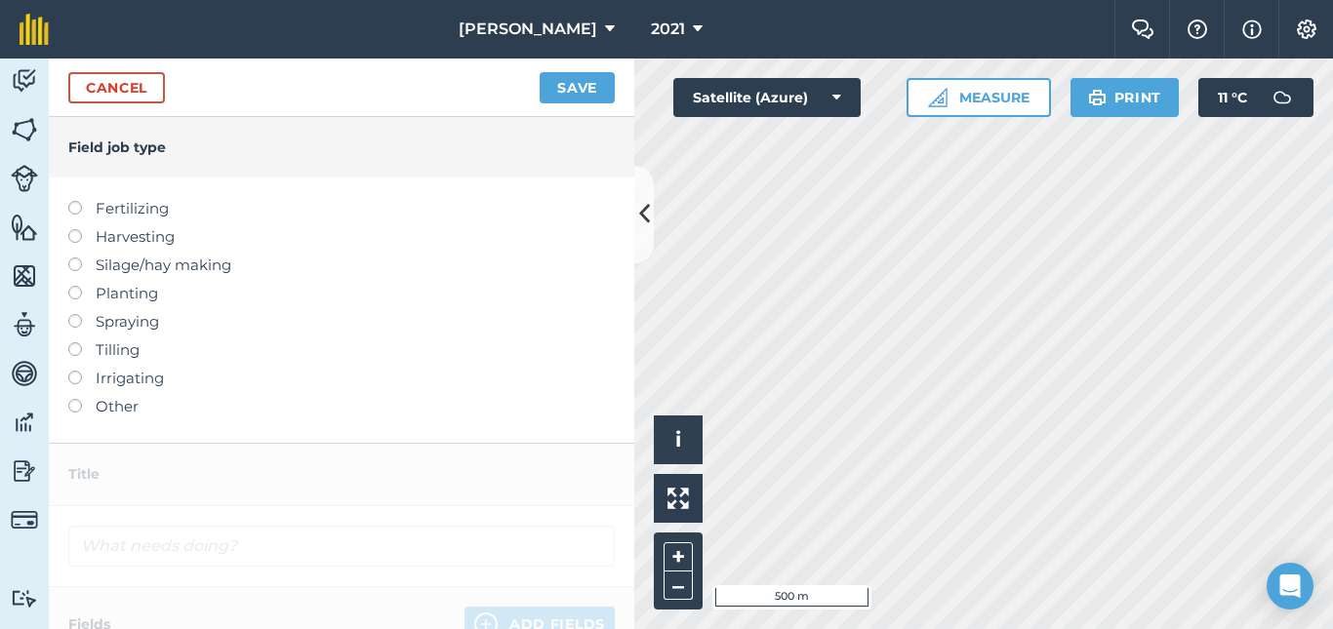
click at [74, 201] on label at bounding box center [81, 201] width 27 height 0
type input "Fertilizing"
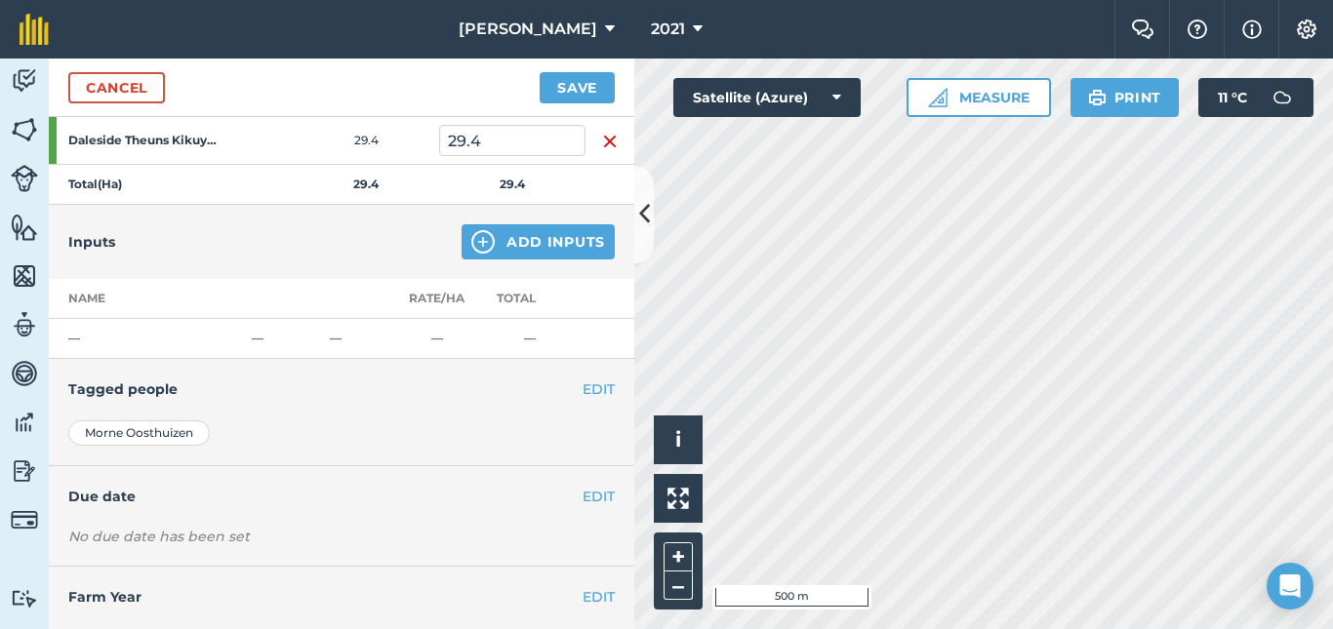
scroll to position [323, 0]
click at [517, 233] on button "Add Inputs" at bounding box center [538, 239] width 153 height 35
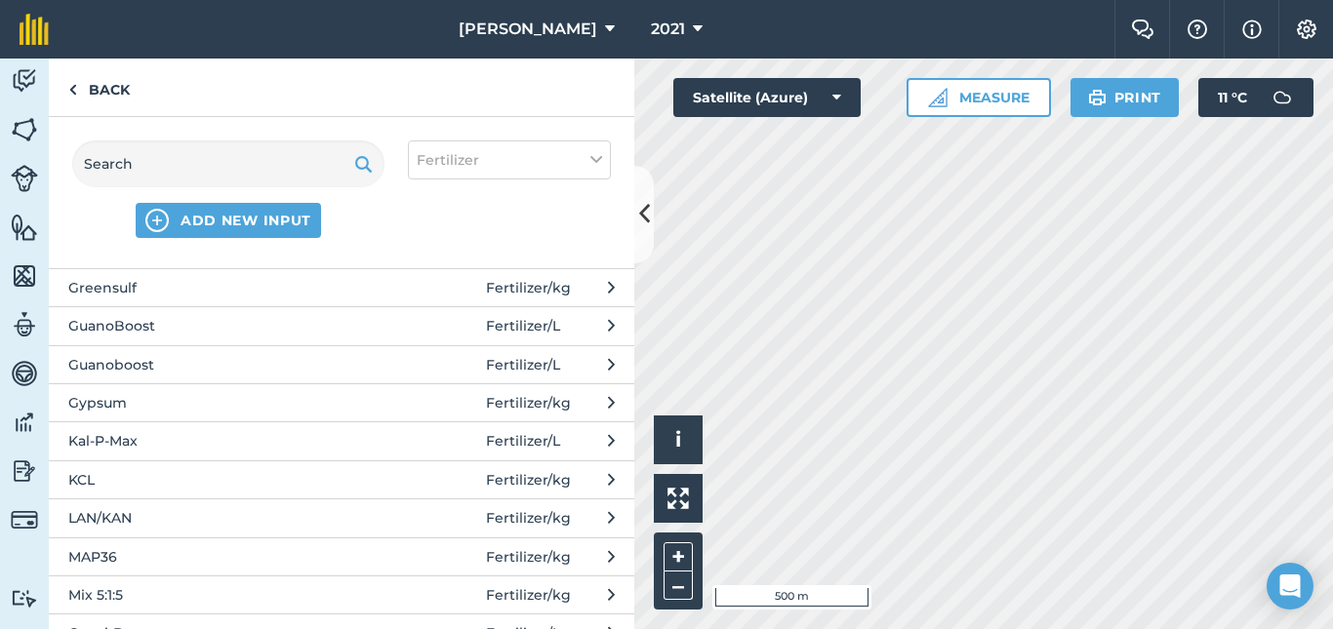
scroll to position [468, 0]
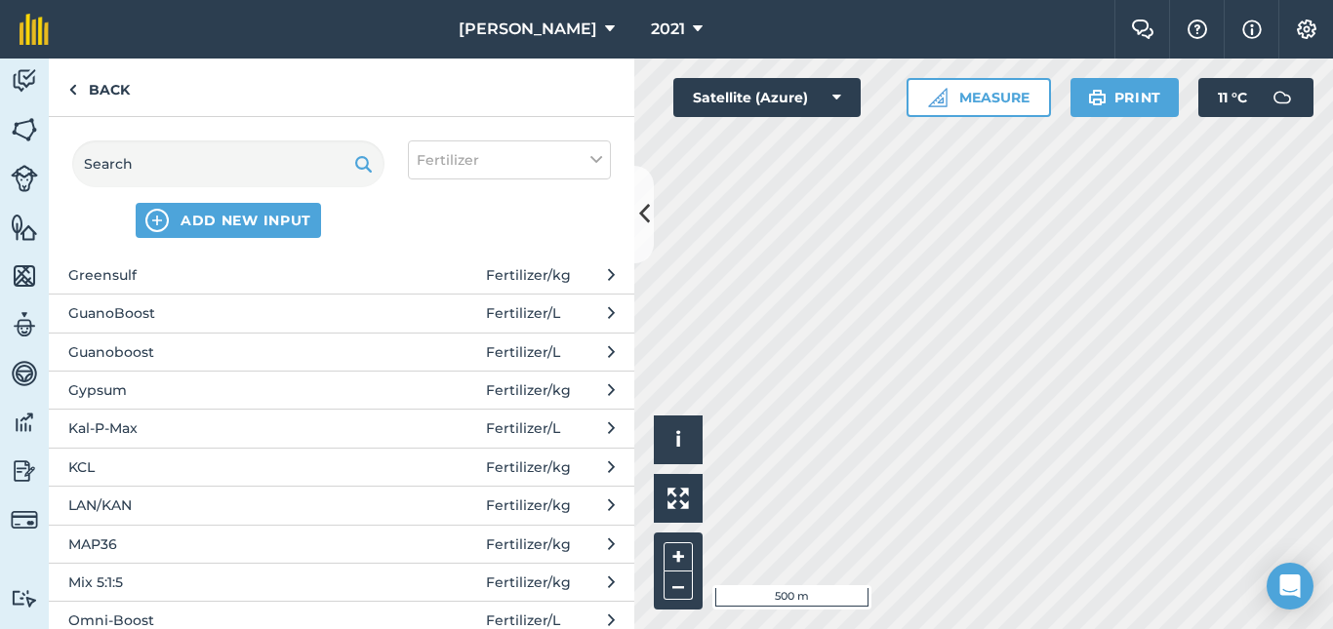
click at [97, 505] on span "LAN/KAN" at bounding box center [227, 505] width 319 height 21
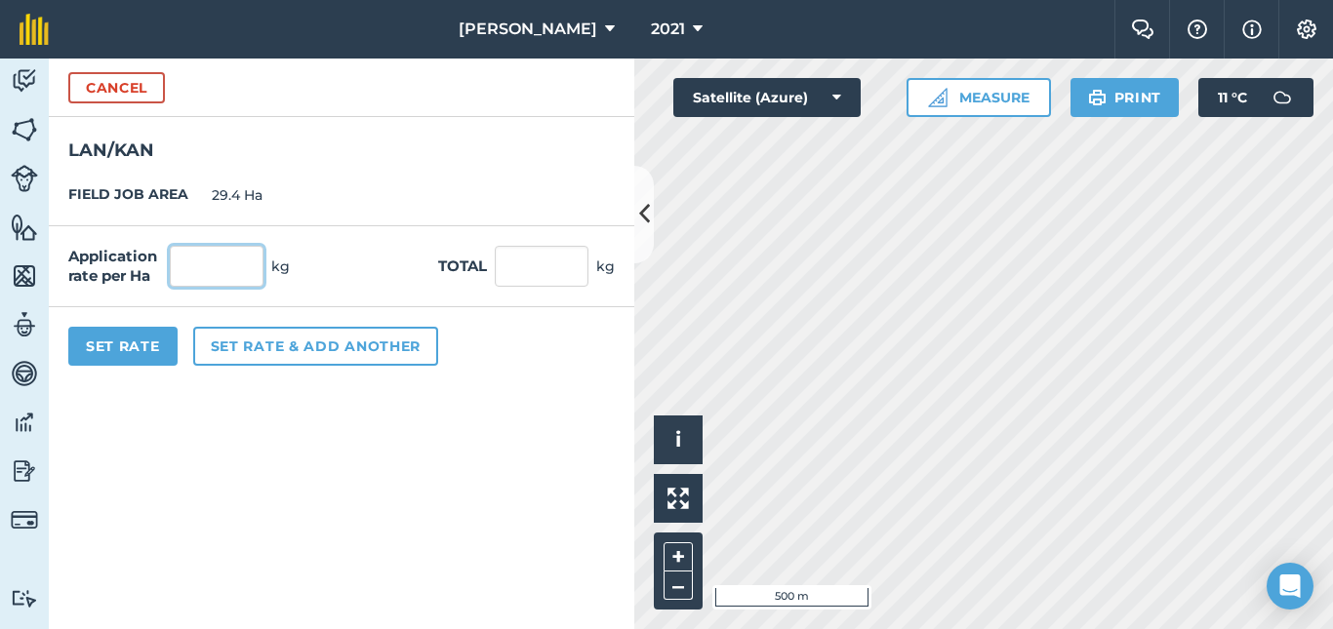
click at [244, 269] on input "text" at bounding box center [217, 266] width 94 height 41
type input "500"
type input "14,700"
click at [131, 344] on button "Set Rate" at bounding box center [122, 346] width 109 height 39
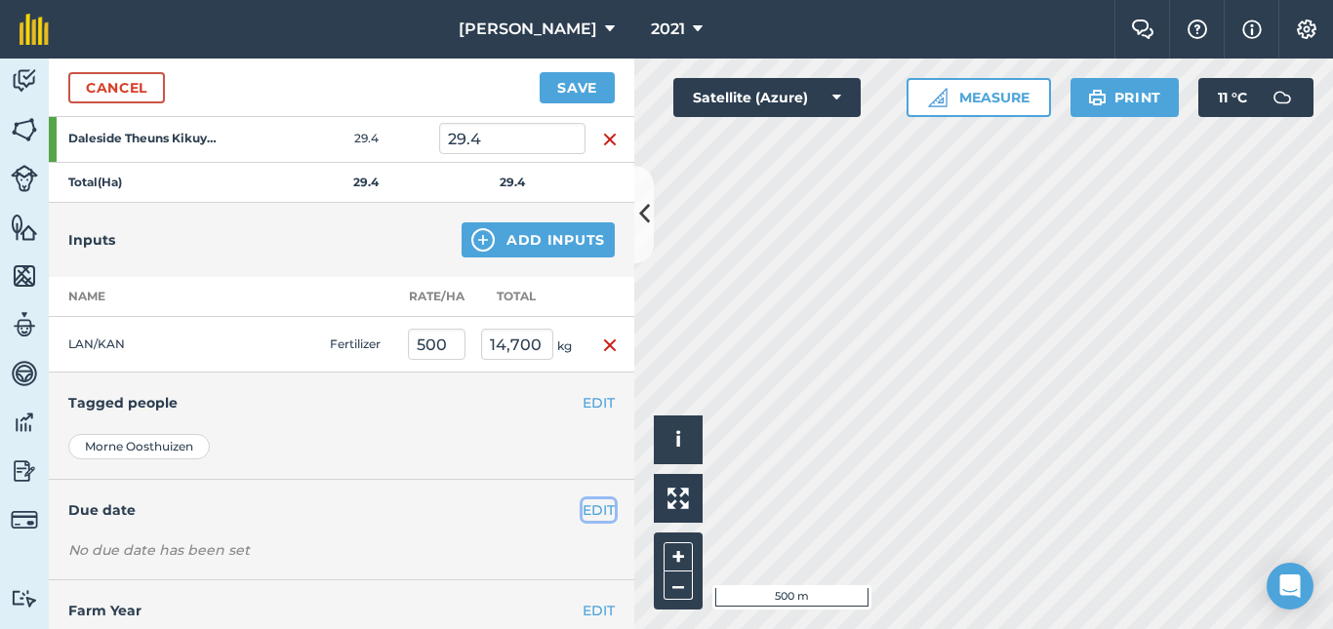
click at [583, 507] on button "EDIT" at bounding box center [599, 510] width 32 height 21
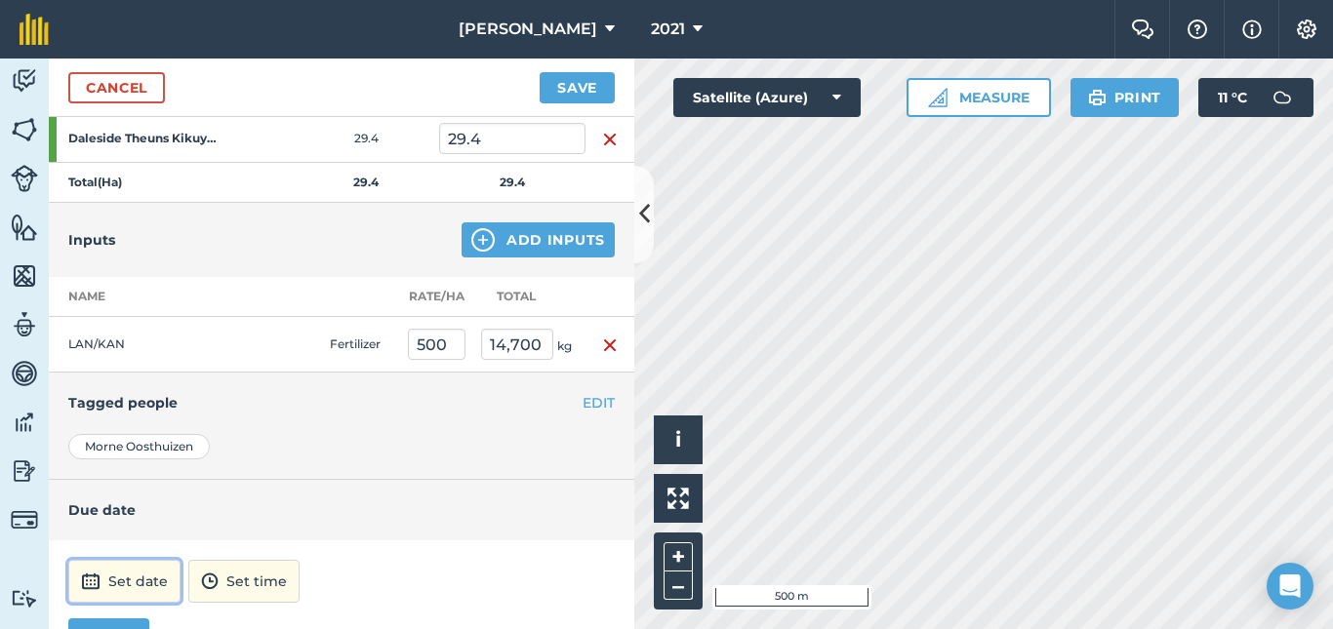
click at [144, 574] on button "Set date" at bounding box center [124, 581] width 112 height 43
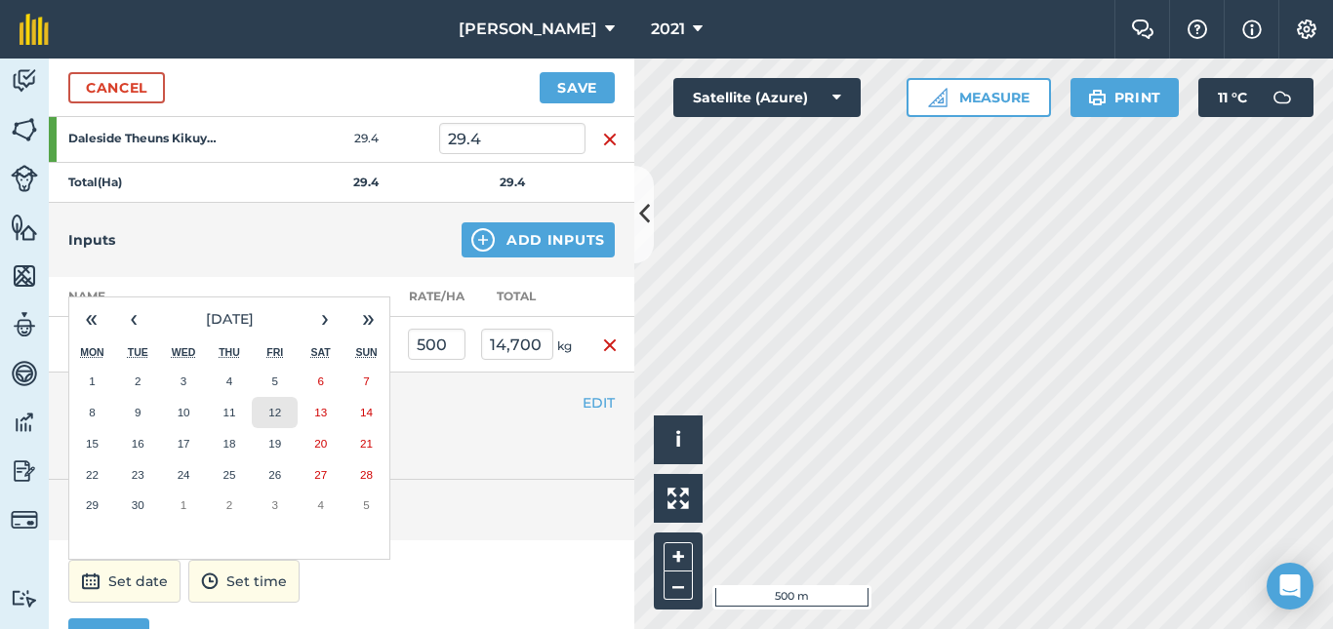
click at [276, 409] on abbr "12" at bounding box center [274, 412] width 13 height 13
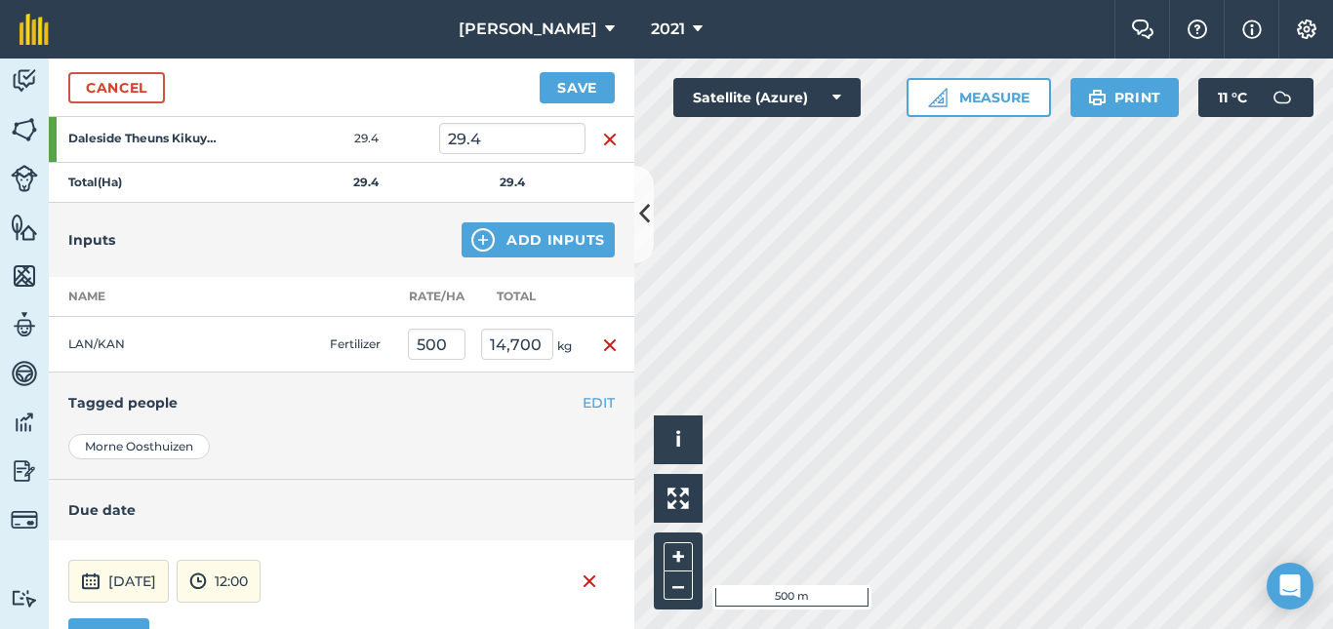
scroll to position [475, 0]
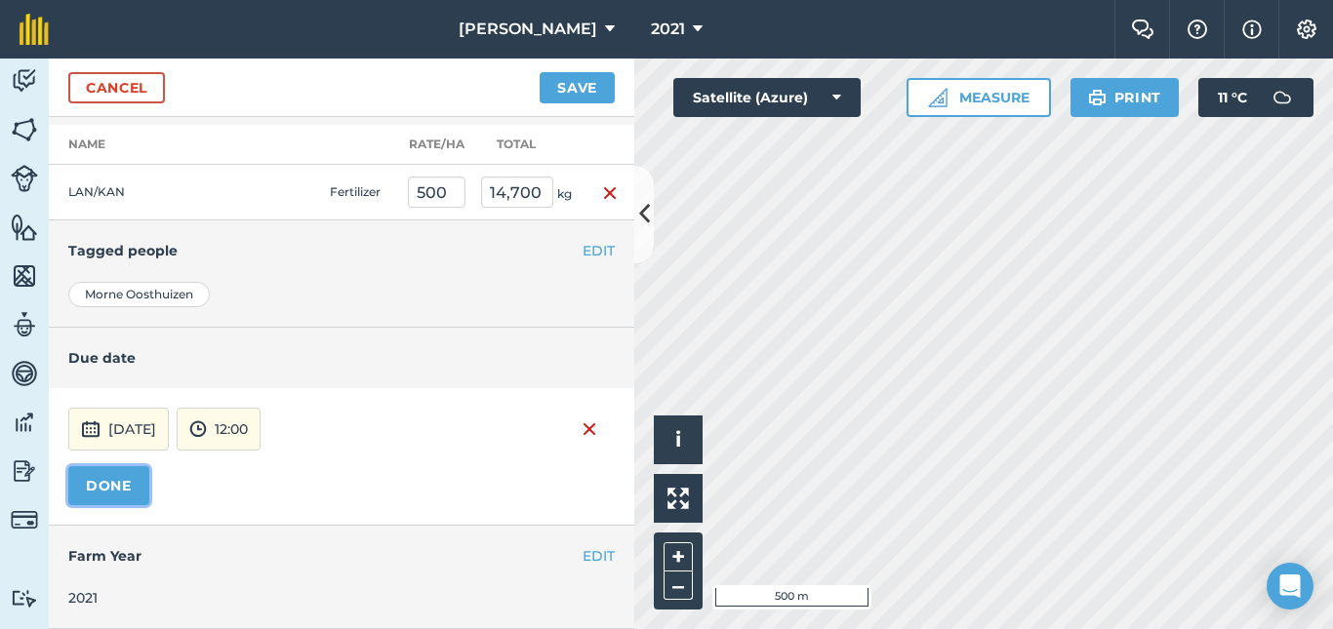
click at [110, 481] on button "DONE" at bounding box center [108, 485] width 81 height 39
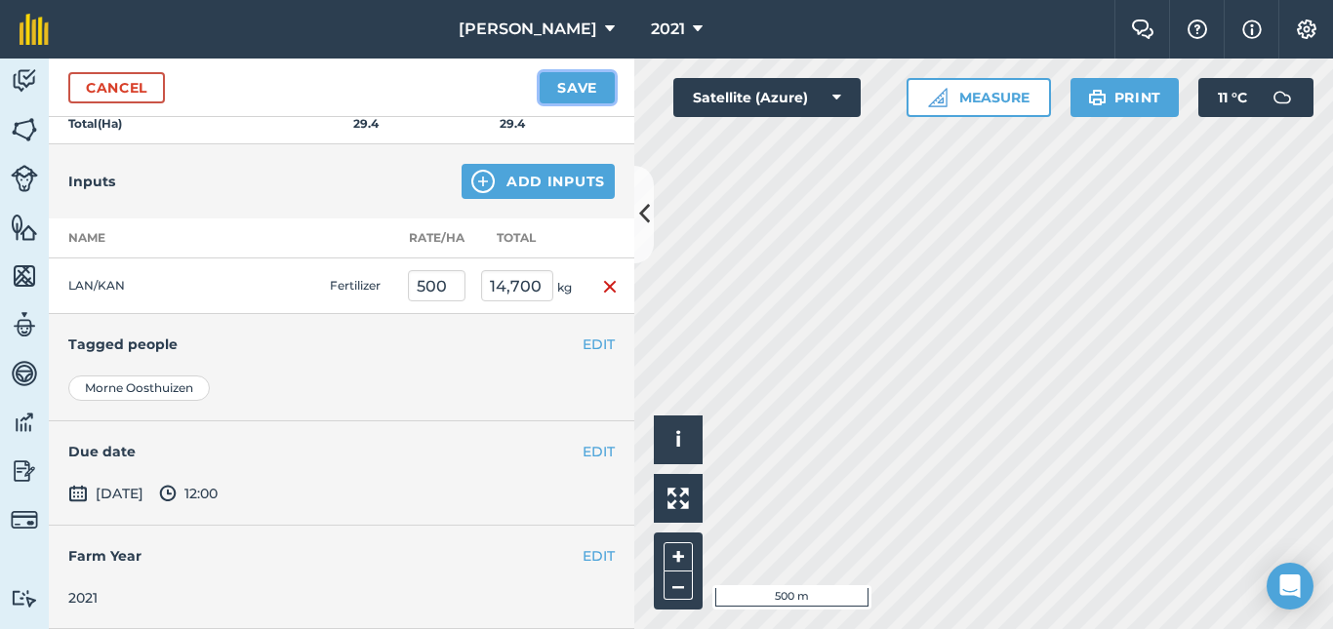
click at [583, 85] on button "Save" at bounding box center [577, 87] width 75 height 31
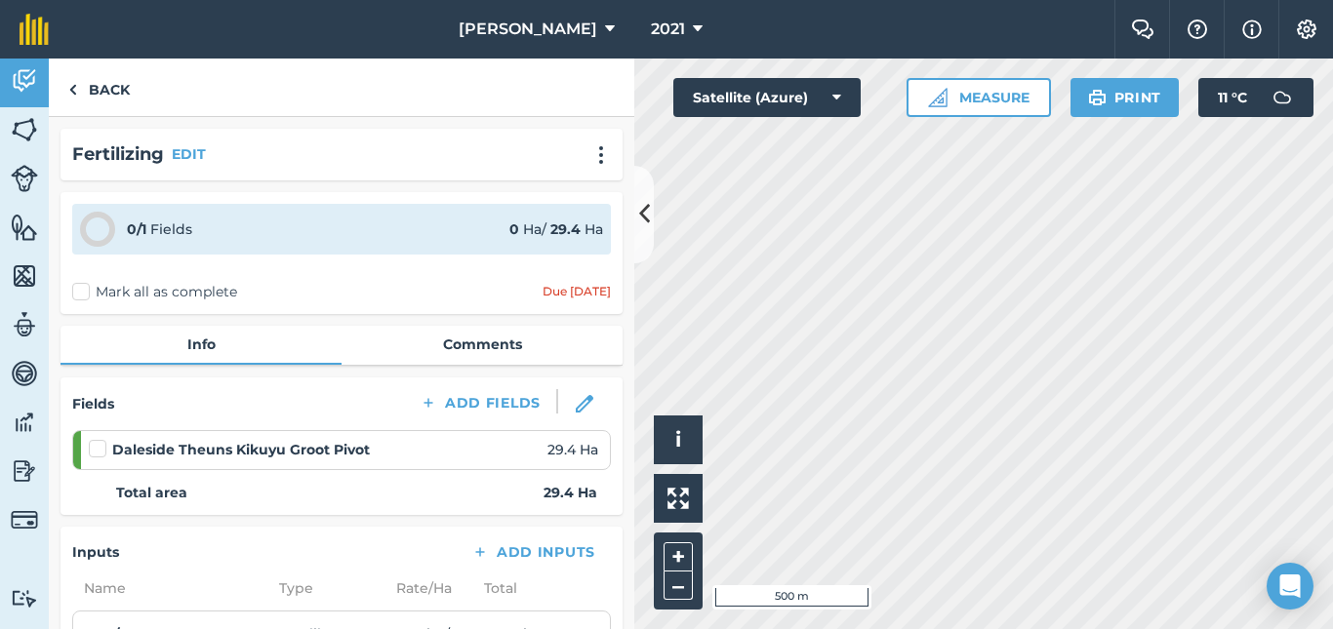
click at [98, 439] on label at bounding box center [100, 439] width 23 height 0
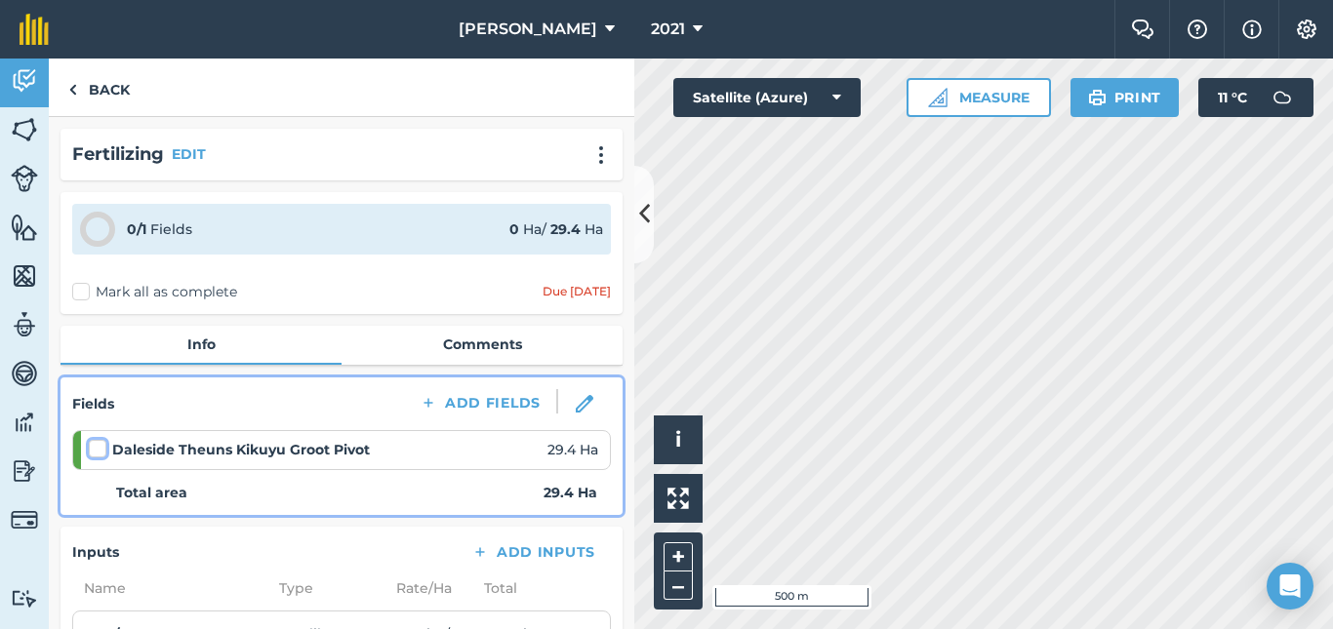
click at [98, 451] on input "checkbox" at bounding box center [95, 445] width 13 height 13
checkbox input "false"
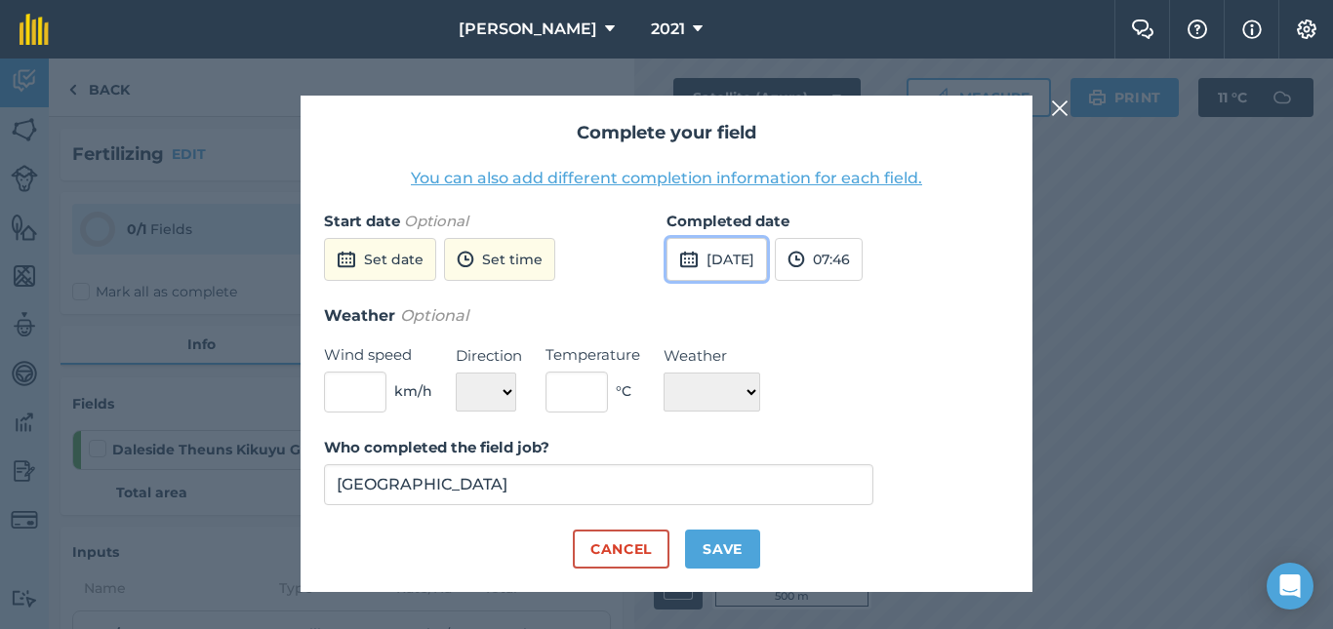
click at [741, 255] on button "[DATE]" at bounding box center [716, 259] width 101 height 43
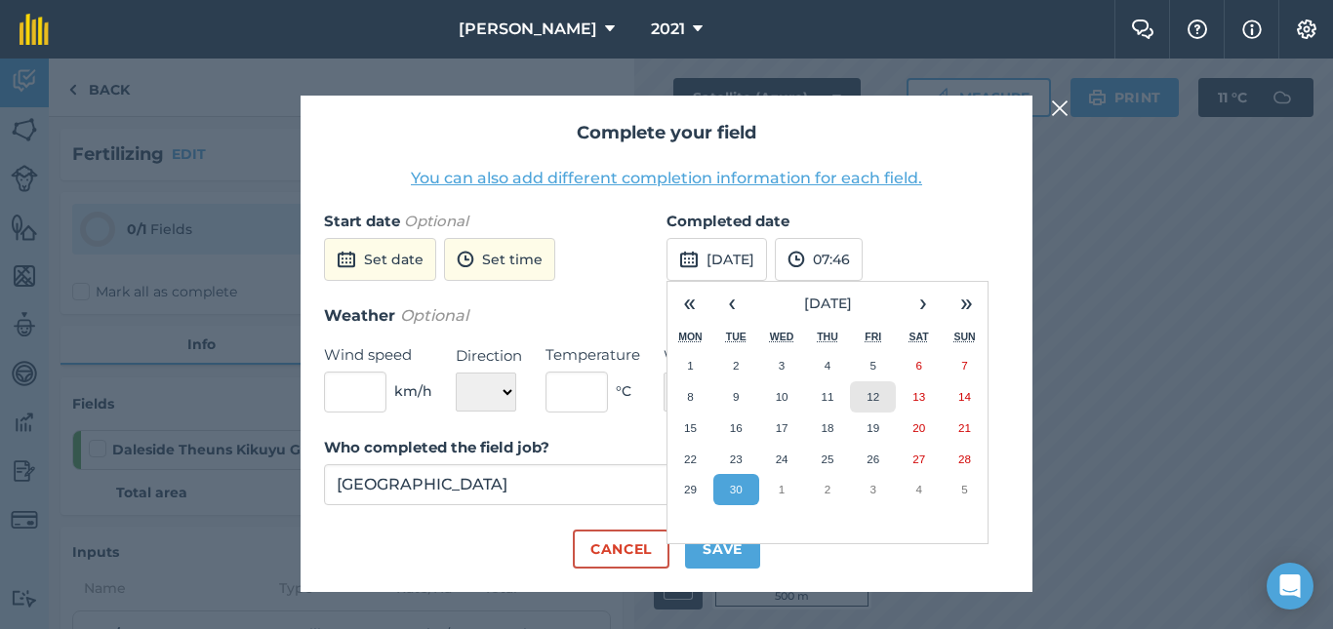
click at [874, 392] on abbr "12" at bounding box center [873, 396] width 13 height 13
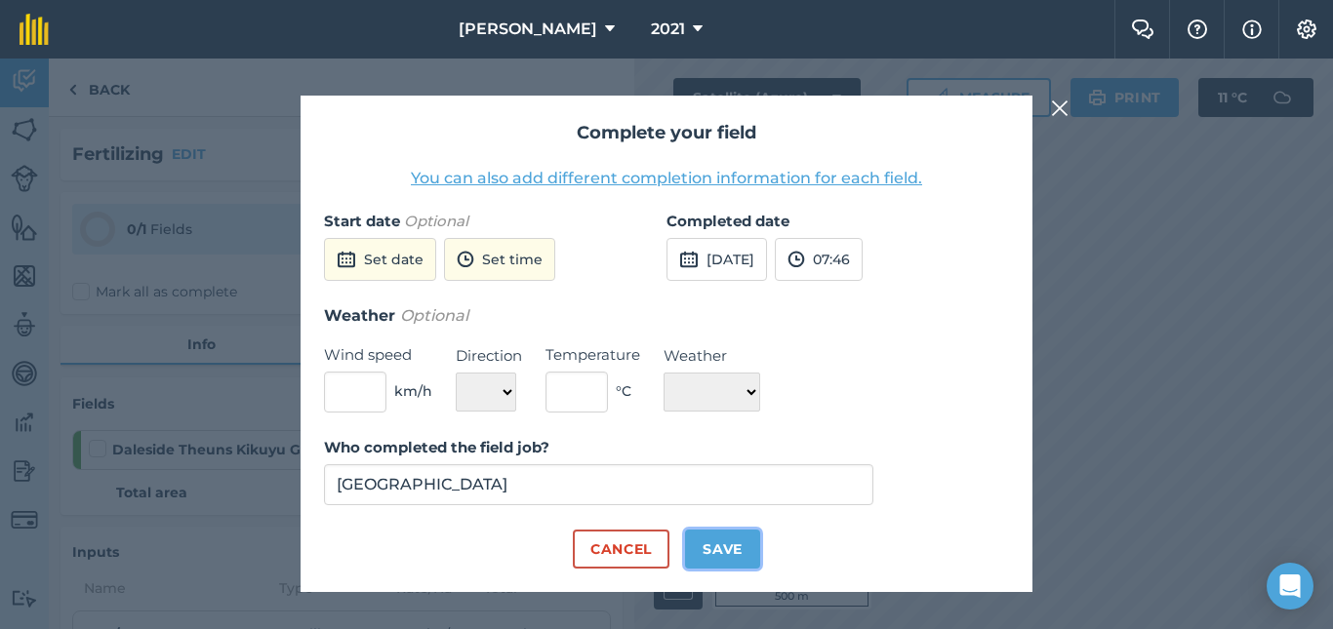
click at [707, 545] on button "Save" at bounding box center [722, 549] width 75 height 39
checkbox input "true"
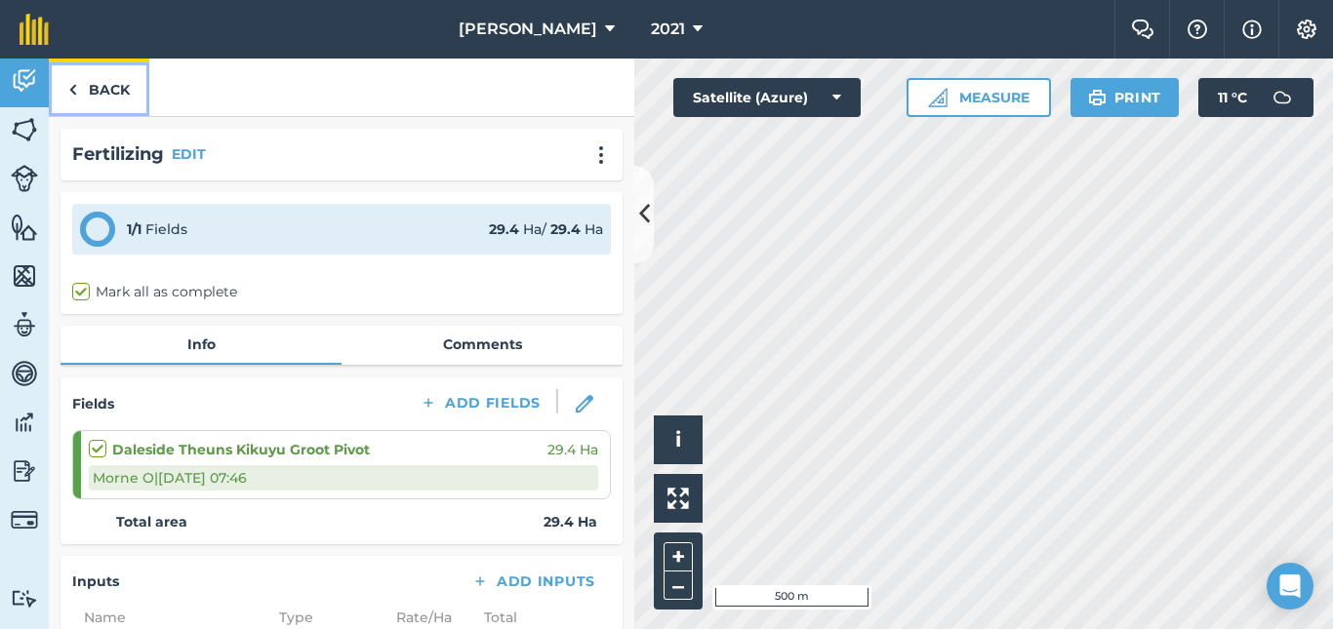
click at [99, 92] on link "Back" at bounding box center [99, 88] width 101 height 58
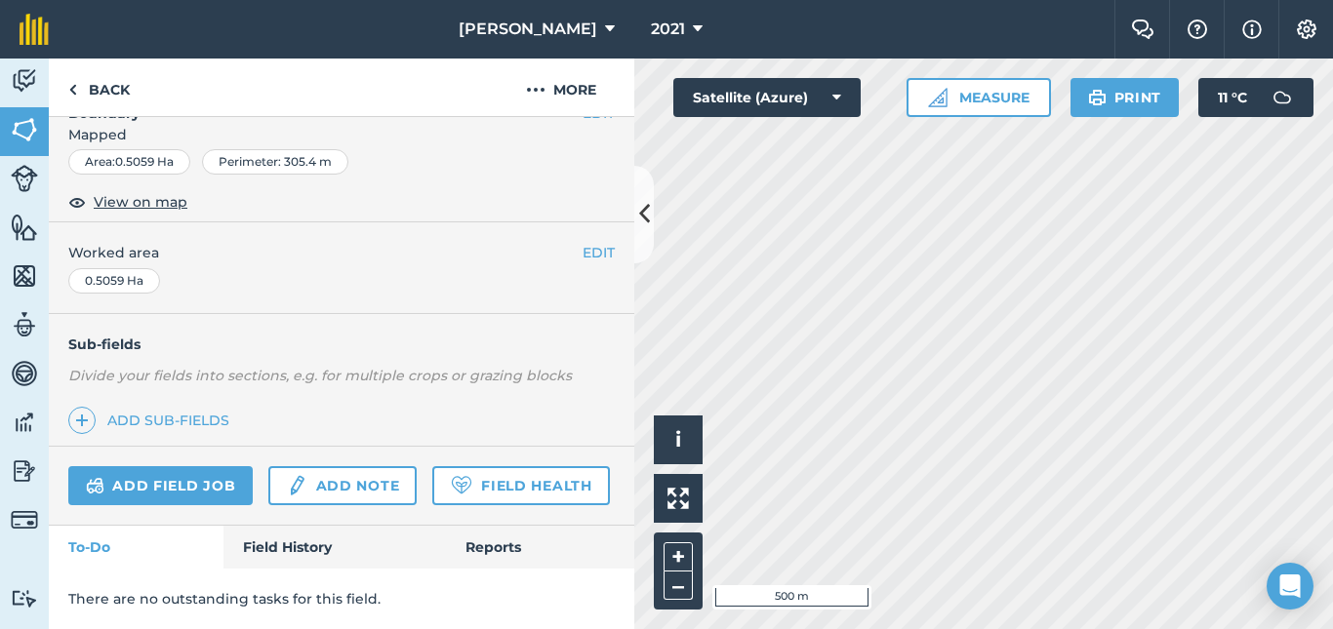
scroll to position [343, 0]
click at [186, 466] on link "Add field job" at bounding box center [160, 485] width 184 height 39
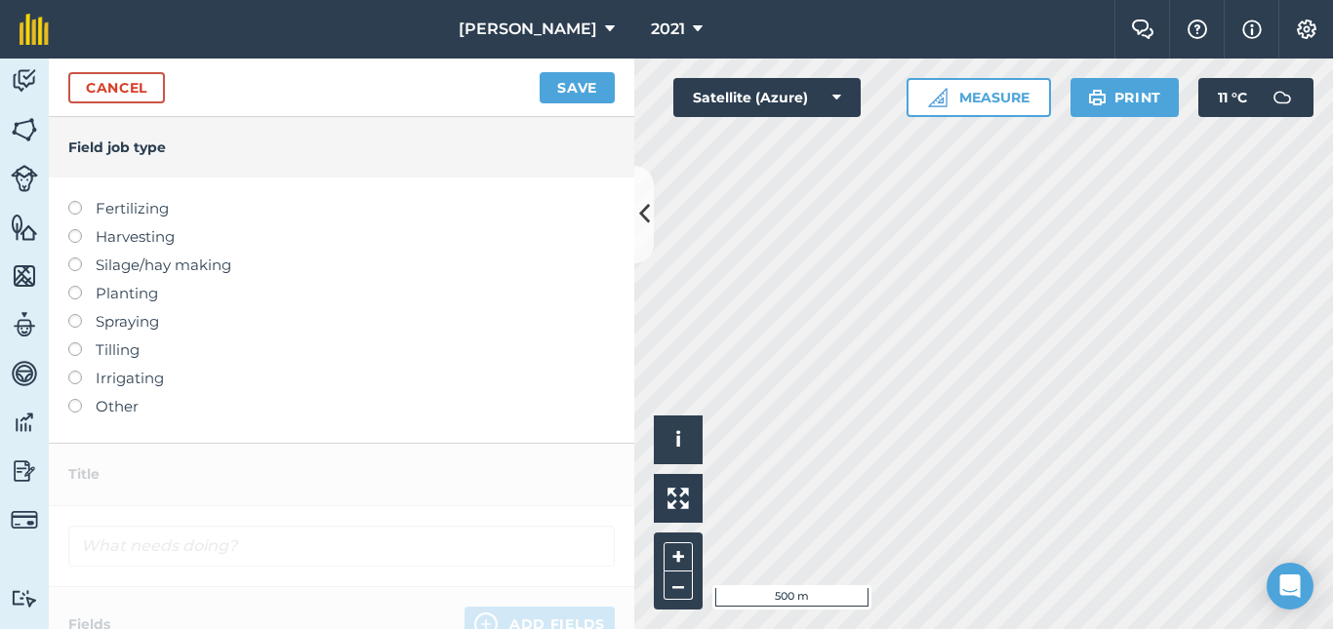
click at [73, 201] on label at bounding box center [81, 201] width 27 height 0
type input "Fertilizing"
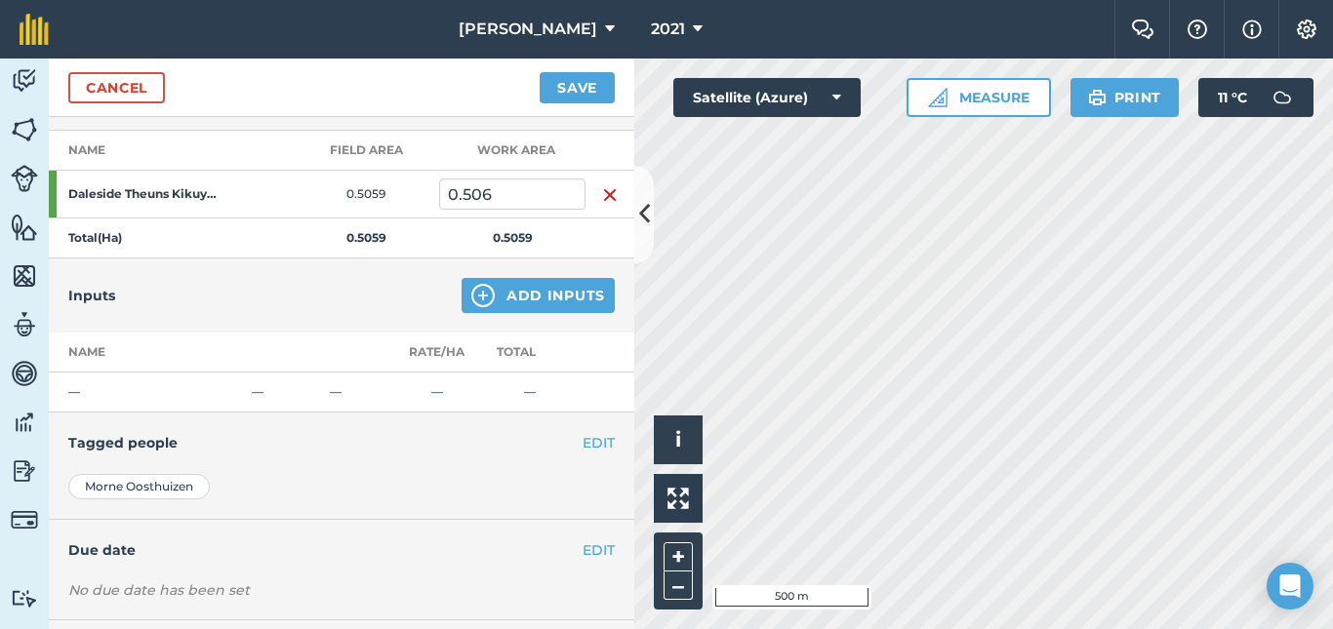
scroll to position [278, 0]
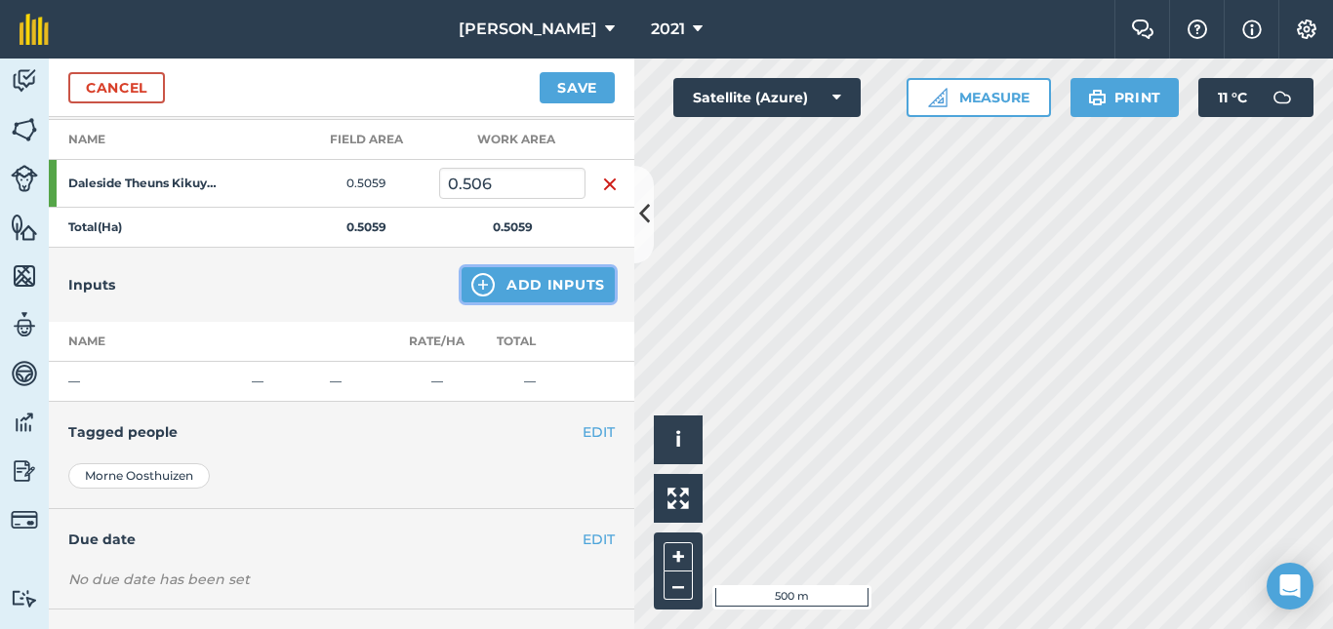
click at [520, 280] on button "Add Inputs" at bounding box center [538, 284] width 153 height 35
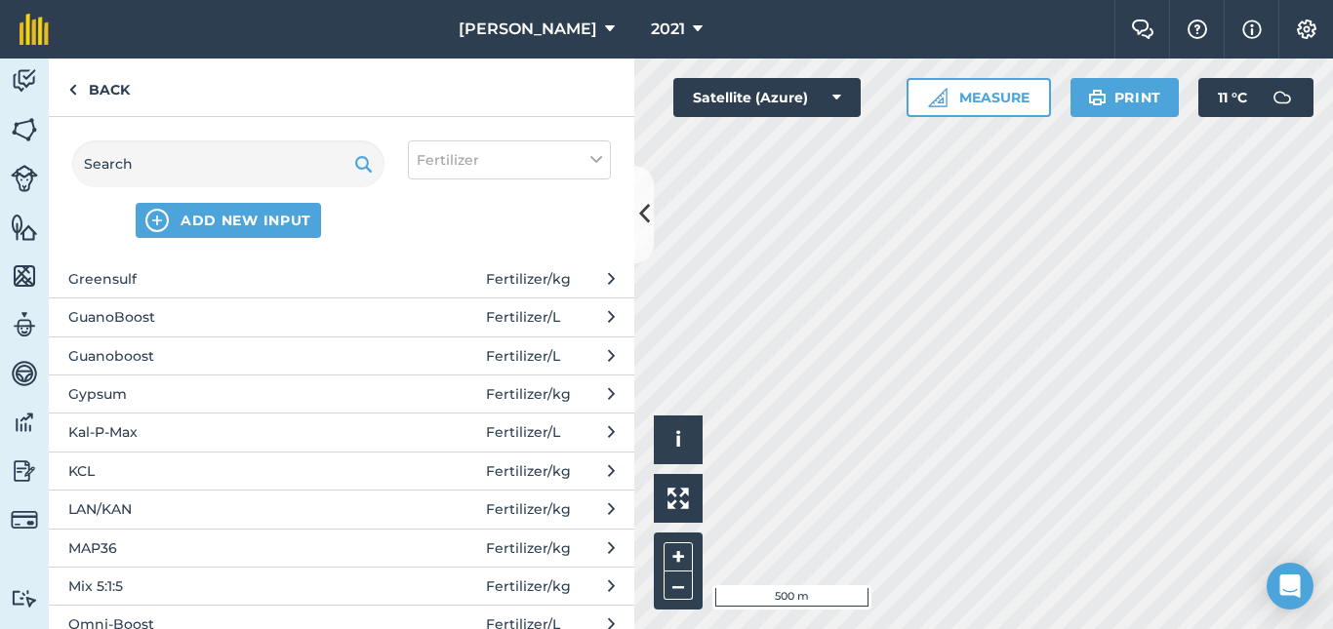
scroll to position [473, 0]
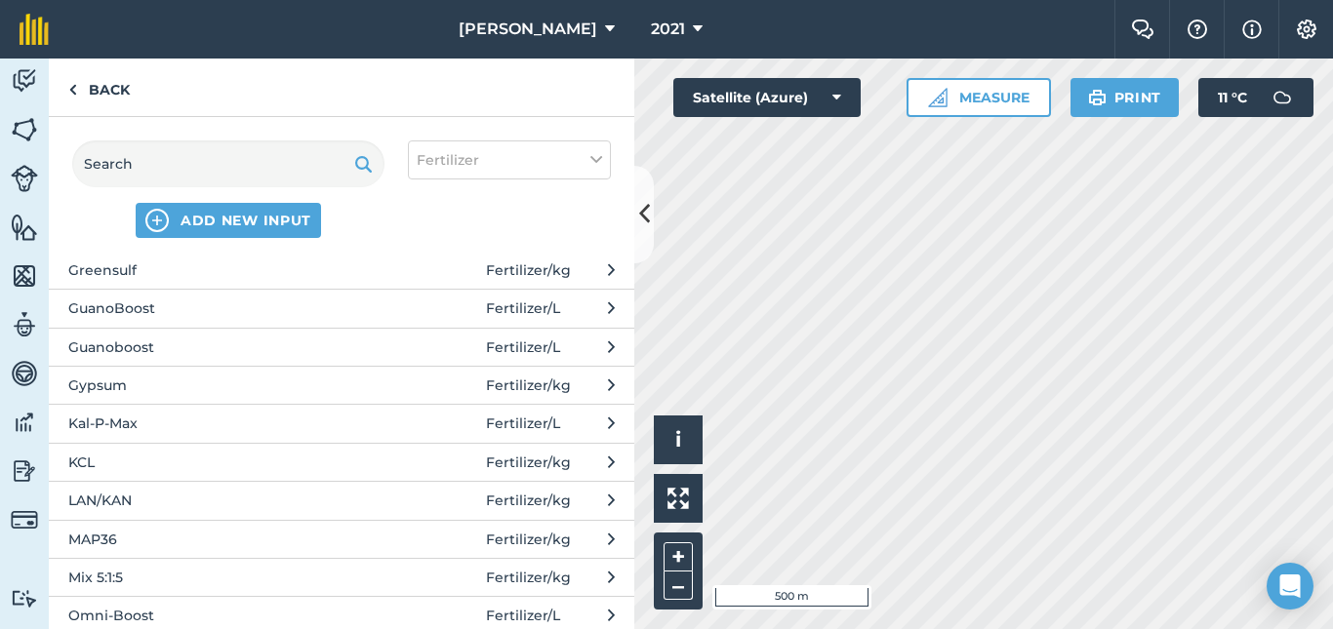
click at [132, 496] on span "LAN/KAN" at bounding box center [227, 500] width 319 height 21
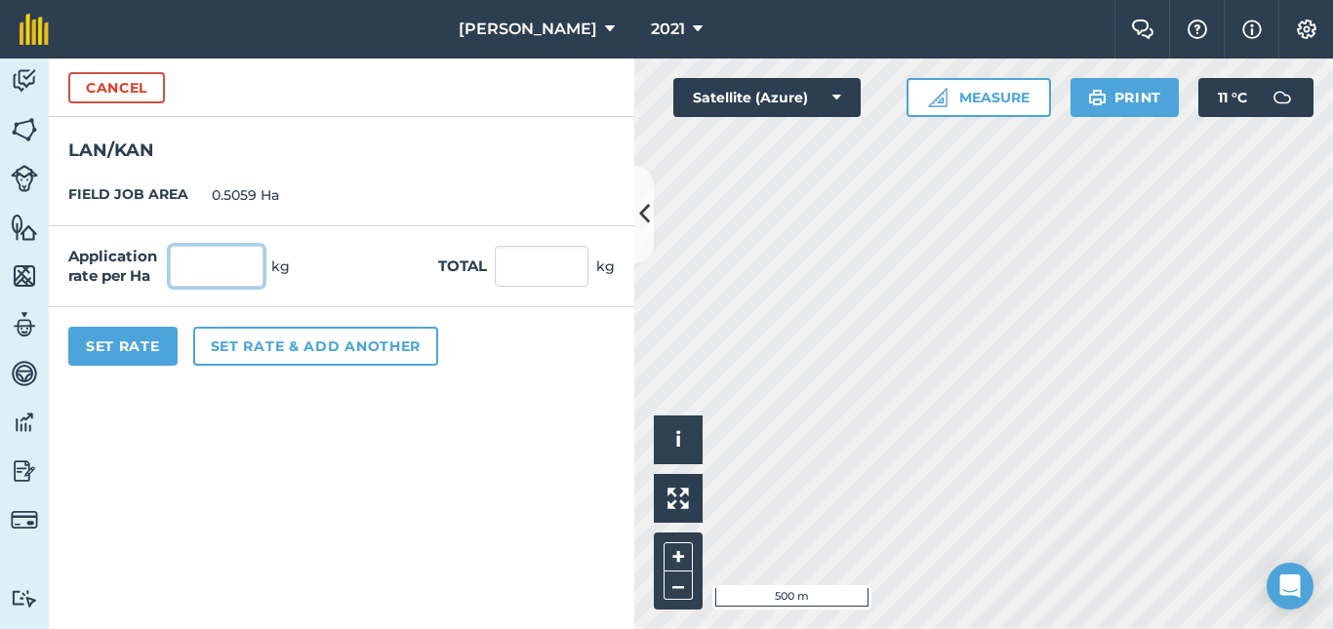
click at [236, 270] on input "text" at bounding box center [217, 266] width 94 height 41
type input "500"
type input "252.95"
click at [139, 346] on button "Set Rate" at bounding box center [122, 346] width 109 height 39
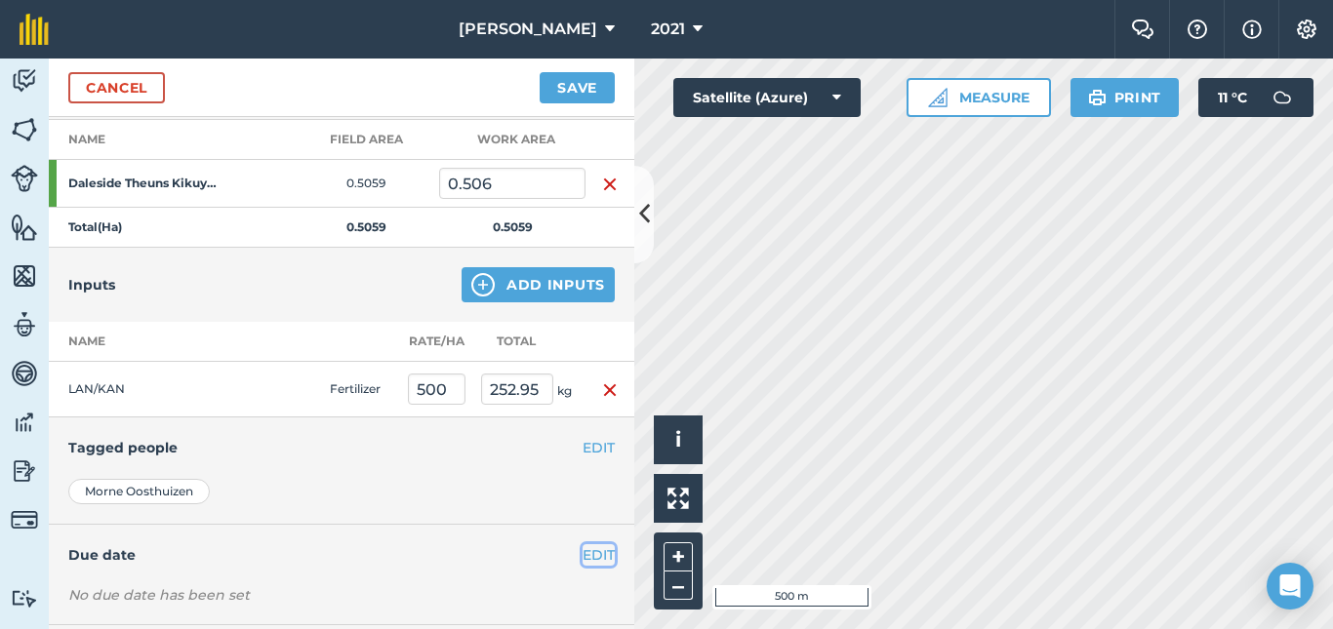
click at [583, 554] on button "EDIT" at bounding box center [599, 555] width 32 height 21
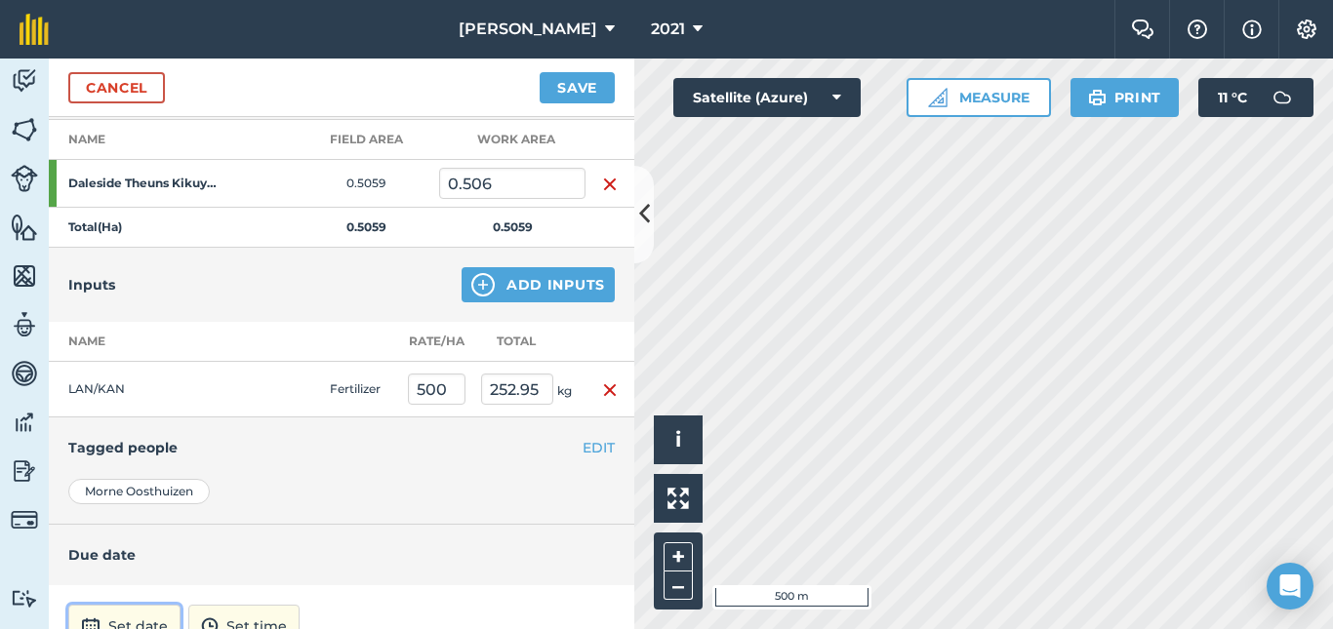
click at [146, 618] on button "Set date" at bounding box center [124, 626] width 112 height 43
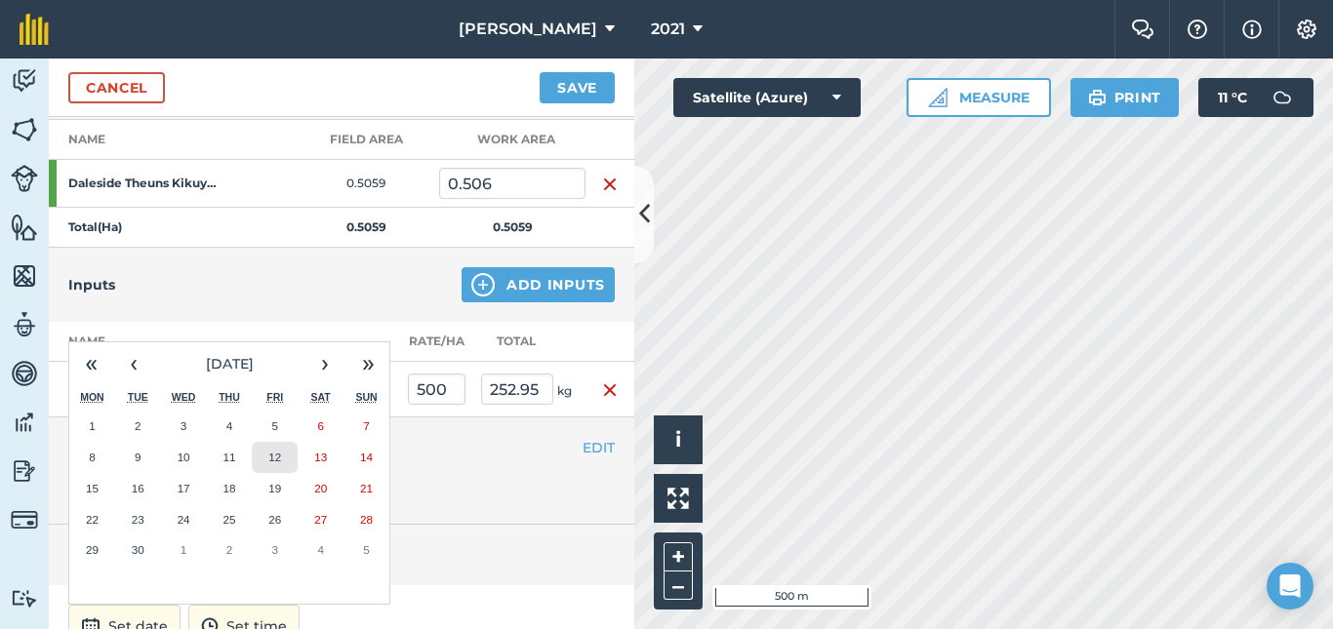
click at [277, 455] on abbr "12" at bounding box center [274, 457] width 13 height 13
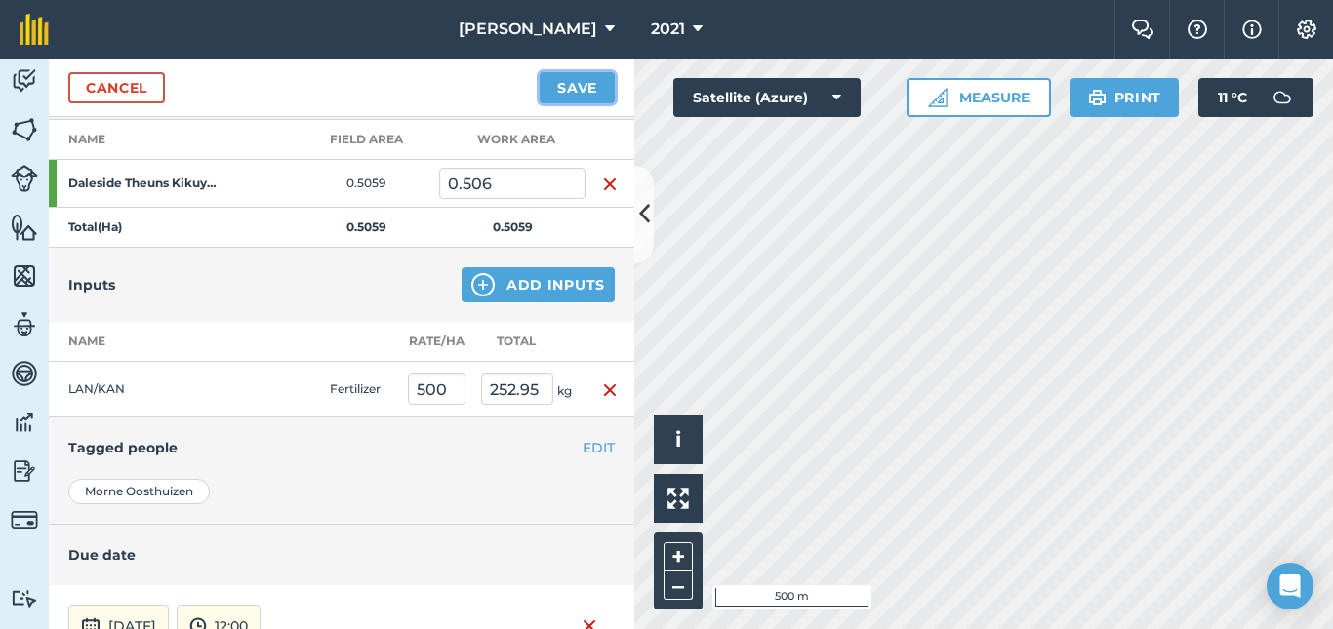
click at [576, 89] on button "Save" at bounding box center [577, 87] width 75 height 31
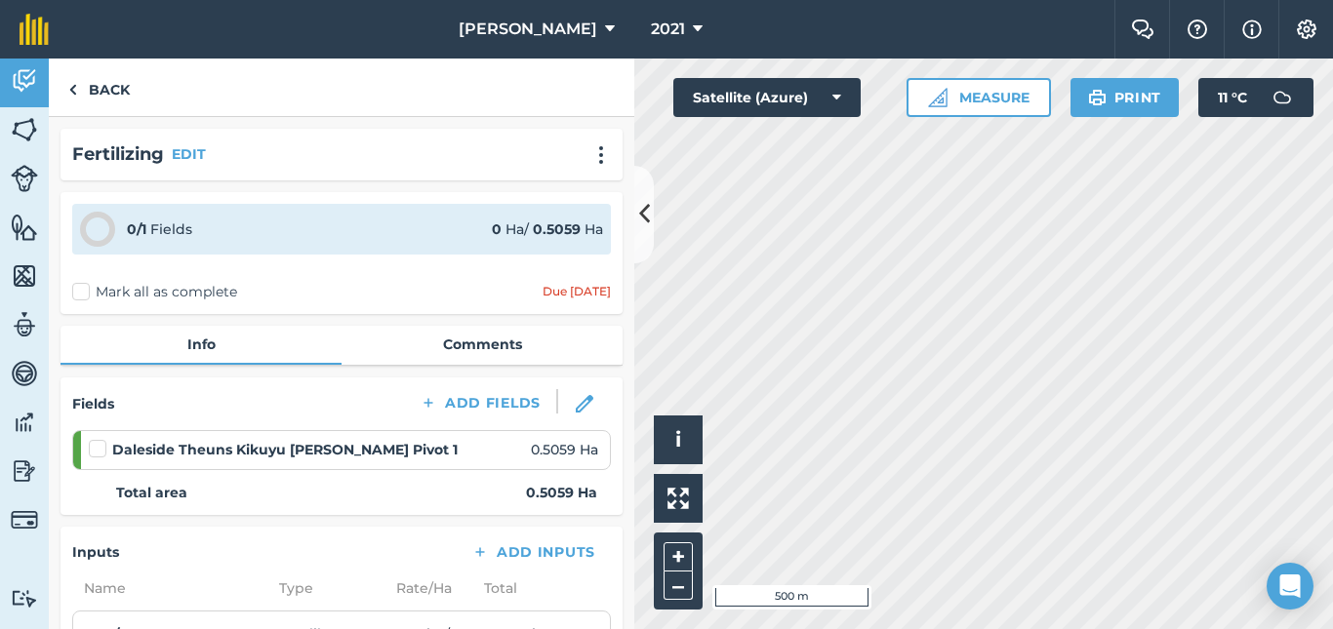
click at [101, 439] on label at bounding box center [100, 439] width 23 height 0
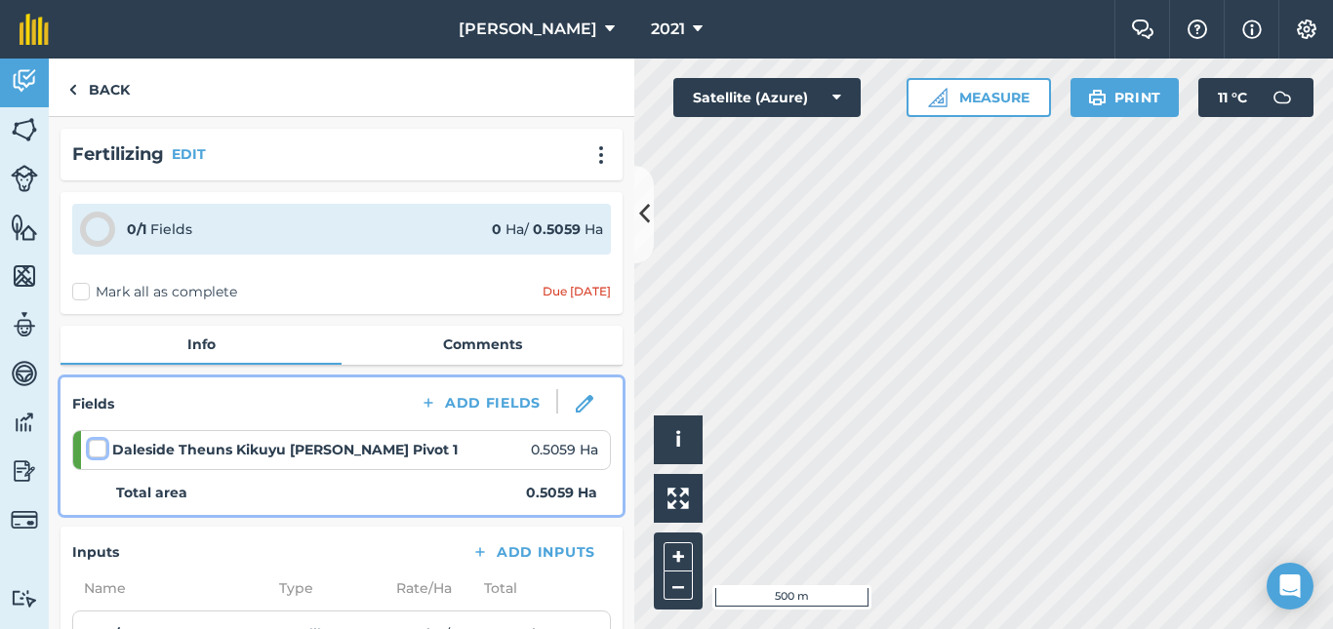
click at [101, 448] on input "checkbox" at bounding box center [95, 445] width 13 height 13
checkbox input "false"
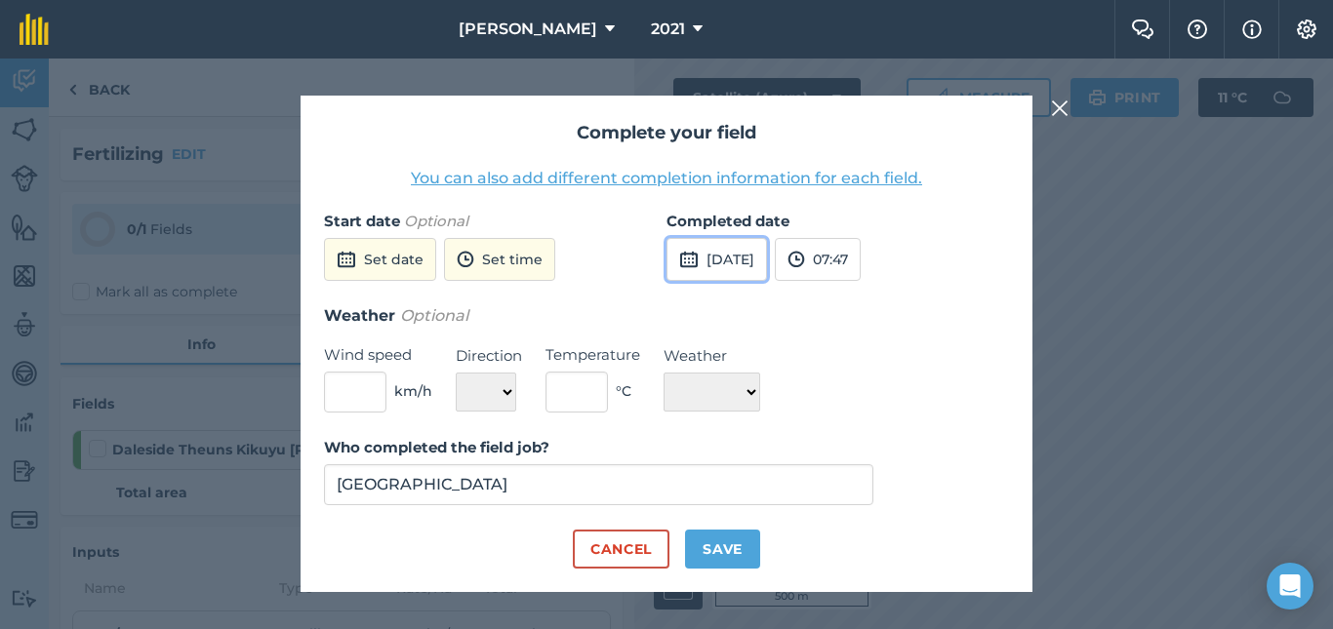
click at [742, 263] on button "[DATE]" at bounding box center [716, 259] width 101 height 43
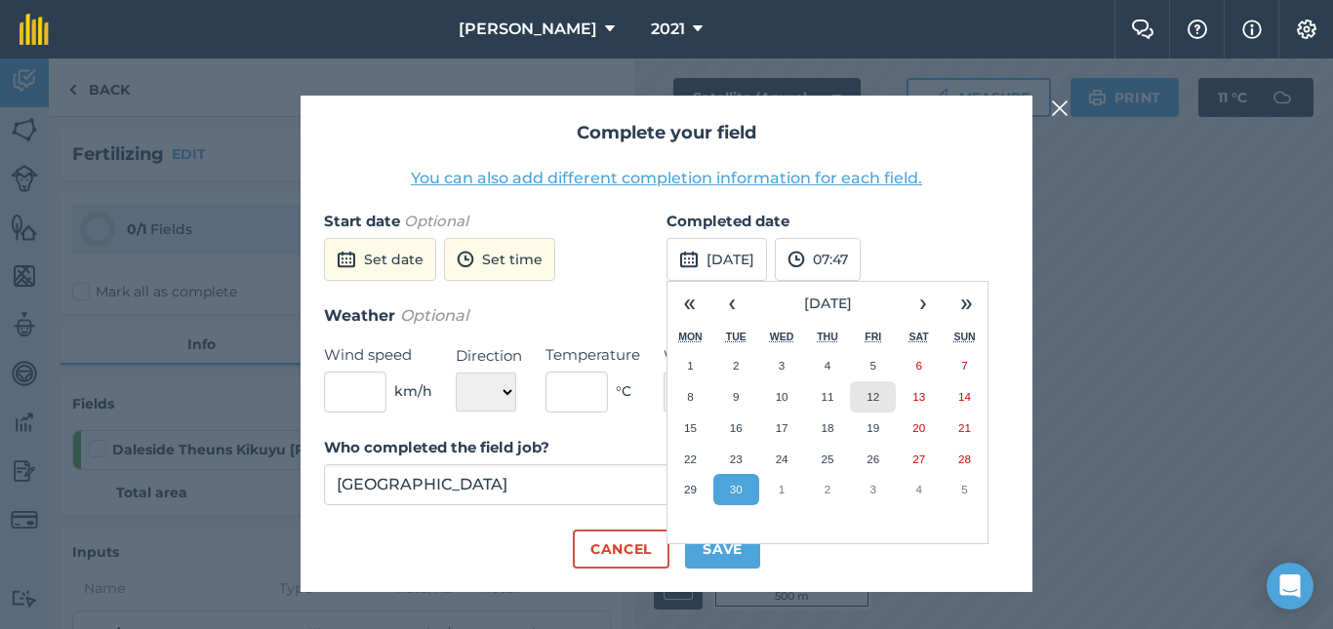
click at [867, 388] on button "12" at bounding box center [873, 397] width 46 height 31
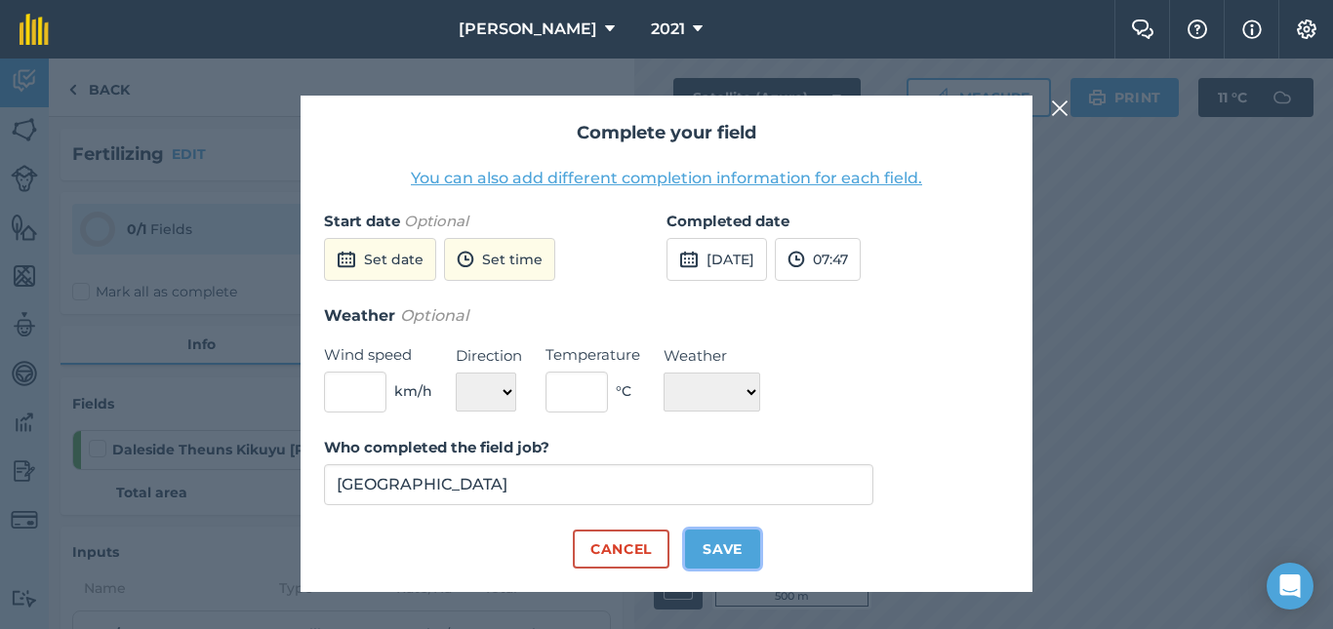
click at [741, 543] on button "Save" at bounding box center [722, 549] width 75 height 39
checkbox input "true"
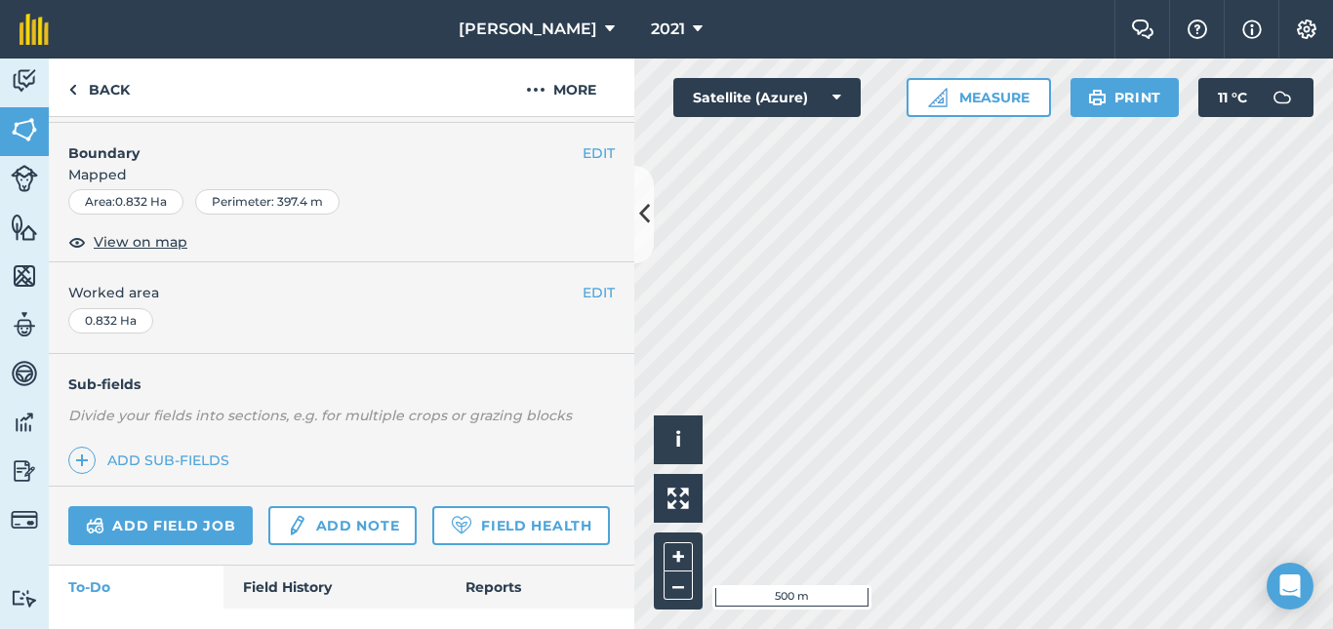
scroll to position [291, 0]
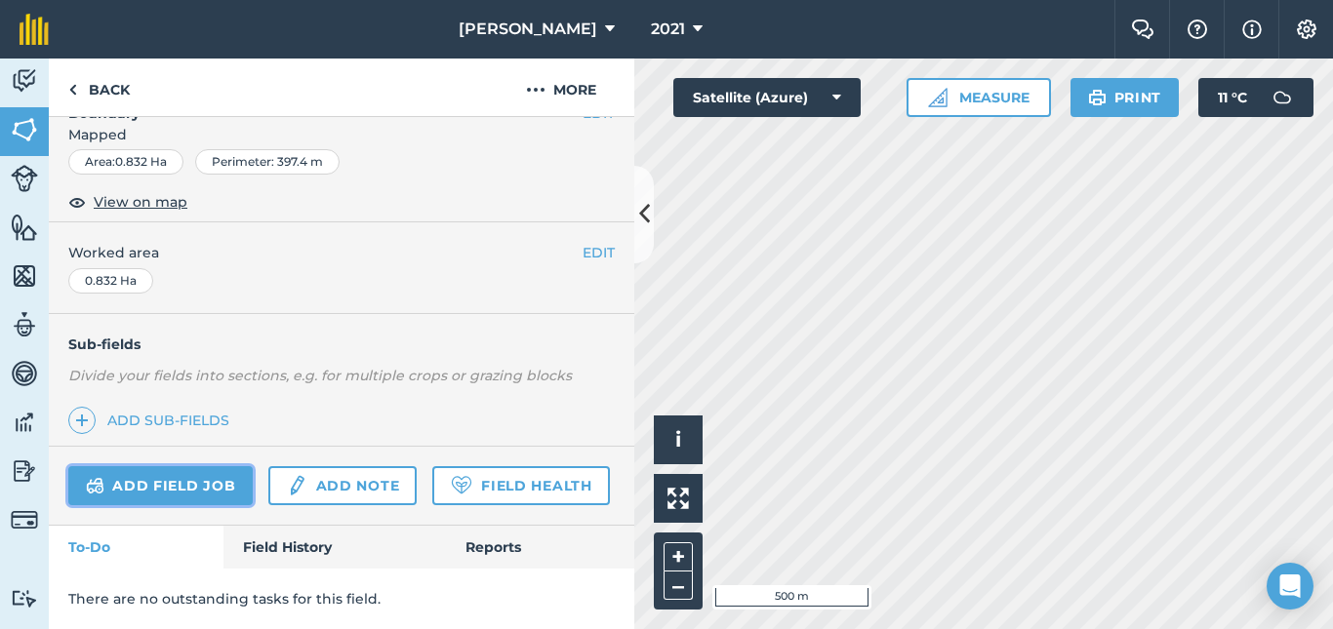
click at [169, 476] on link "Add field job" at bounding box center [160, 485] width 184 height 39
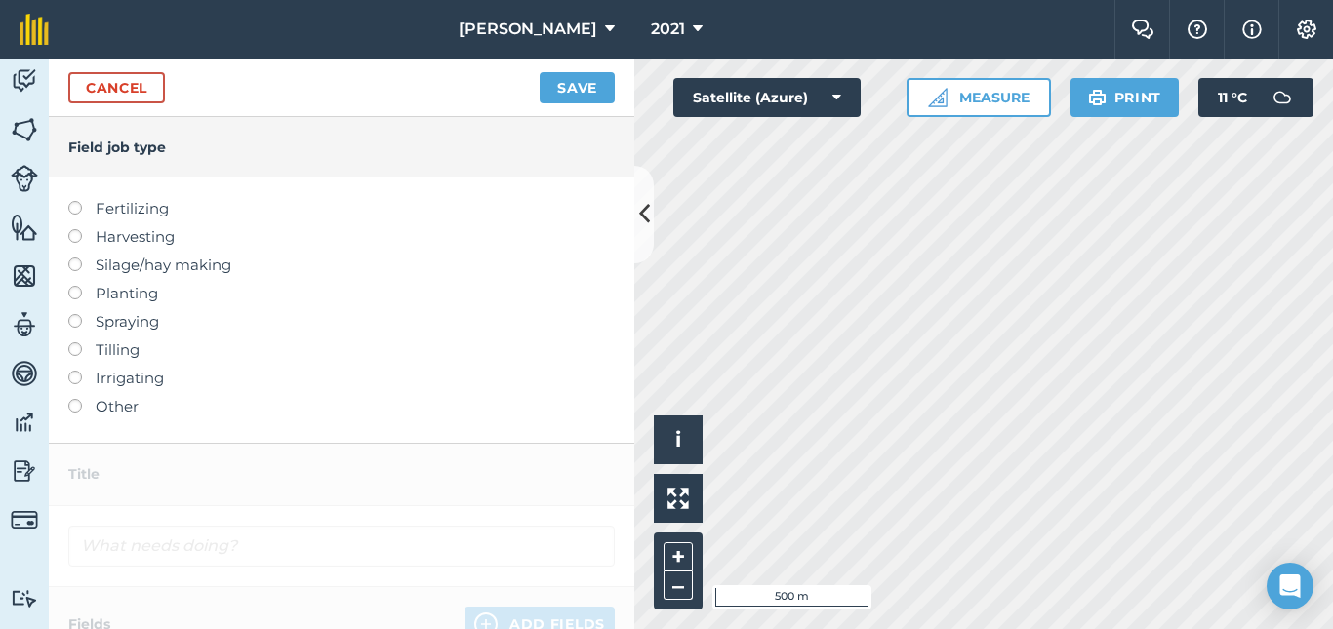
click at [74, 201] on label at bounding box center [81, 201] width 27 height 0
type input "Fertilizing"
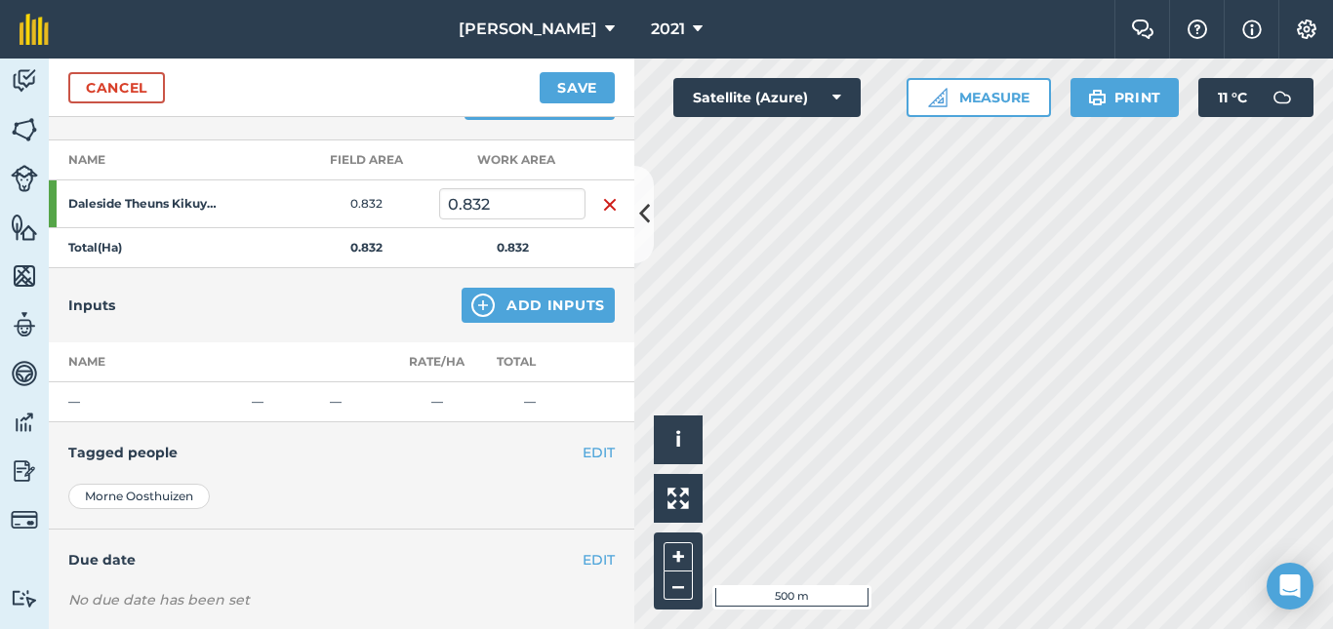
scroll to position [292, 0]
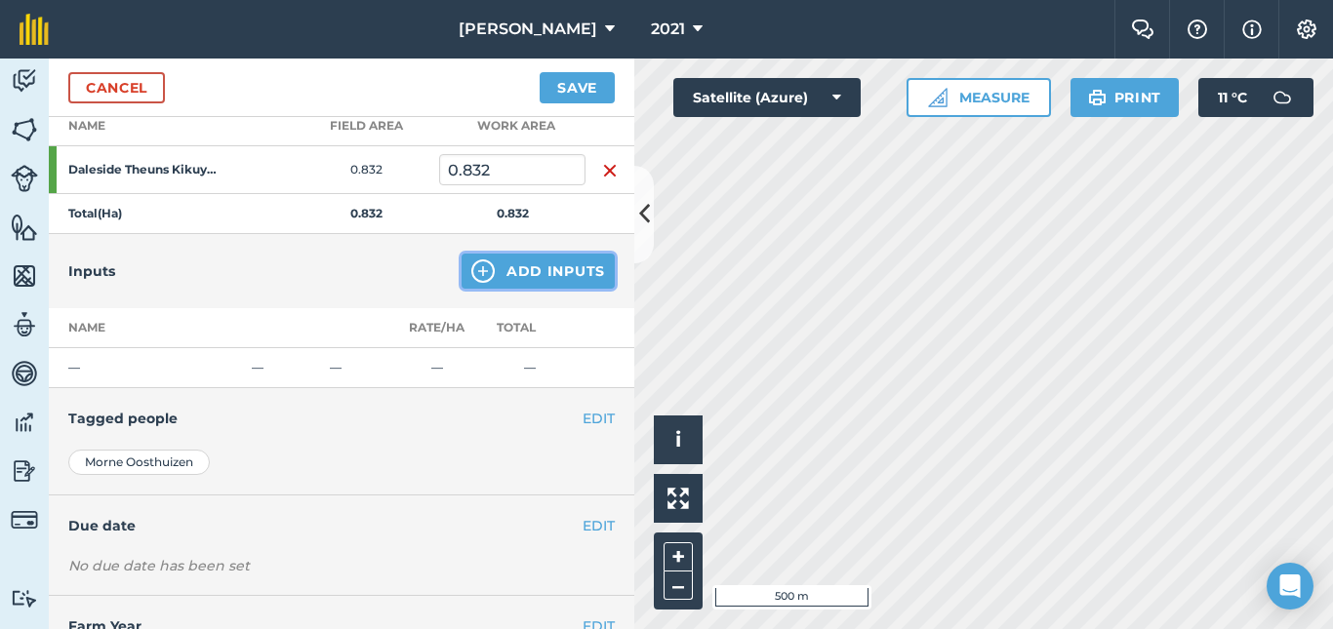
click at [522, 264] on button "Add Inputs" at bounding box center [538, 271] width 153 height 35
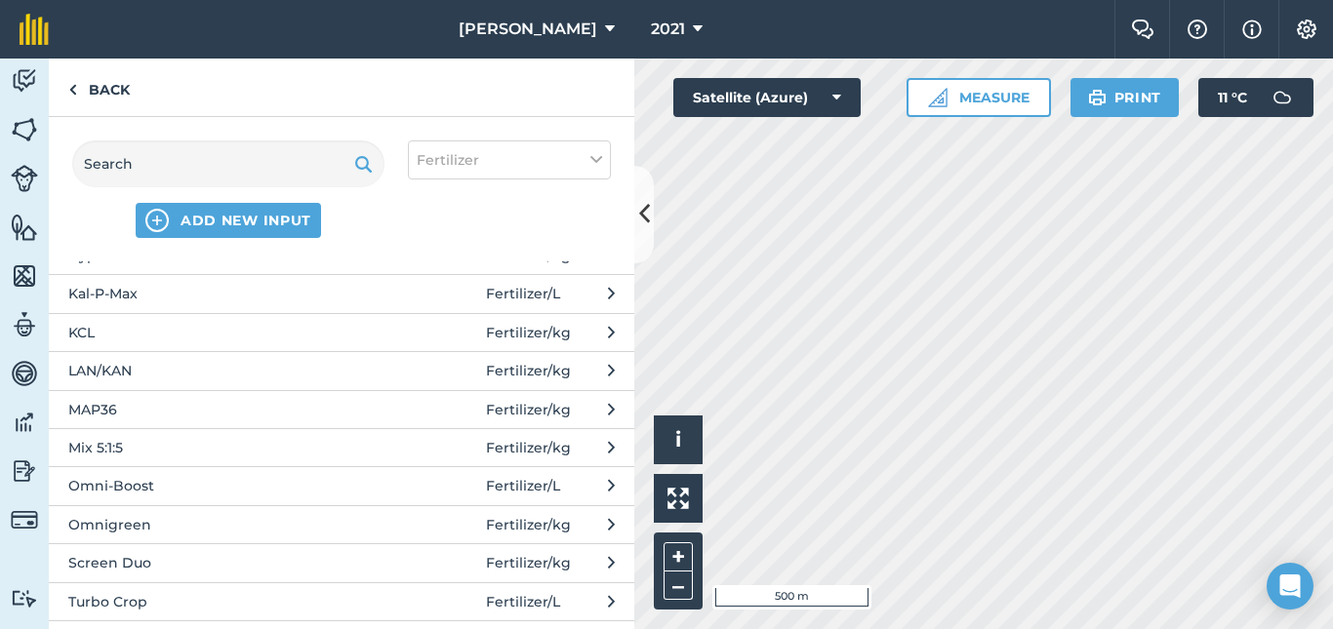
scroll to position [607, 0]
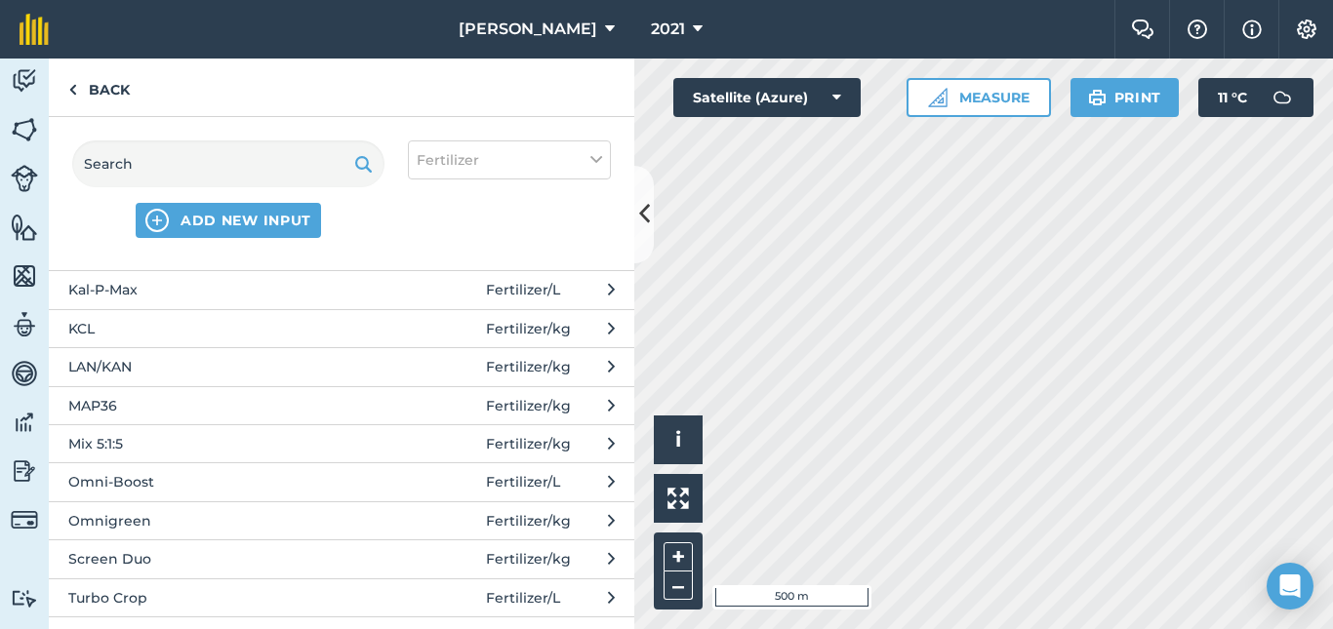
click at [114, 362] on span "LAN/KAN" at bounding box center [227, 366] width 319 height 21
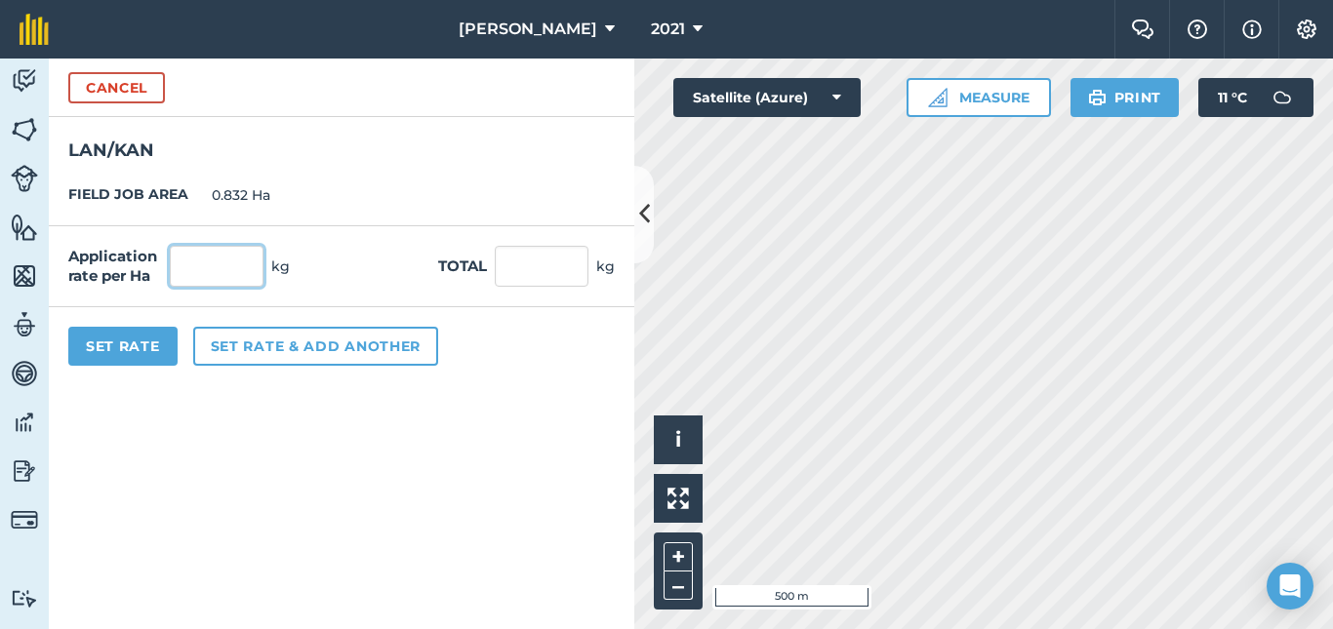
click at [239, 271] on input "text" at bounding box center [217, 266] width 94 height 41
type input "500"
type input "416"
click at [123, 342] on button "Set Rate" at bounding box center [122, 346] width 109 height 39
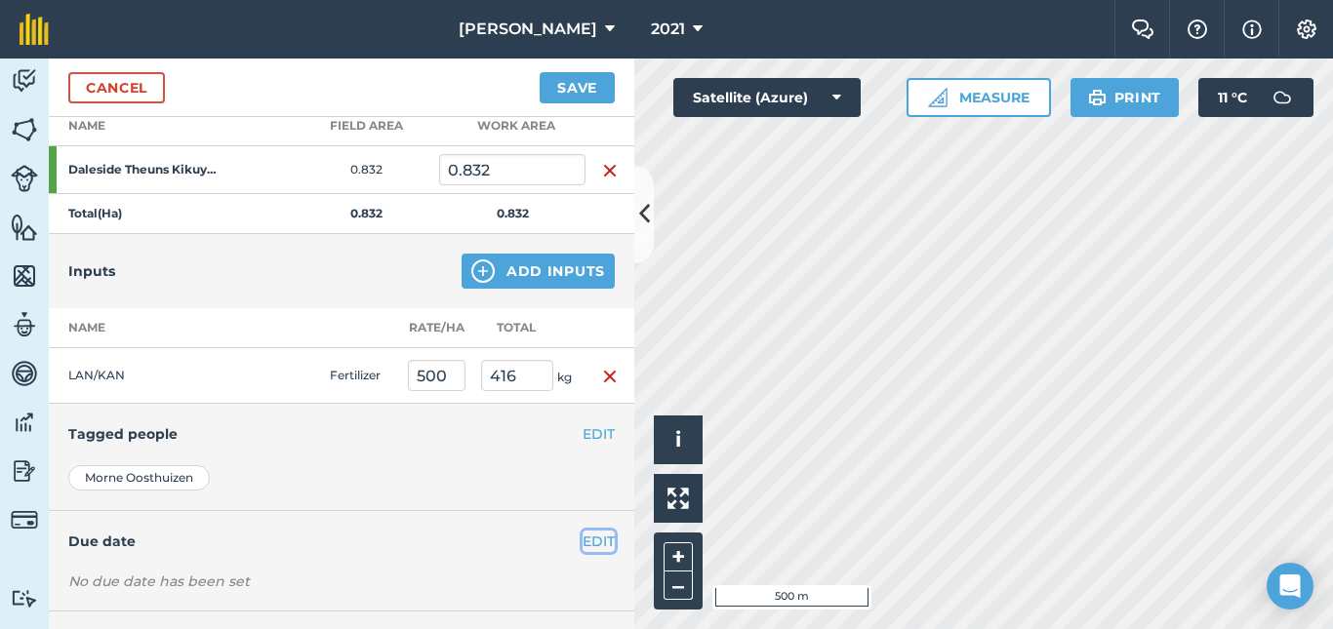
click at [583, 540] on button "EDIT" at bounding box center [599, 541] width 32 height 21
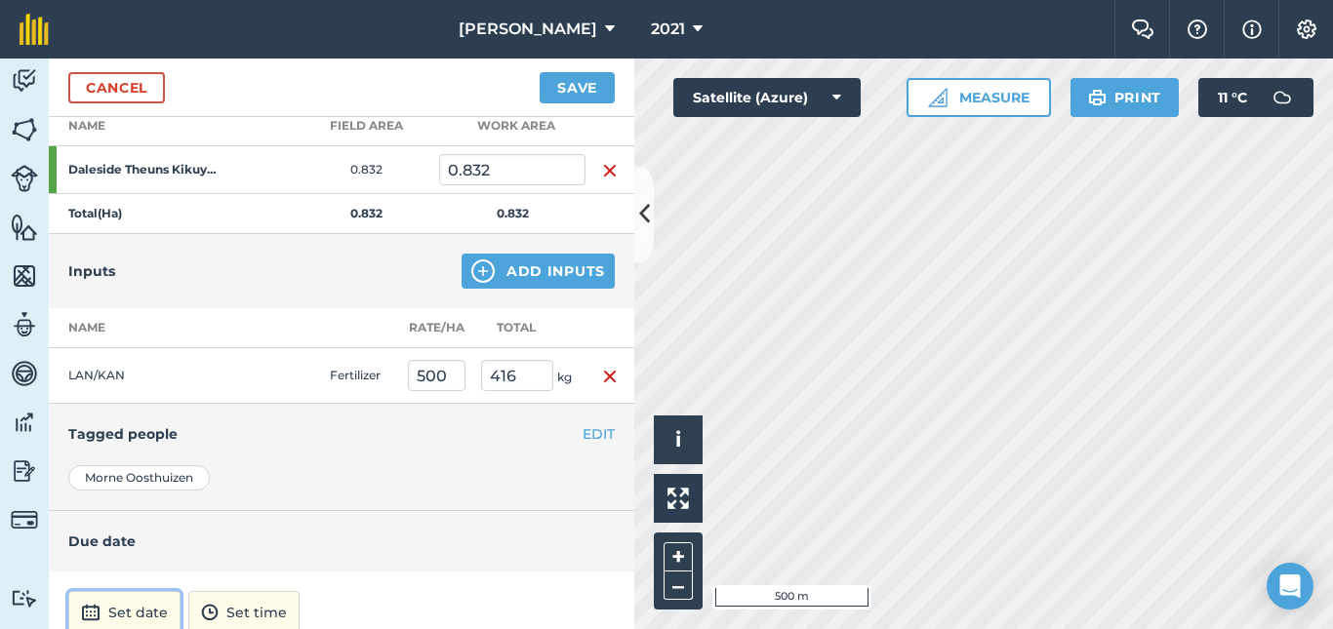
click at [132, 606] on button "Set date" at bounding box center [124, 612] width 112 height 43
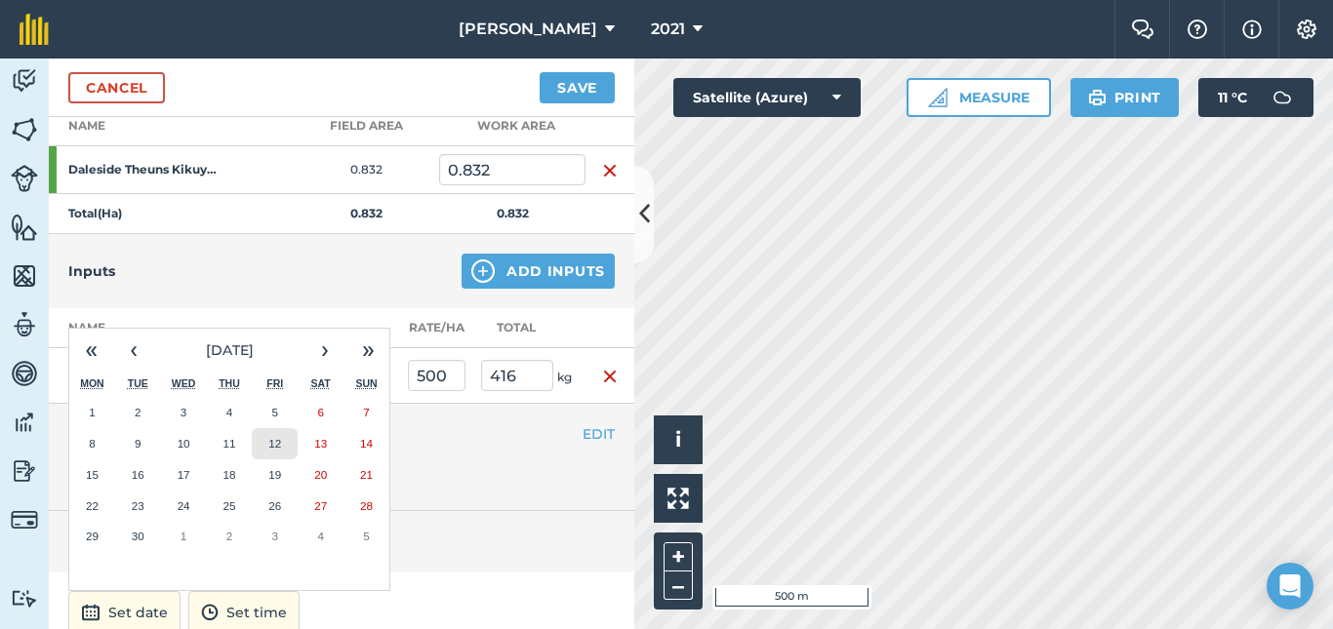
click at [283, 443] on button "12" at bounding box center [275, 443] width 46 height 31
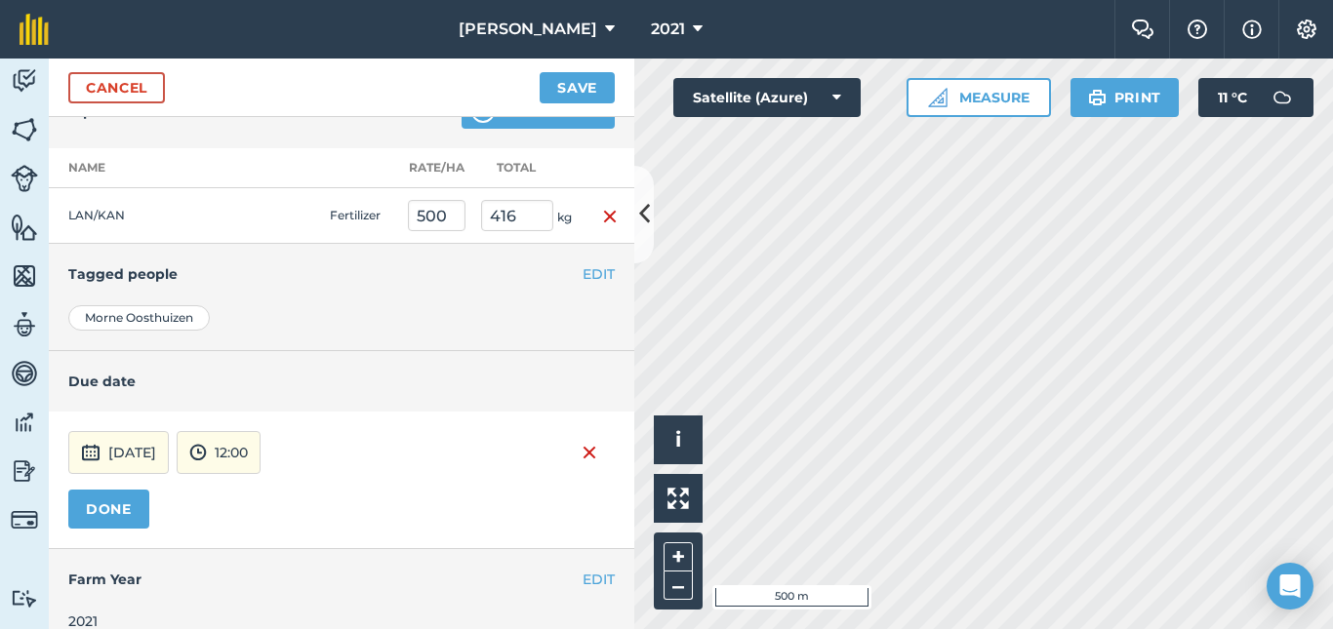
scroll to position [475, 0]
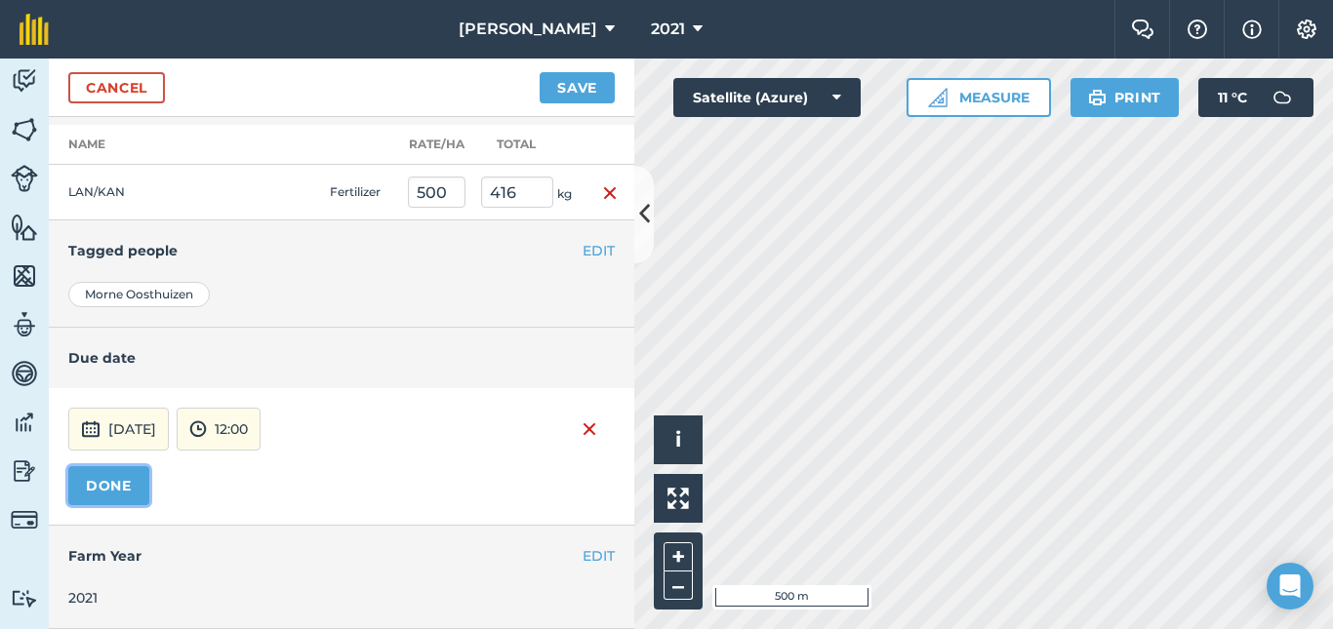
click at [113, 488] on button "DONE" at bounding box center [108, 485] width 81 height 39
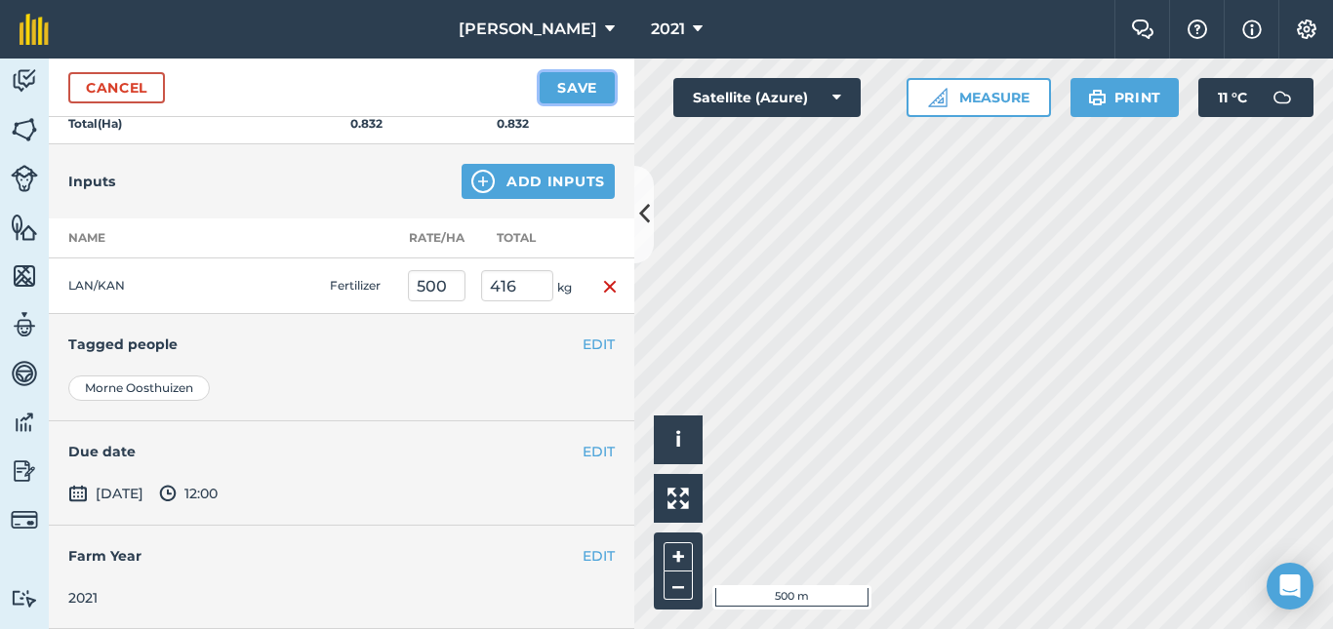
click at [586, 88] on button "Save" at bounding box center [577, 87] width 75 height 31
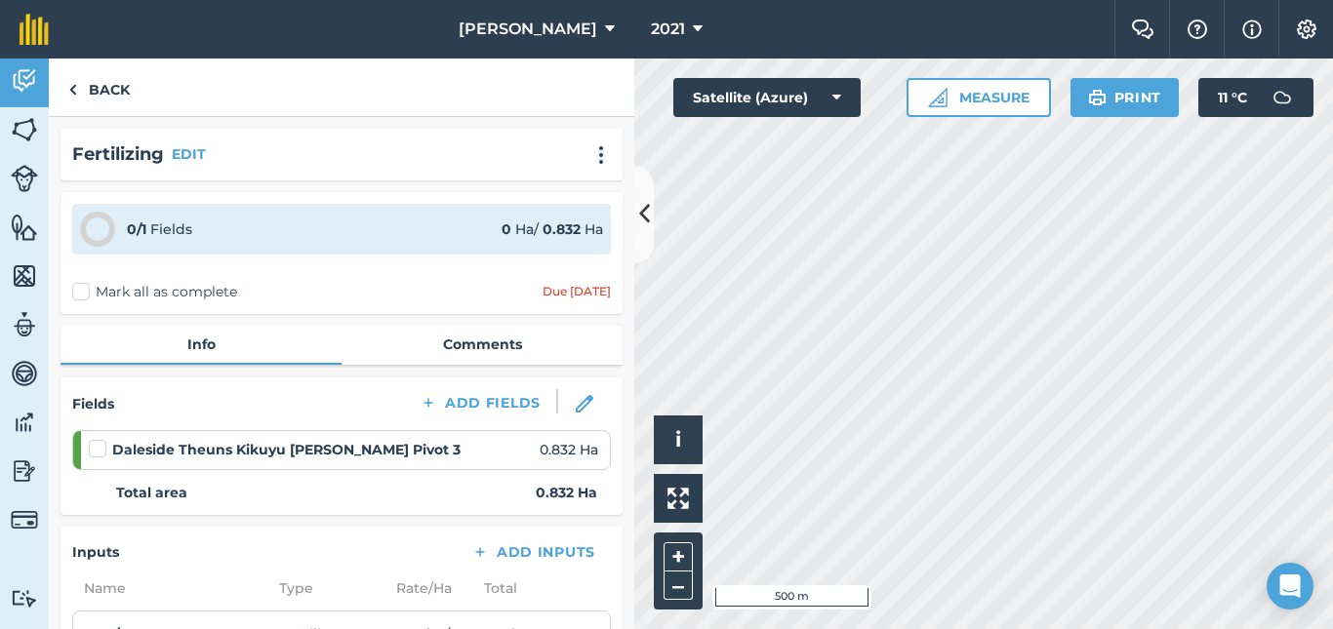
click at [101, 439] on label at bounding box center [100, 439] width 23 height 0
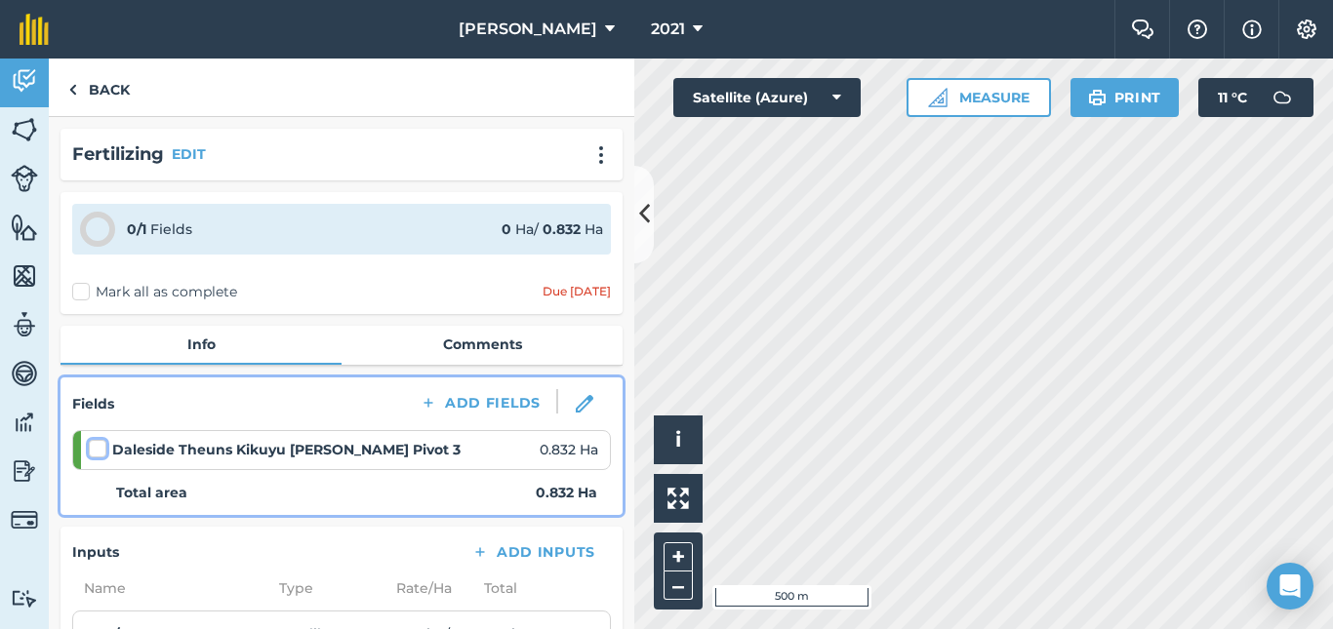
click at [101, 450] on input "checkbox" at bounding box center [95, 445] width 13 height 13
checkbox input "false"
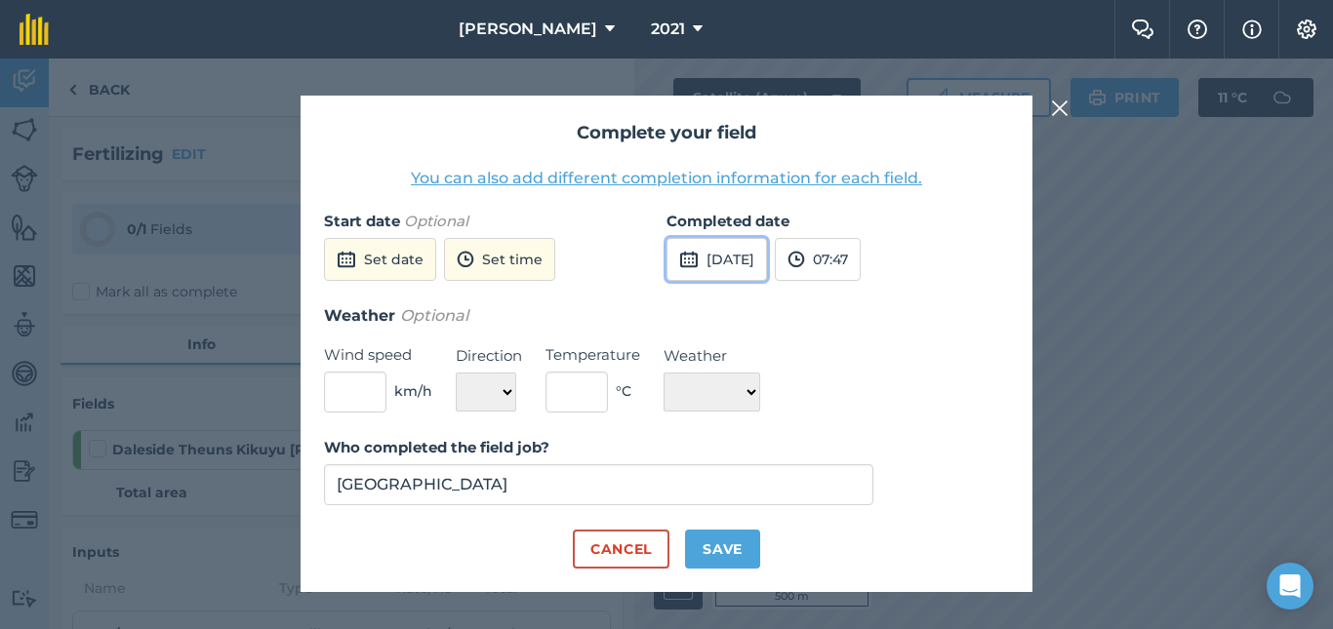
click at [761, 261] on button "[DATE]" at bounding box center [716, 259] width 101 height 43
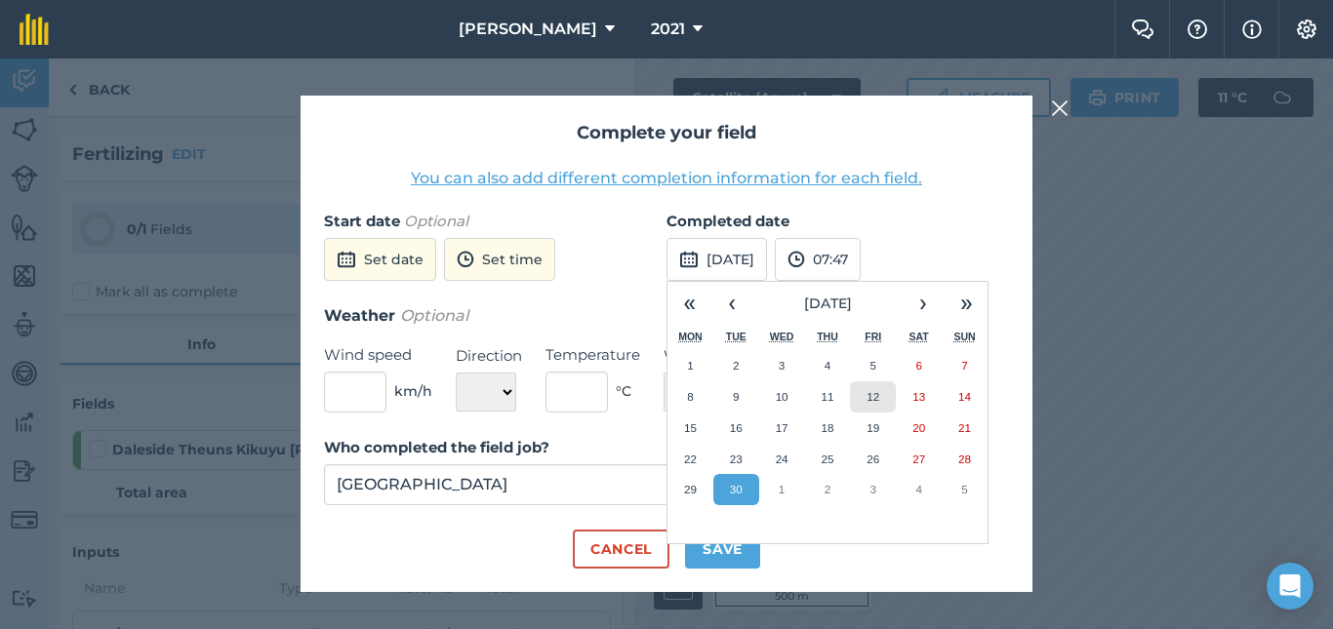
click at [874, 393] on abbr "12" at bounding box center [873, 396] width 13 height 13
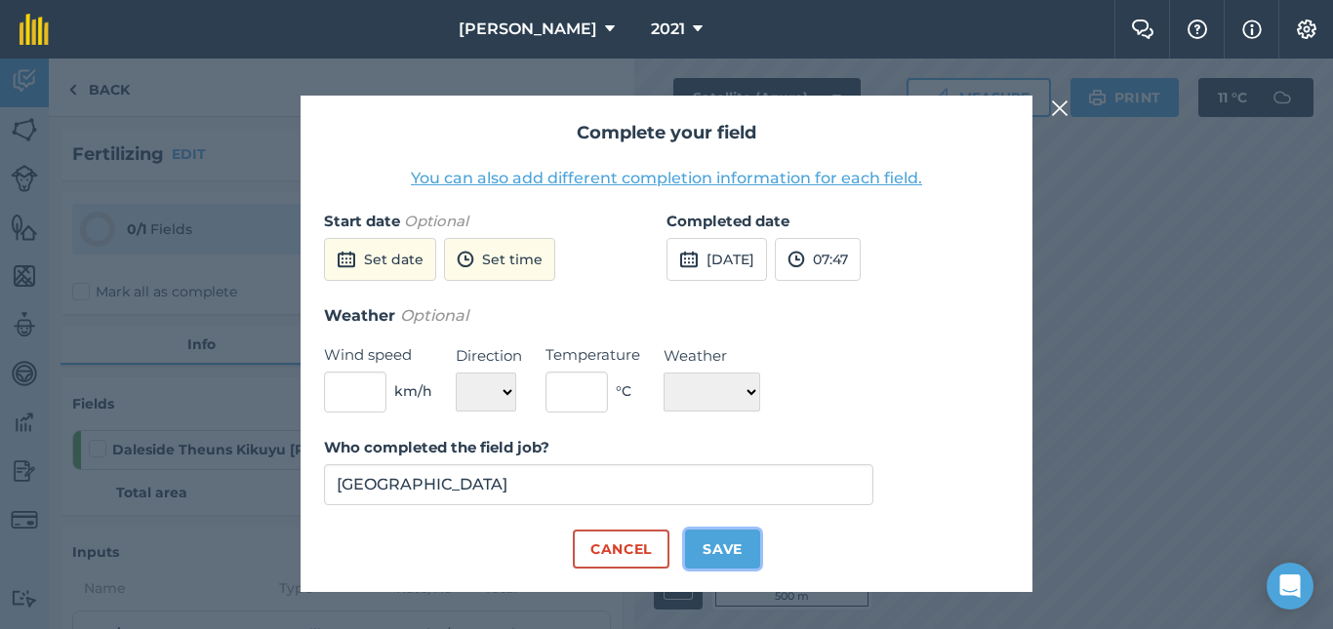
click at [727, 555] on button "Save" at bounding box center [722, 549] width 75 height 39
checkbox input "true"
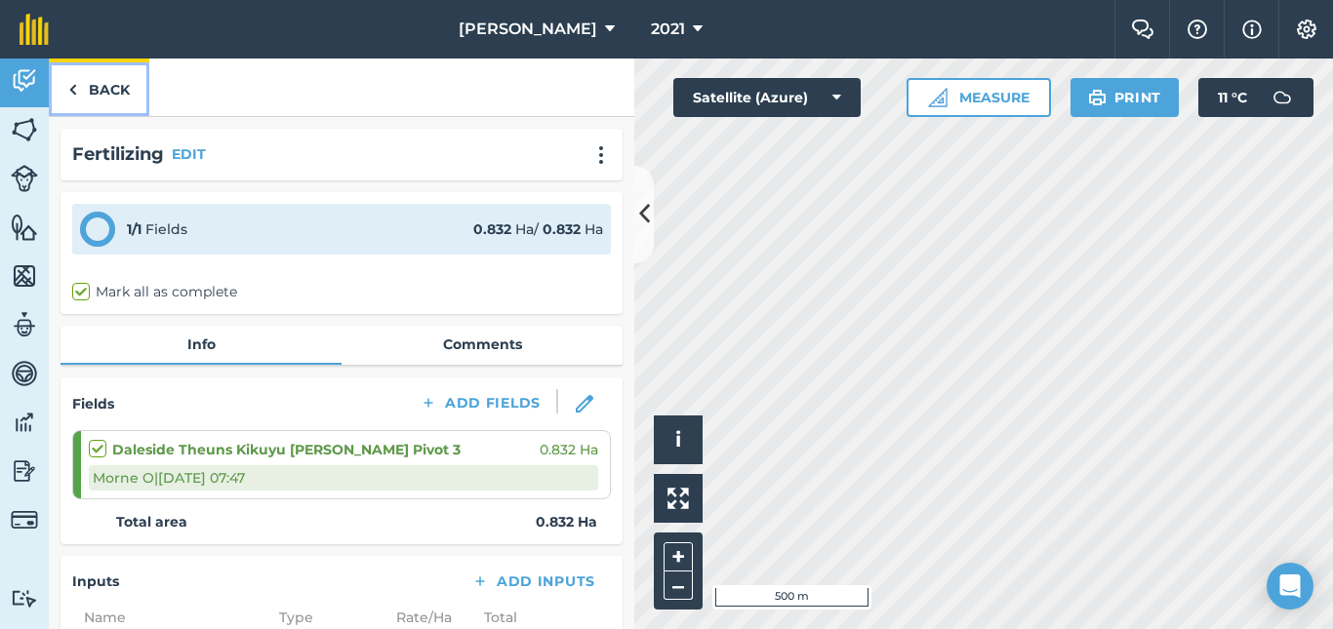
click at [113, 87] on link "Back" at bounding box center [99, 88] width 101 height 58
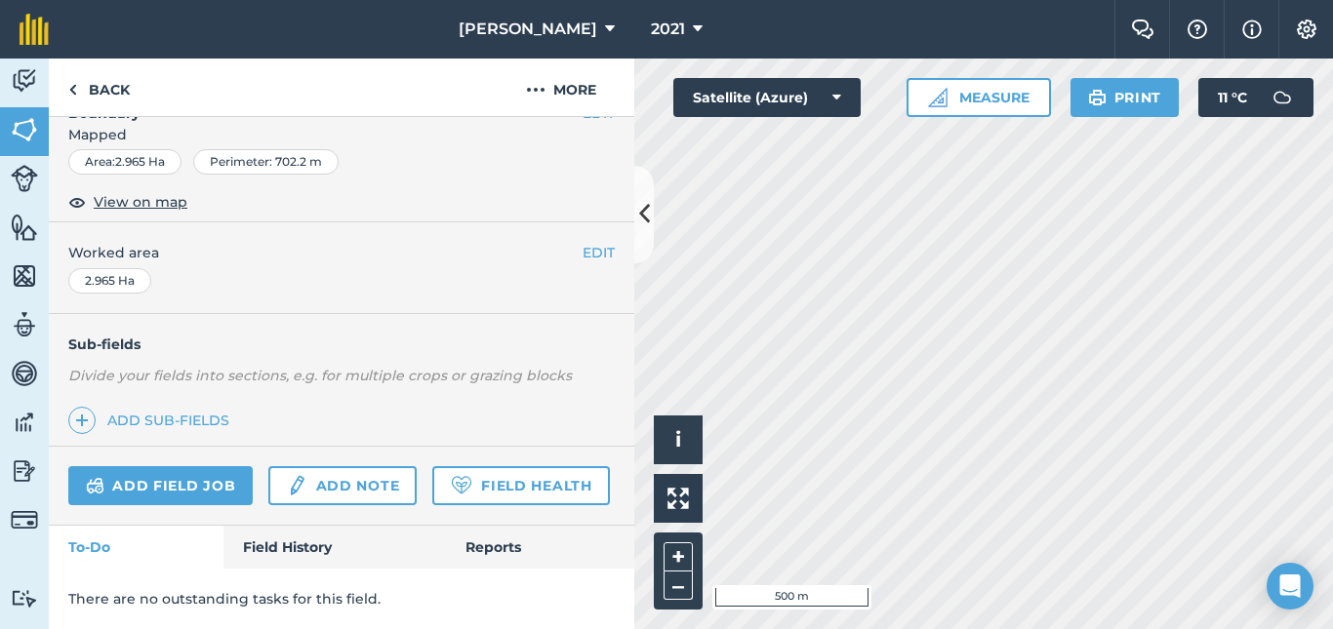
scroll to position [343, 0]
click at [182, 466] on link "Add field job" at bounding box center [160, 485] width 184 height 39
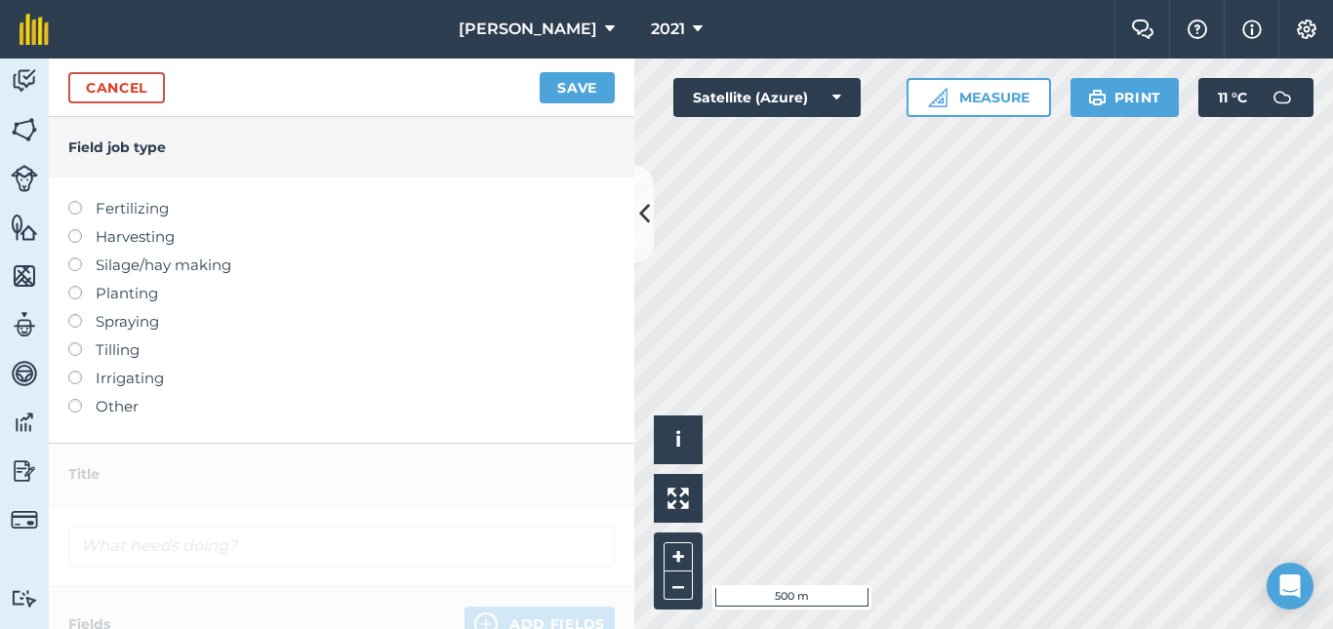
click at [73, 201] on label at bounding box center [81, 201] width 27 height 0
type input "Fertilizing"
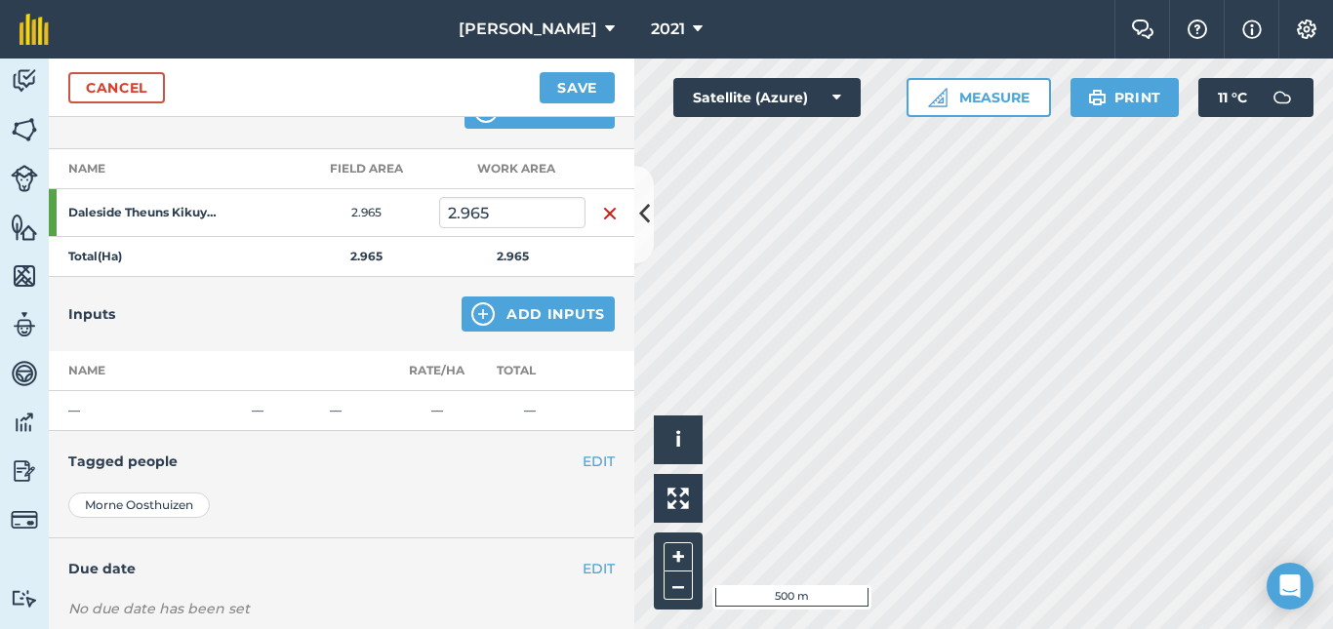
scroll to position [258, 0]
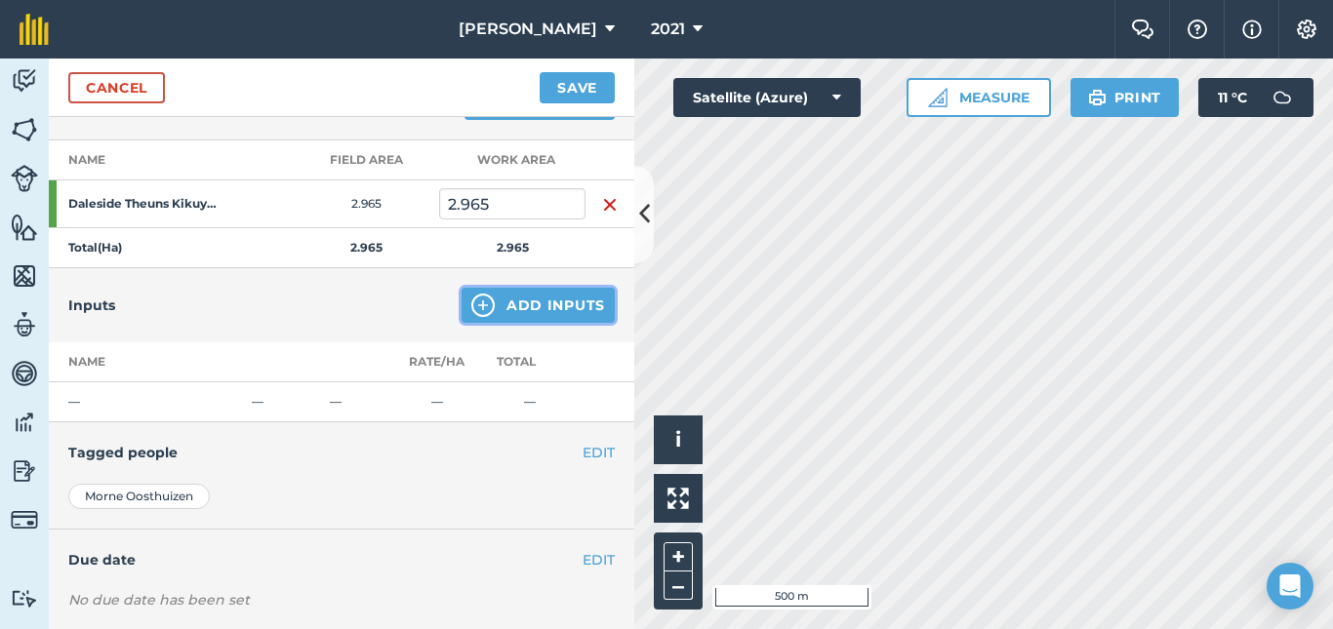
click at [518, 305] on button "Add Inputs" at bounding box center [538, 305] width 153 height 35
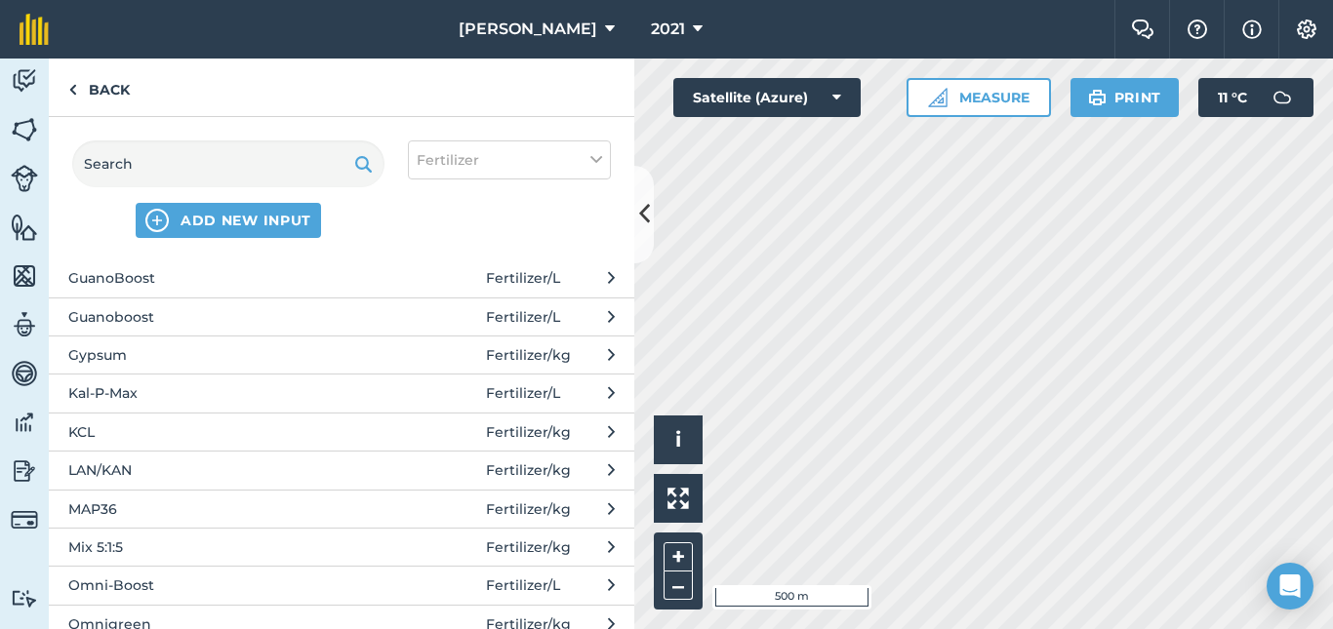
scroll to position [546, 0]
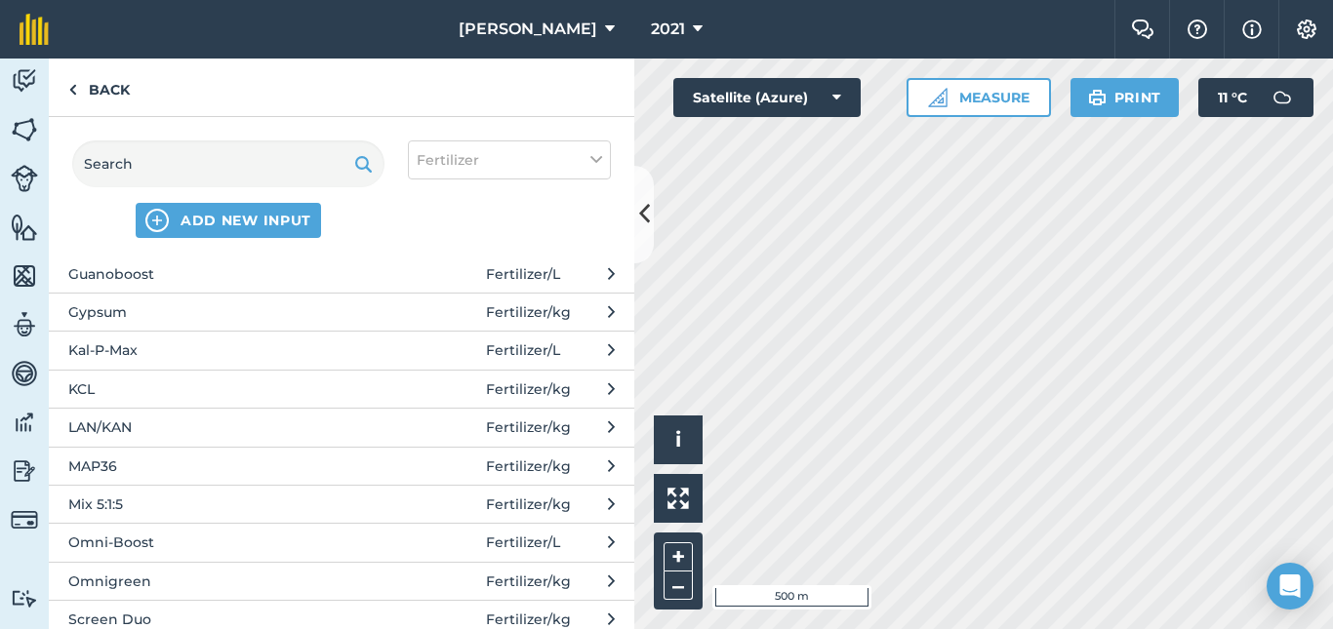
click at [130, 429] on span "LAN/KAN" at bounding box center [227, 427] width 319 height 21
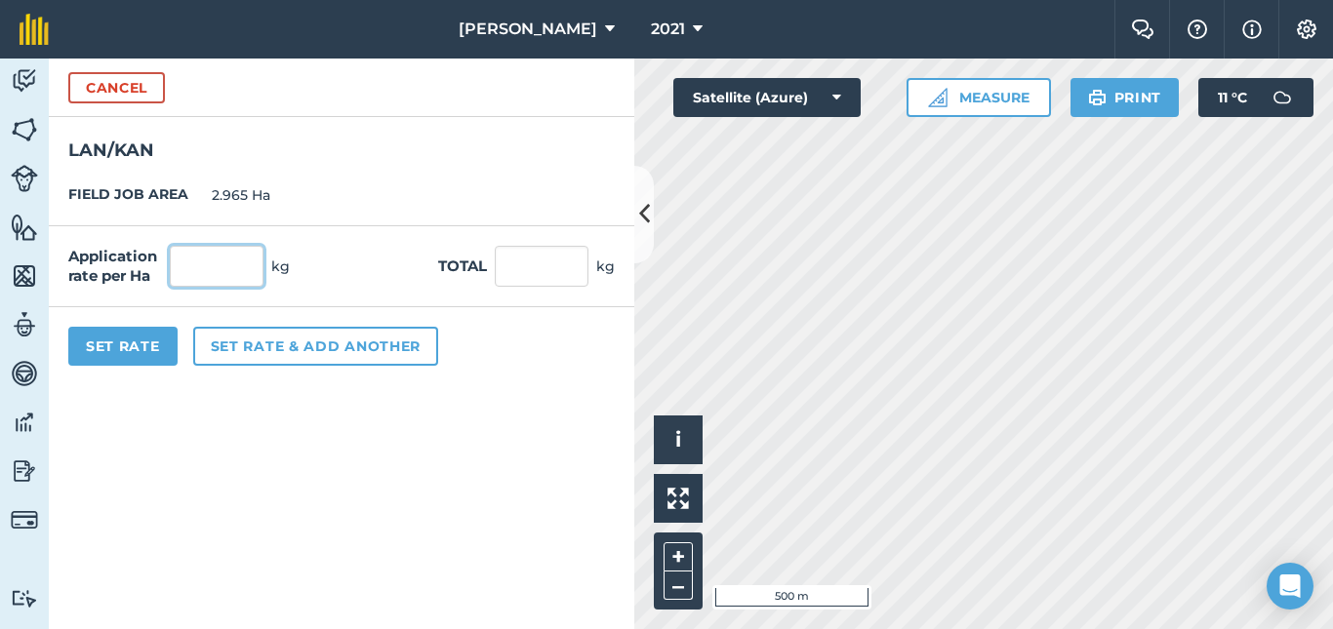
click at [240, 263] on input "text" at bounding box center [217, 266] width 94 height 41
type input "500"
type input "1,482.5"
click at [114, 343] on button "Set Rate" at bounding box center [122, 346] width 109 height 39
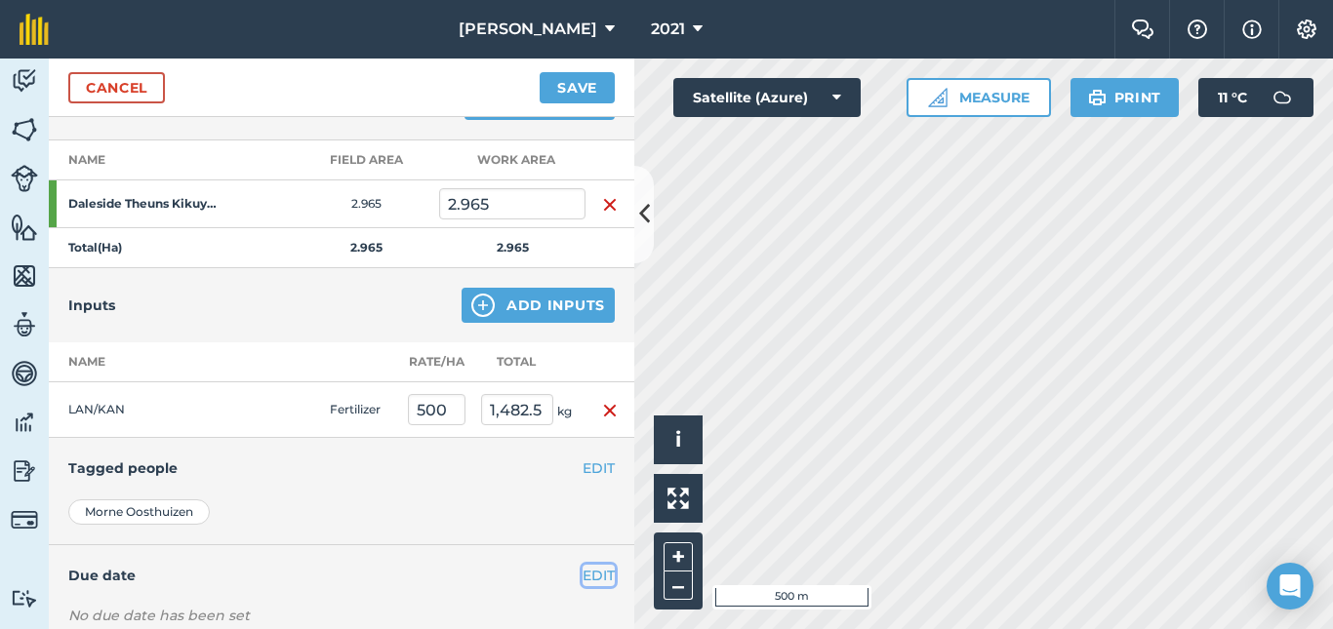
click at [583, 570] on button "EDIT" at bounding box center [599, 575] width 32 height 21
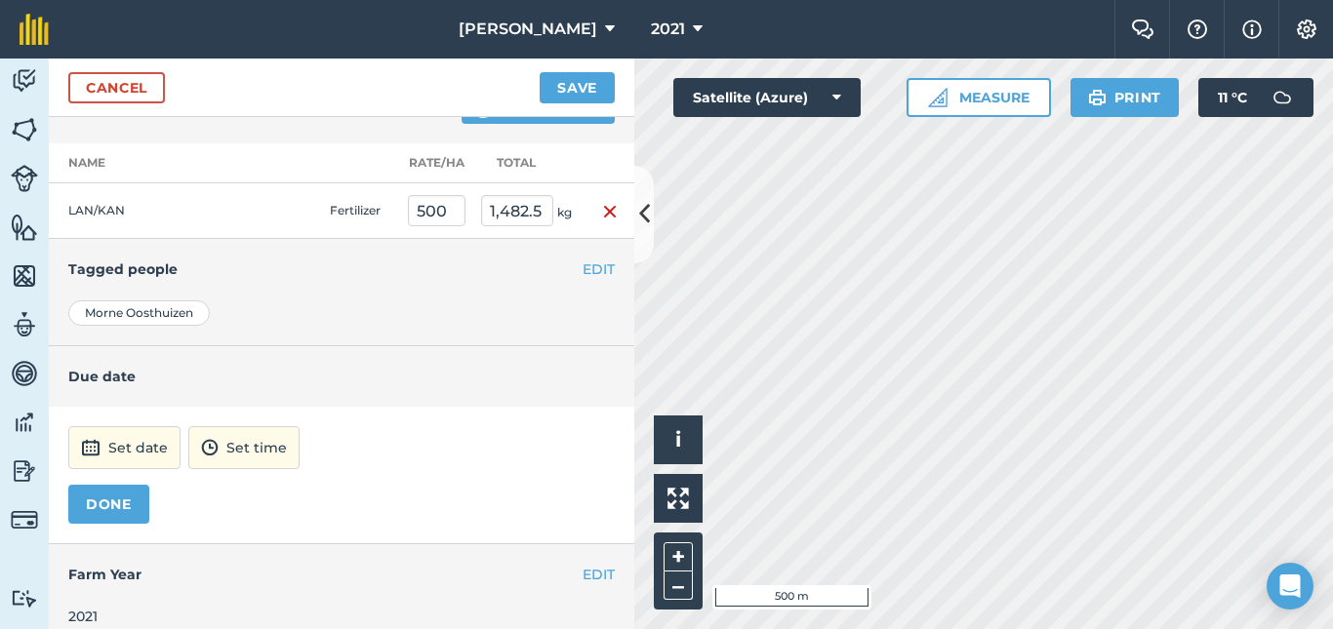
scroll to position [463, 0]
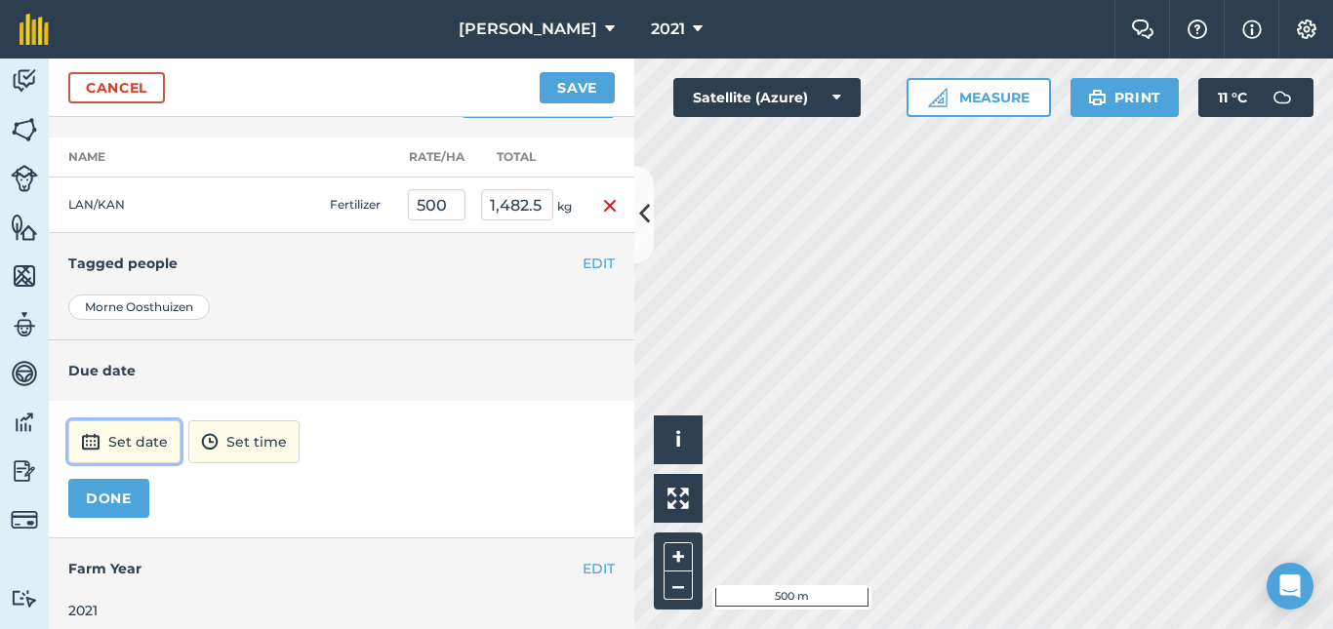
click at [129, 441] on button "Set date" at bounding box center [124, 442] width 112 height 43
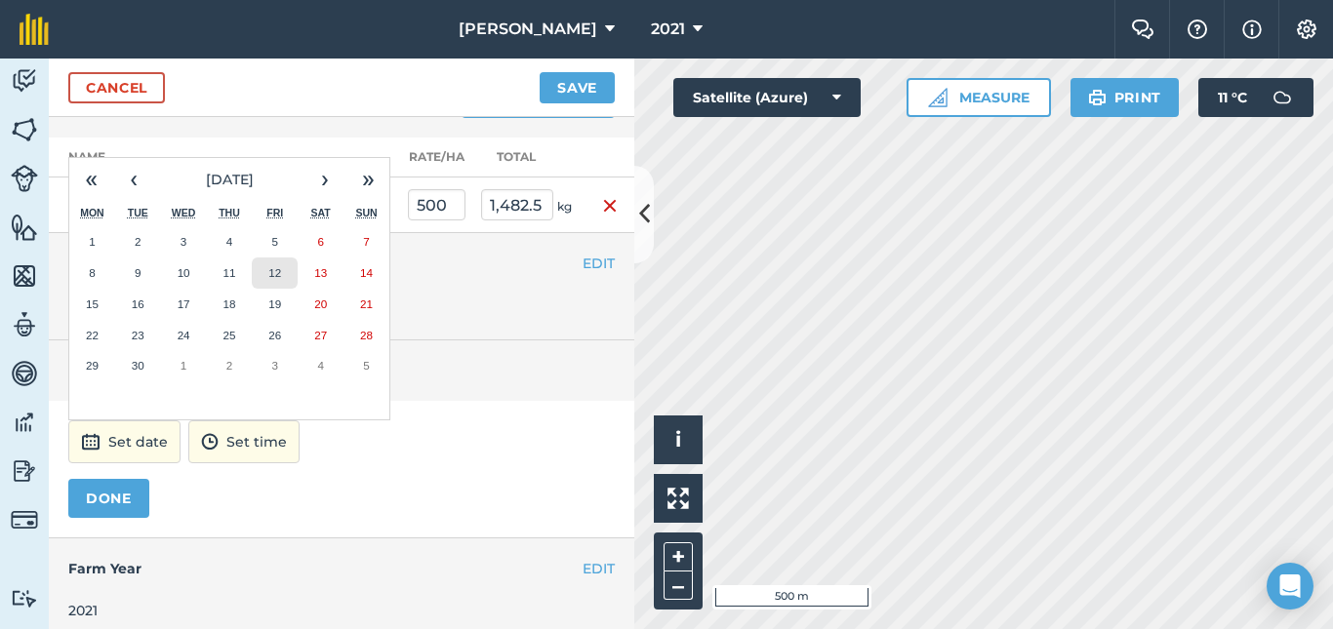
click at [275, 268] on abbr "12" at bounding box center [274, 272] width 13 height 13
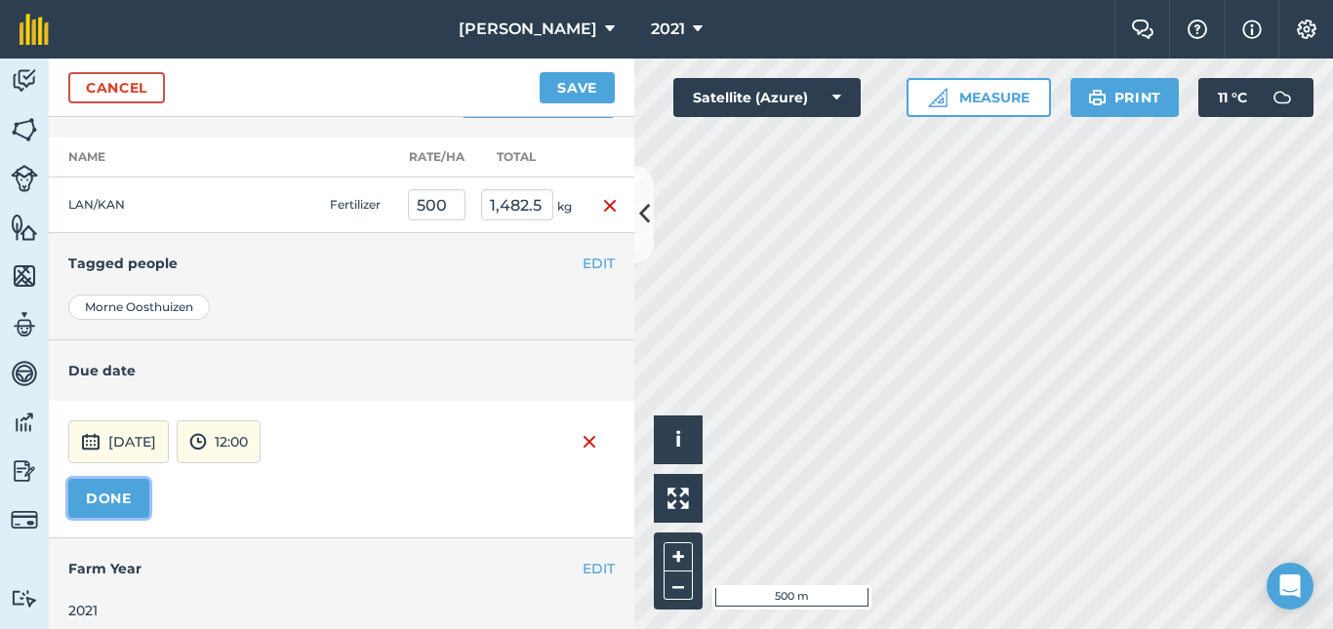
click at [112, 498] on button "DONE" at bounding box center [108, 498] width 81 height 39
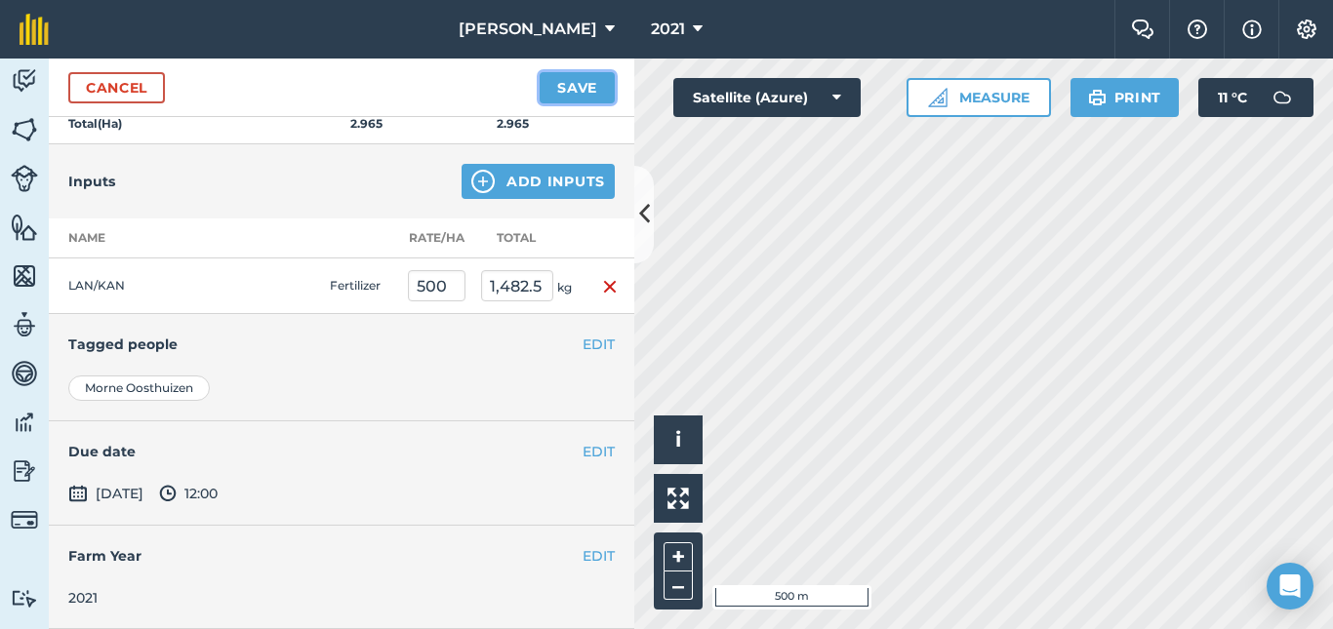
click at [580, 82] on button "Save" at bounding box center [577, 87] width 75 height 31
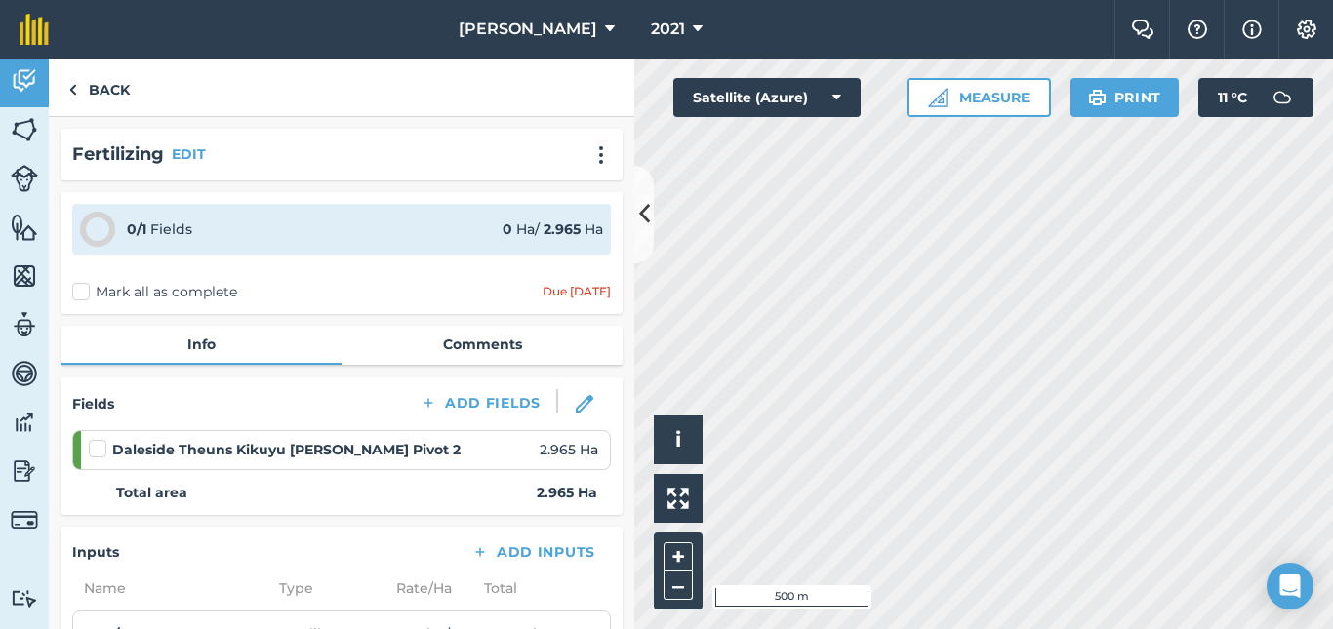
click at [99, 439] on label at bounding box center [100, 439] width 23 height 0
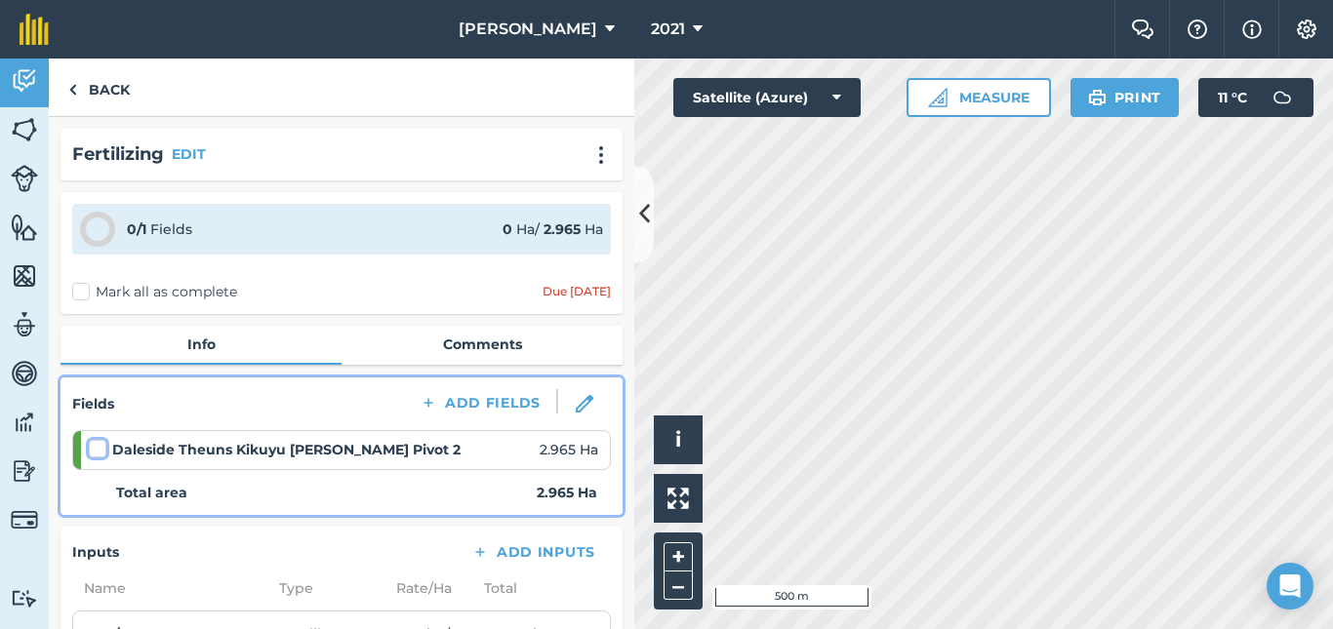
click at [99, 445] on input "checkbox" at bounding box center [95, 445] width 13 height 13
checkbox input "false"
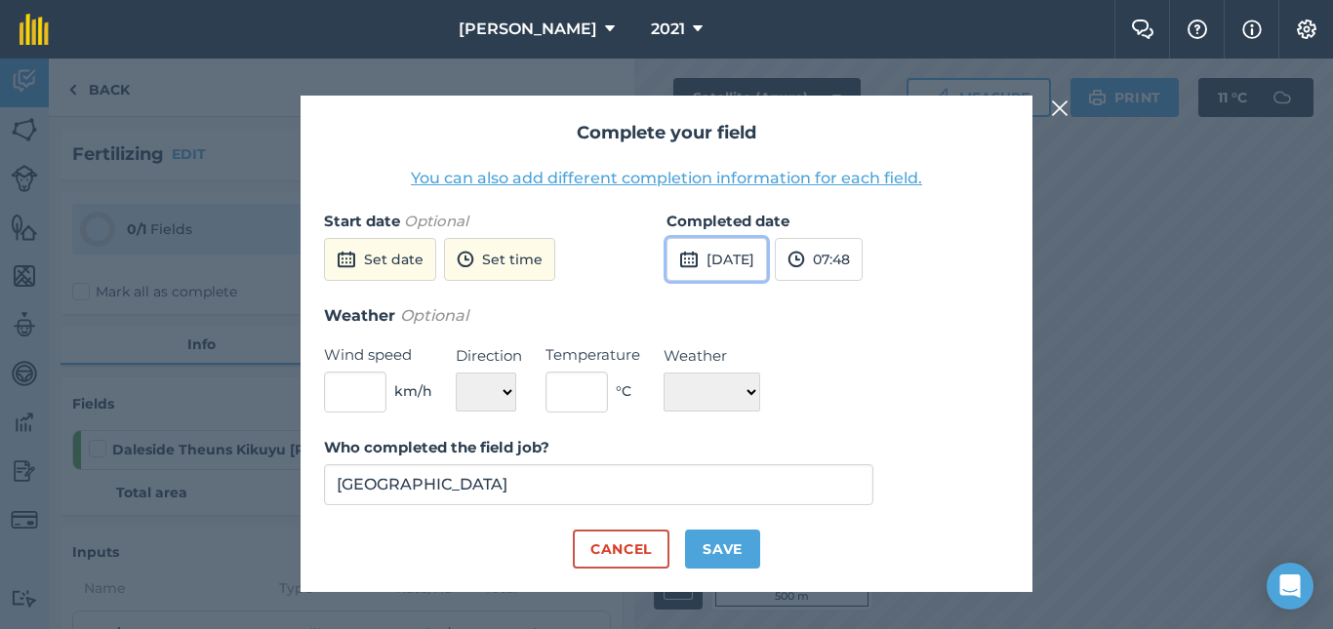
click at [747, 263] on button "[DATE]" at bounding box center [716, 259] width 101 height 43
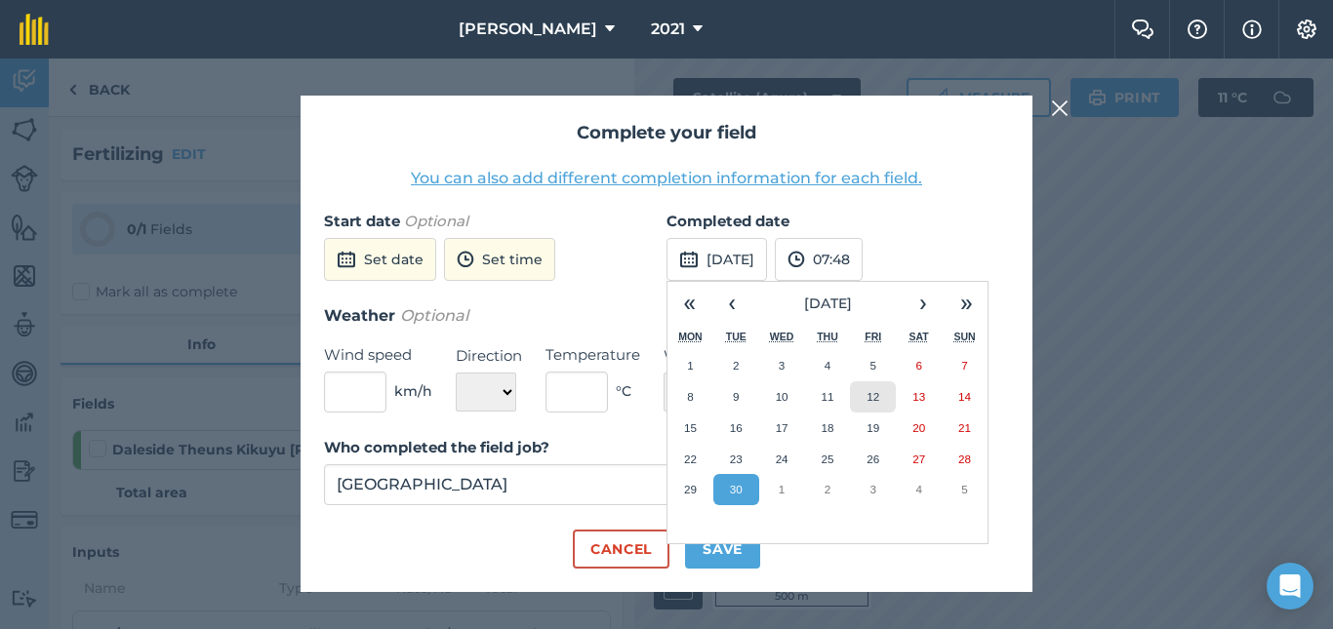
click at [871, 394] on abbr "12" at bounding box center [873, 396] width 13 height 13
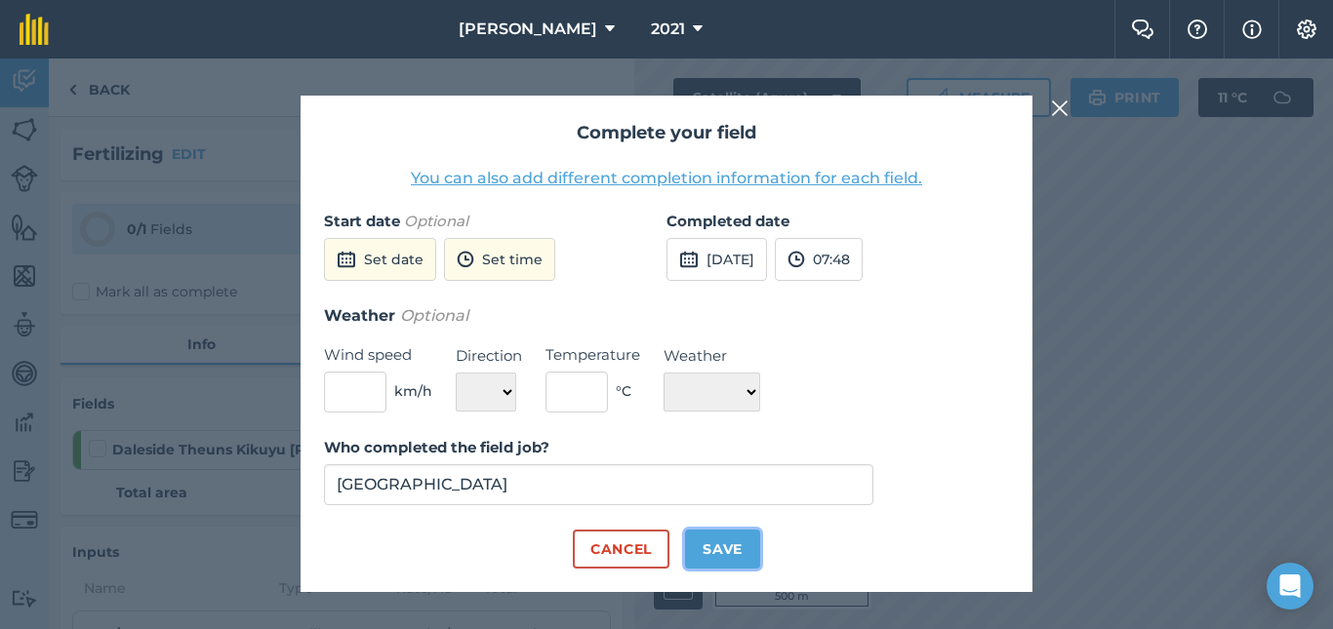
click at [716, 549] on button "Save" at bounding box center [722, 549] width 75 height 39
checkbox input "true"
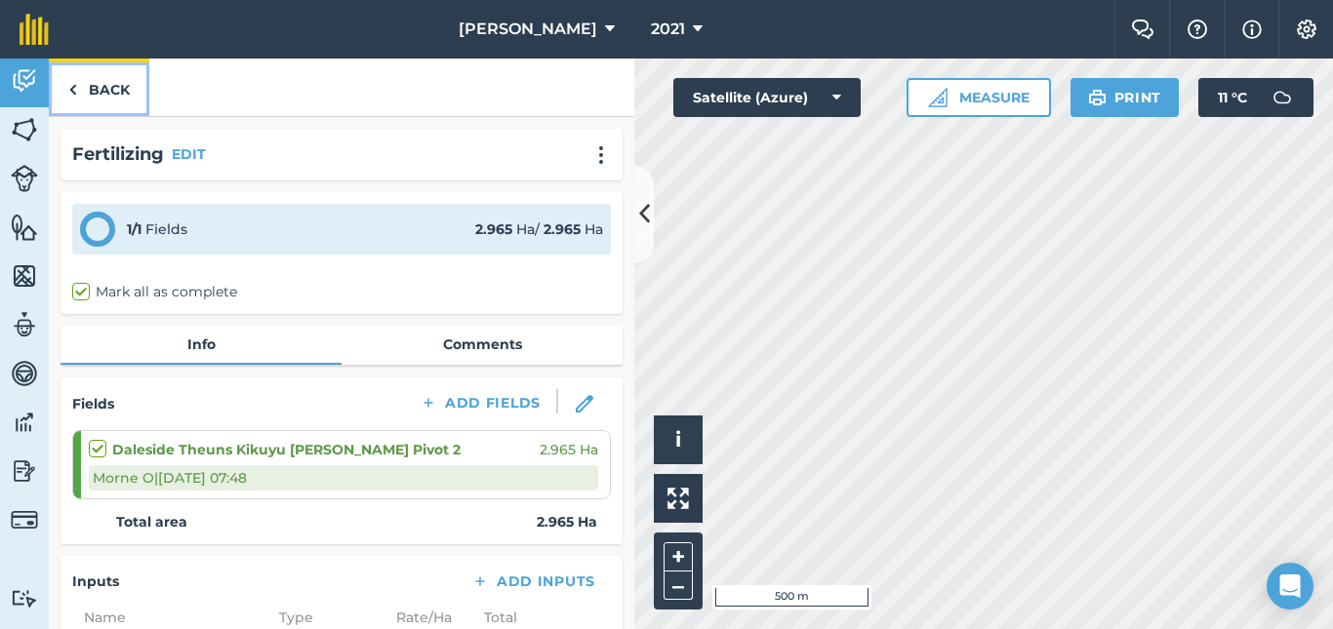
click at [109, 91] on link "Back" at bounding box center [99, 88] width 101 height 58
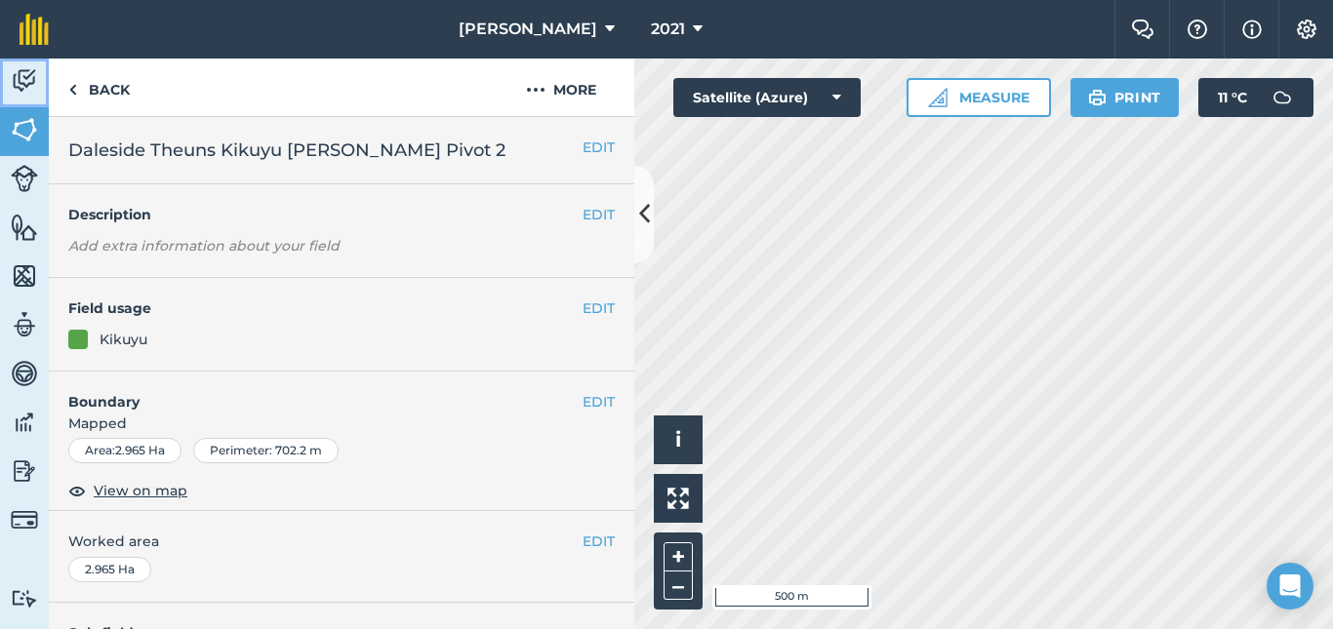
click at [27, 90] on img at bounding box center [24, 80] width 27 height 29
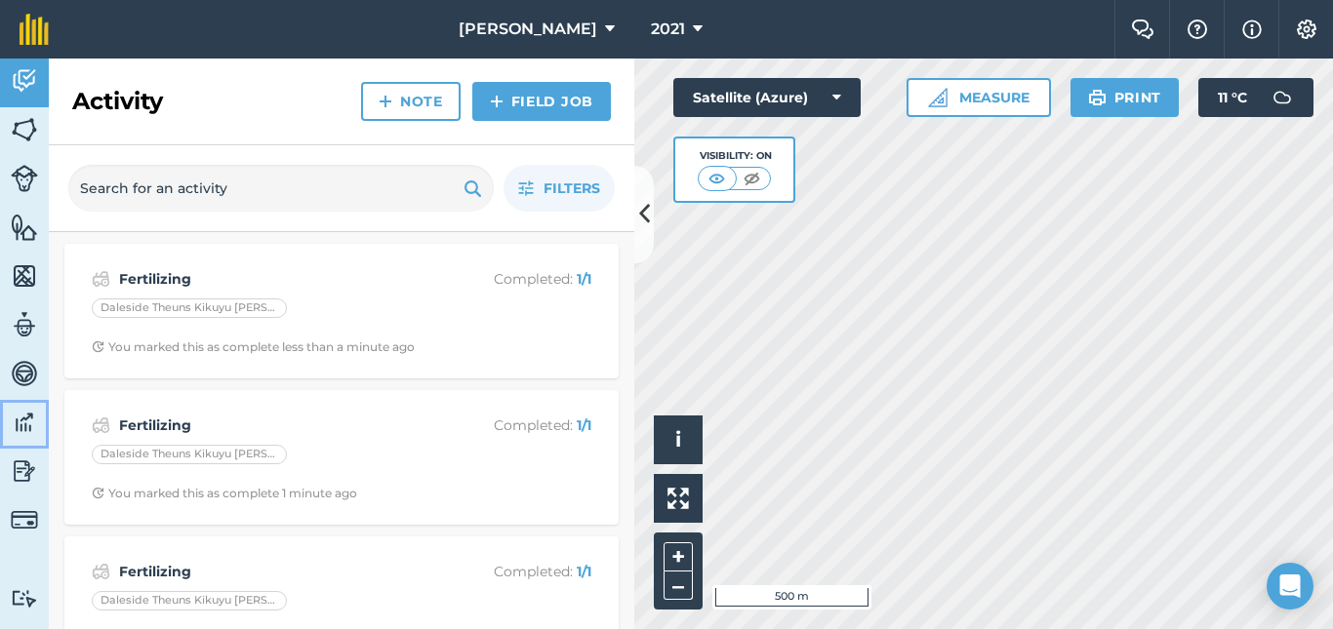
click at [21, 424] on img at bounding box center [24, 422] width 27 height 29
